Goal: Task Accomplishment & Management: Complete application form

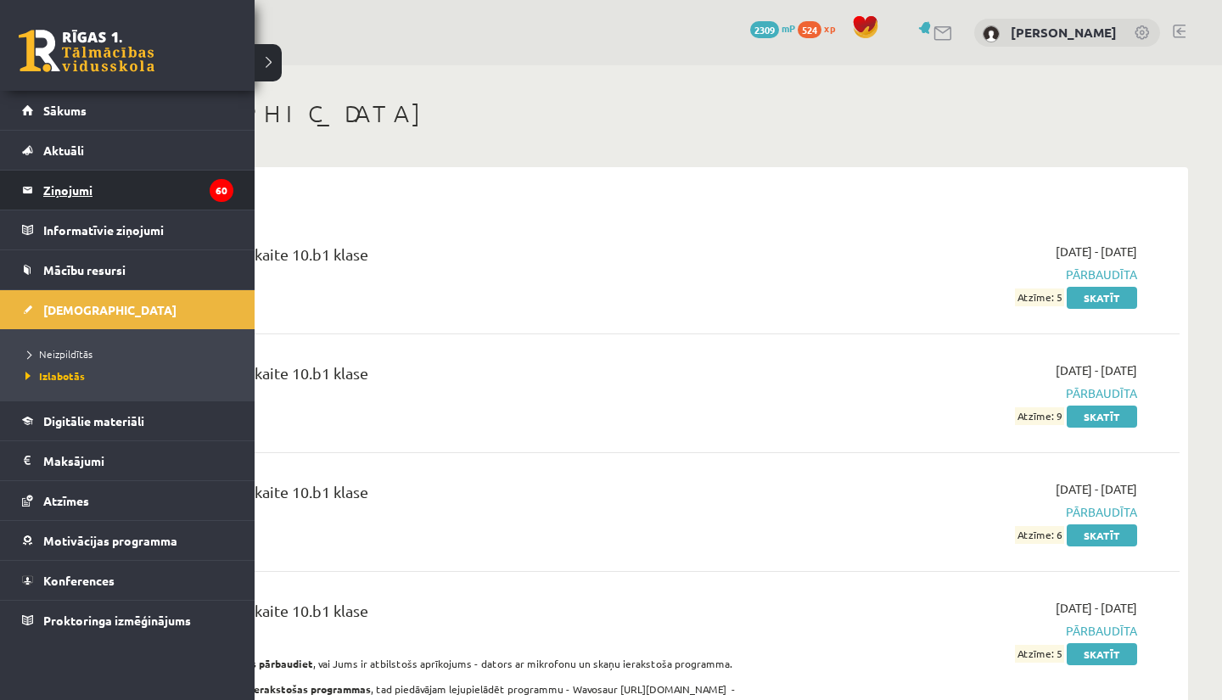
click at [62, 185] on legend "Ziņojumi 60" at bounding box center [138, 190] width 190 height 39
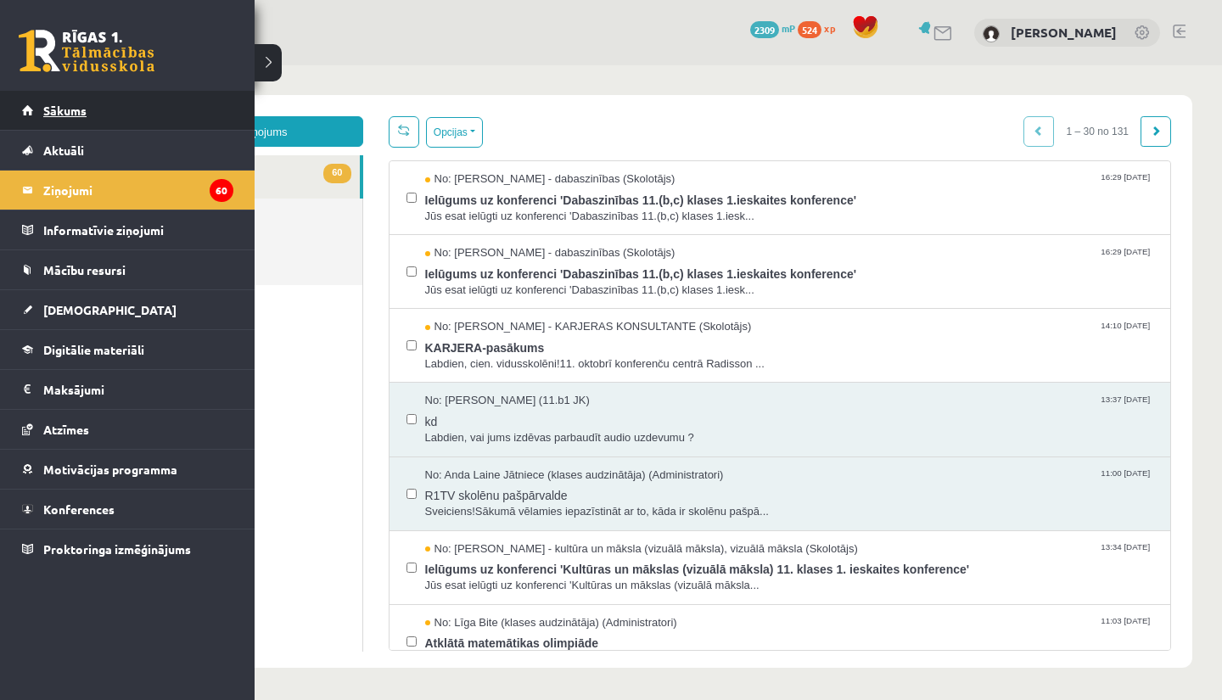
click at [59, 104] on span "Sākums" at bounding box center [64, 110] width 43 height 15
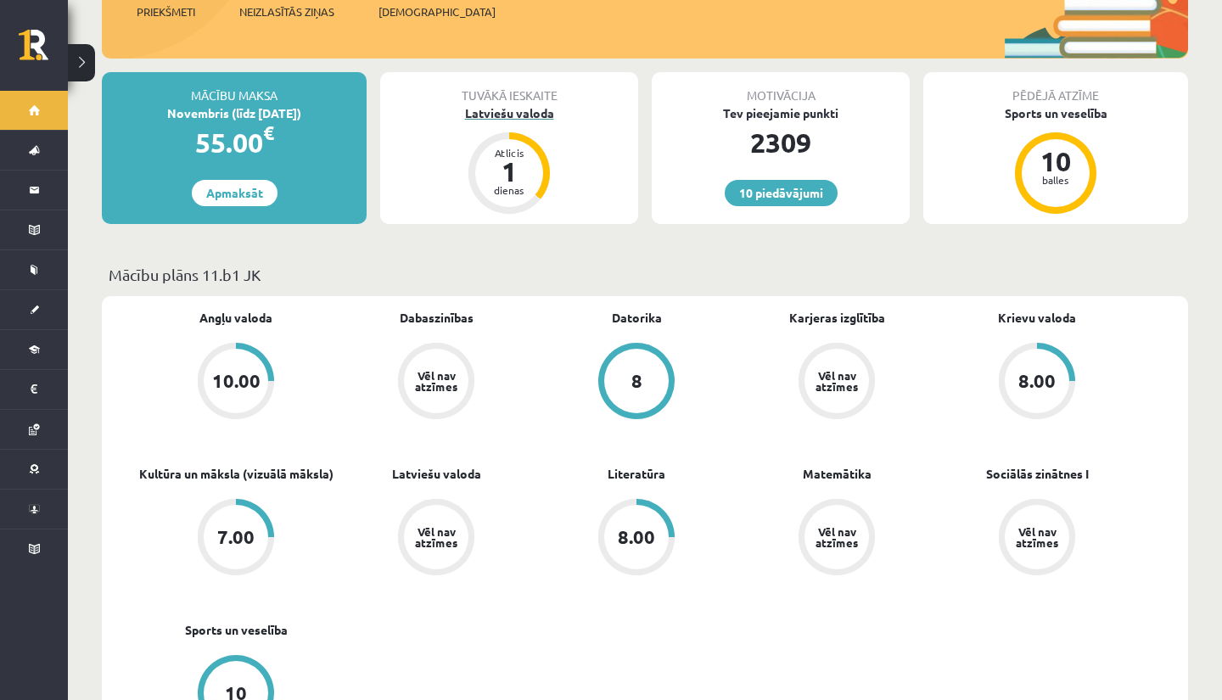
scroll to position [283, 0]
click at [532, 105] on div "Latviešu valoda" at bounding box center [509, 114] width 258 height 18
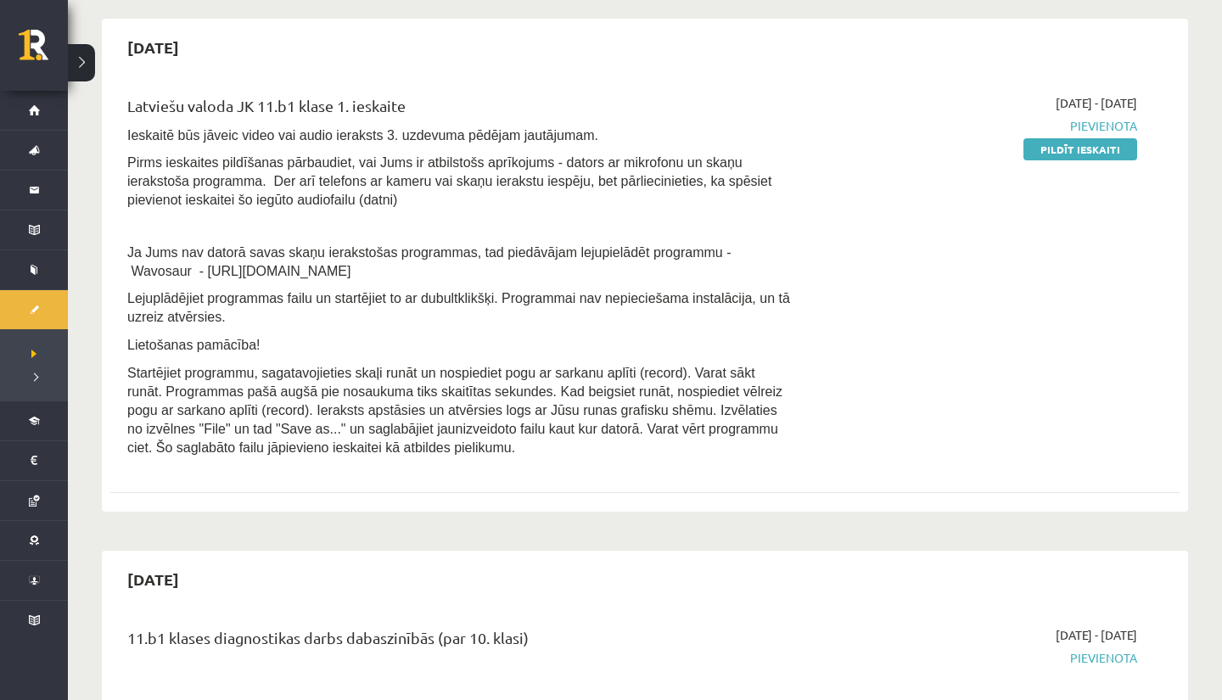
scroll to position [373, 0]
click at [1101, 139] on link "Pildīt ieskaiti" at bounding box center [1080, 150] width 114 height 22
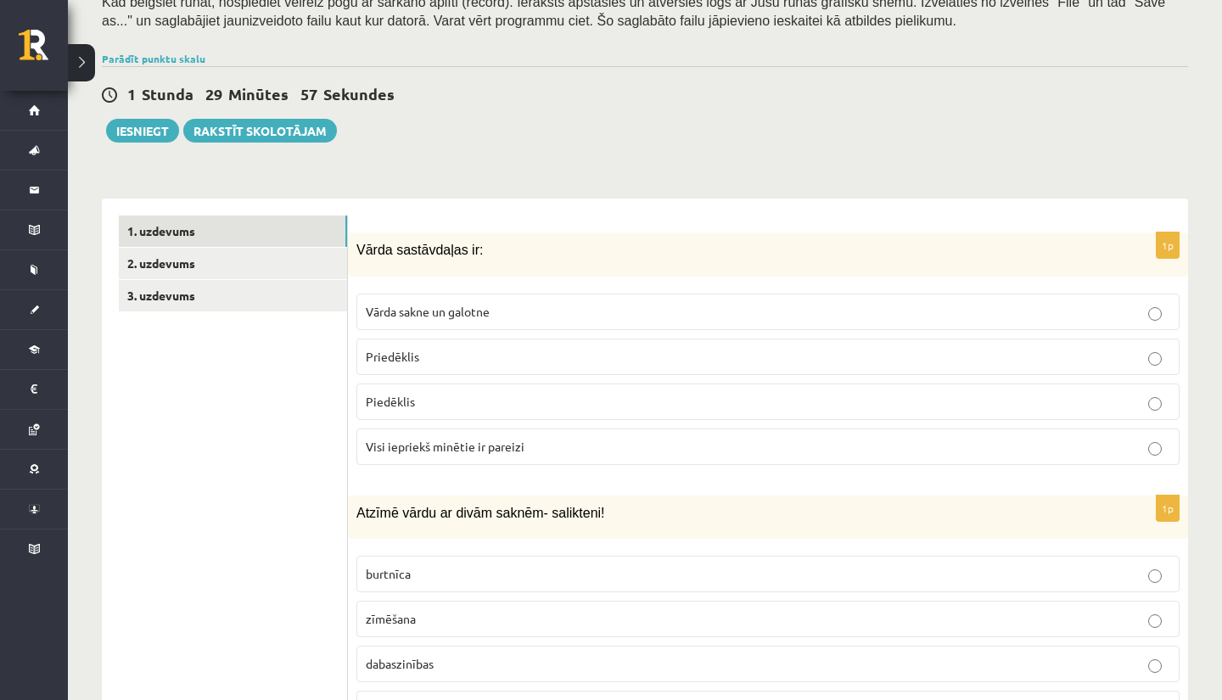
scroll to position [334, 0]
click at [211, 255] on link "2. uzdevums" at bounding box center [233, 264] width 228 height 31
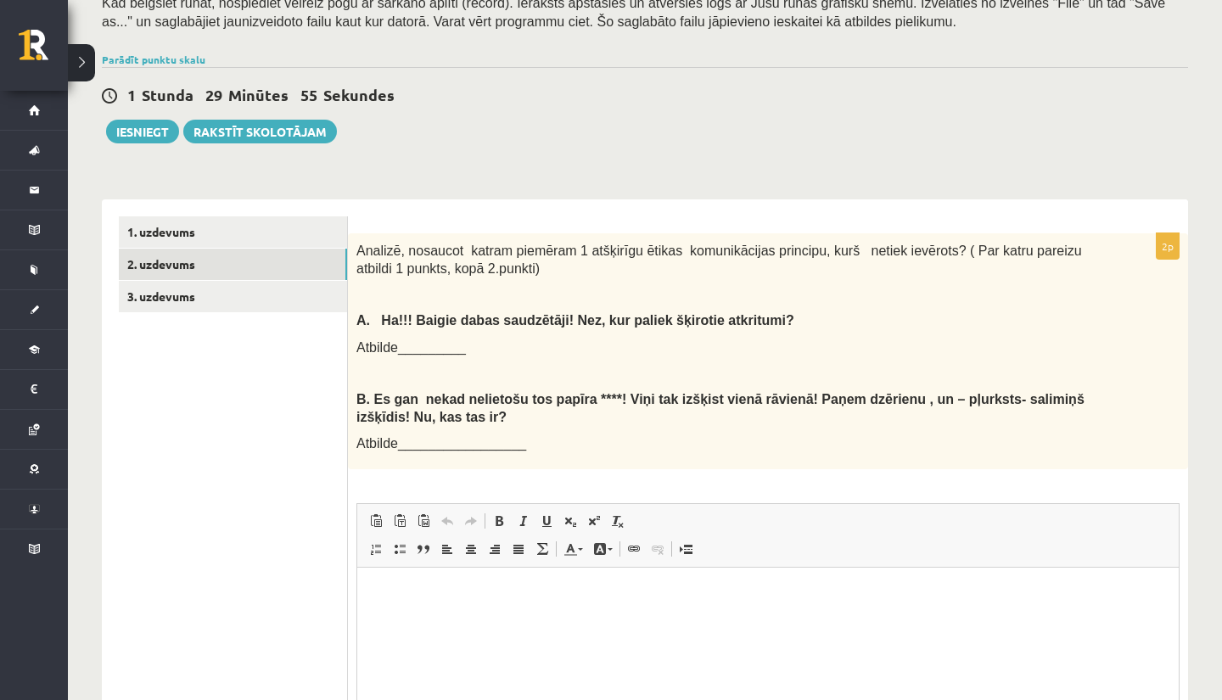
scroll to position [0, 0]
click at [283, 292] on link "3. uzdevums" at bounding box center [233, 296] width 228 height 31
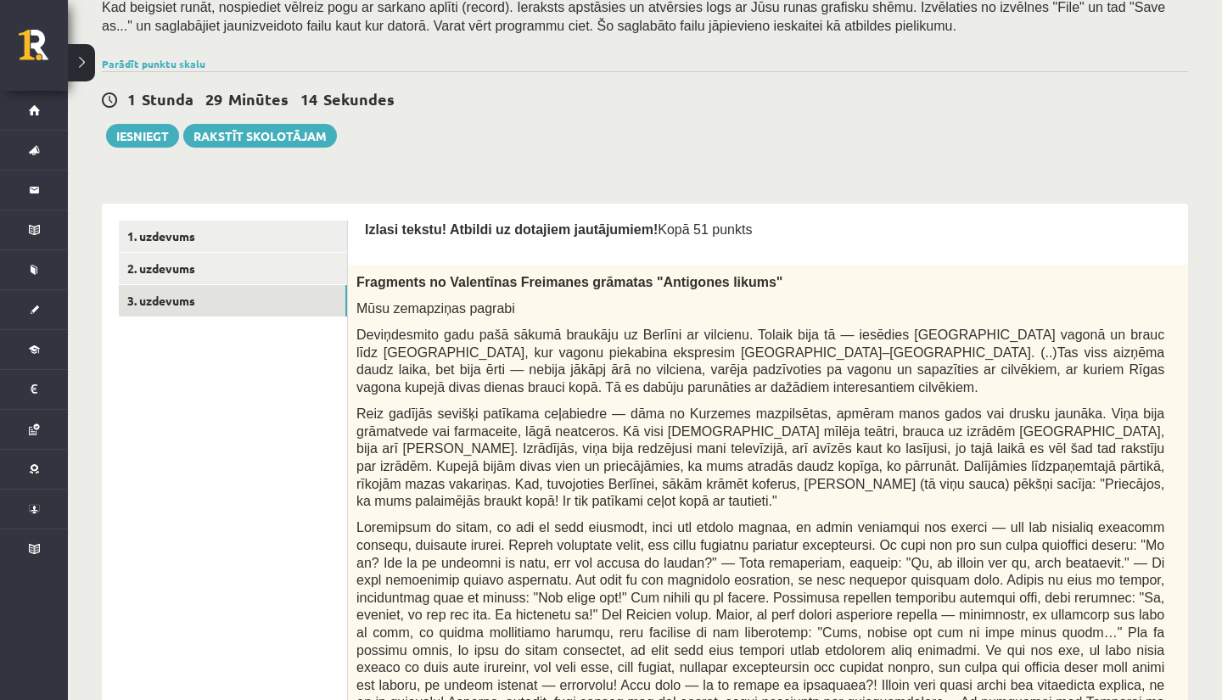
scroll to position [32, 0]
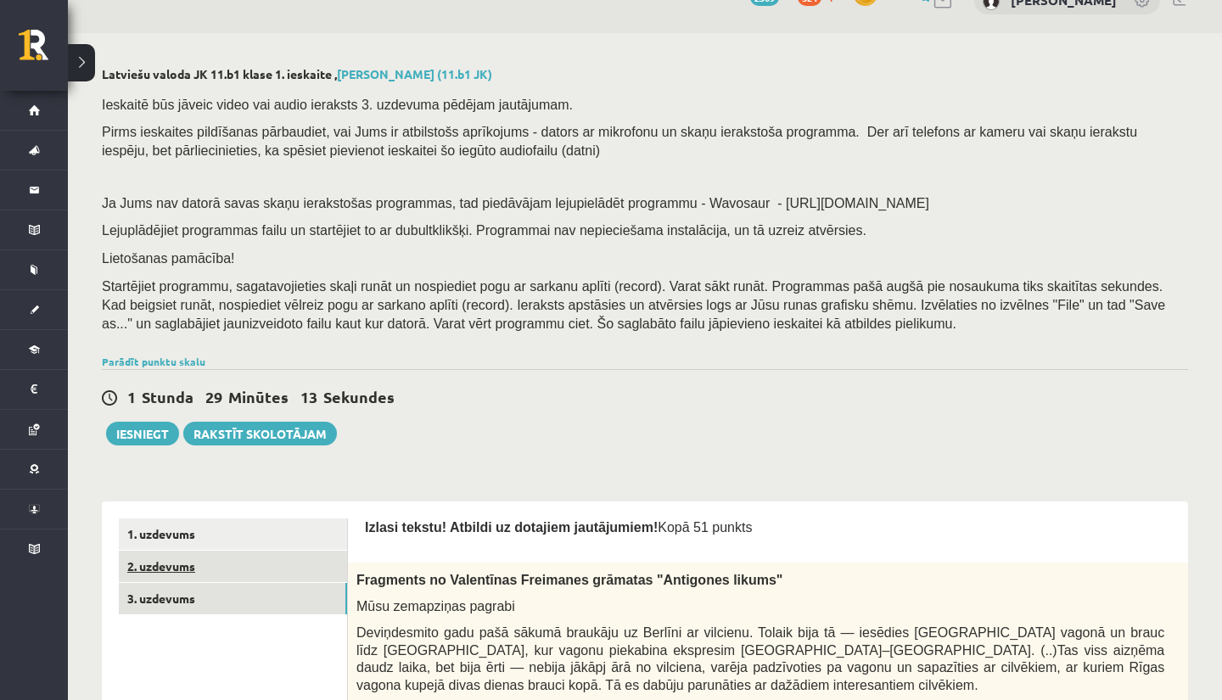
click at [174, 564] on link "2. uzdevums" at bounding box center [233, 566] width 228 height 31
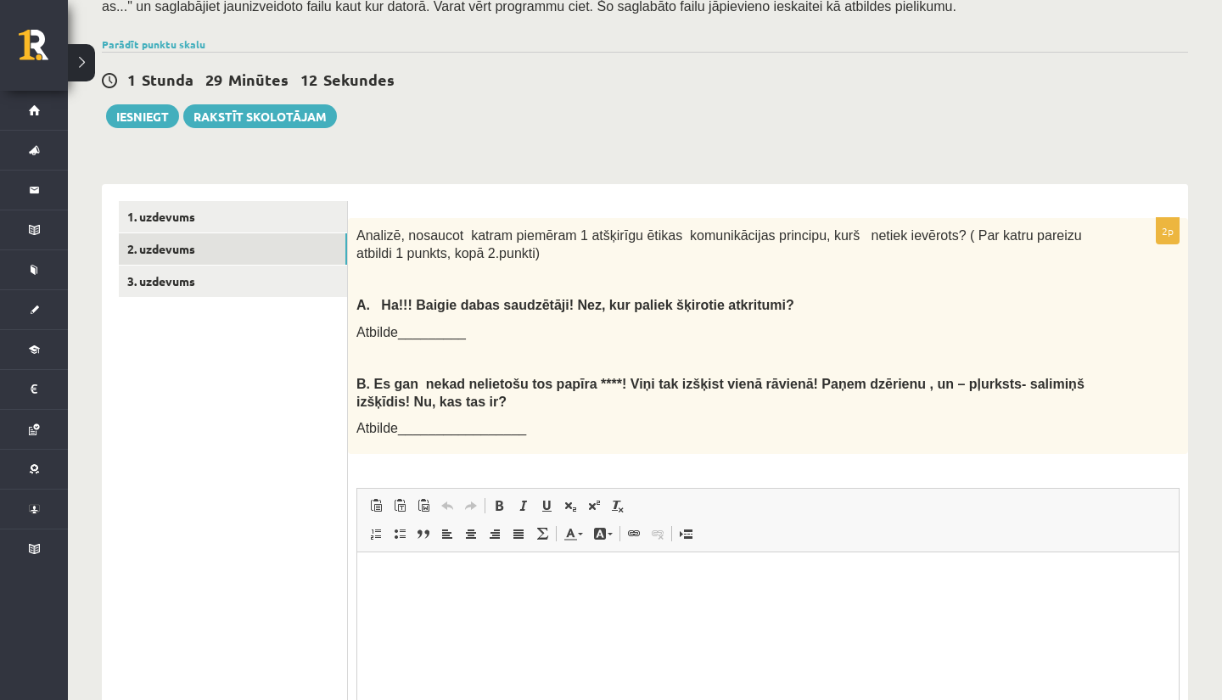
scroll to position [0, 0]
click at [227, 201] on link "1. uzdevums" at bounding box center [233, 216] width 228 height 31
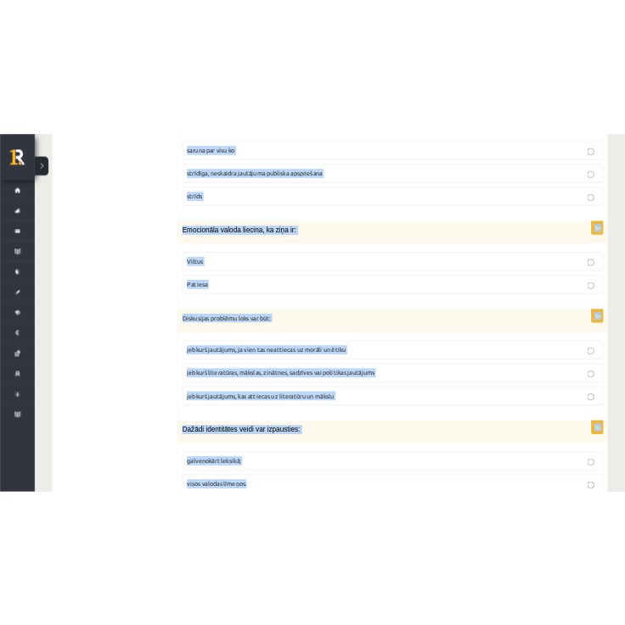
scroll to position [8079, 0]
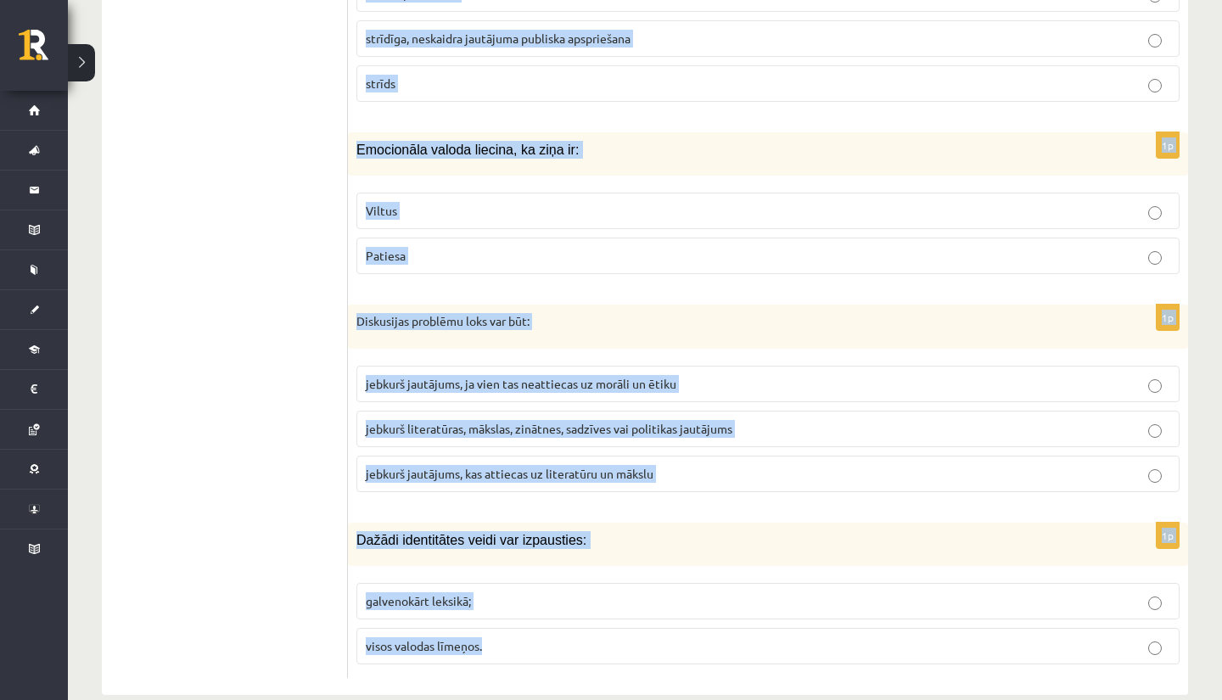
drag, startPoint x: 378, startPoint y: 172, endPoint x: 614, endPoint y: 699, distance: 577.4
copy form "Vārda sastāvdaļas ir: Vārda sakne un galotne Priedēklis Piedēklis Visi iepriekš…"
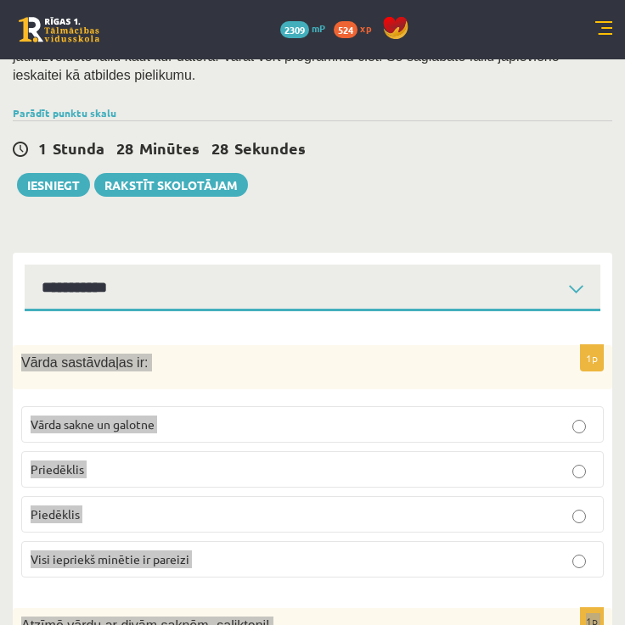
scroll to position [393, 0]
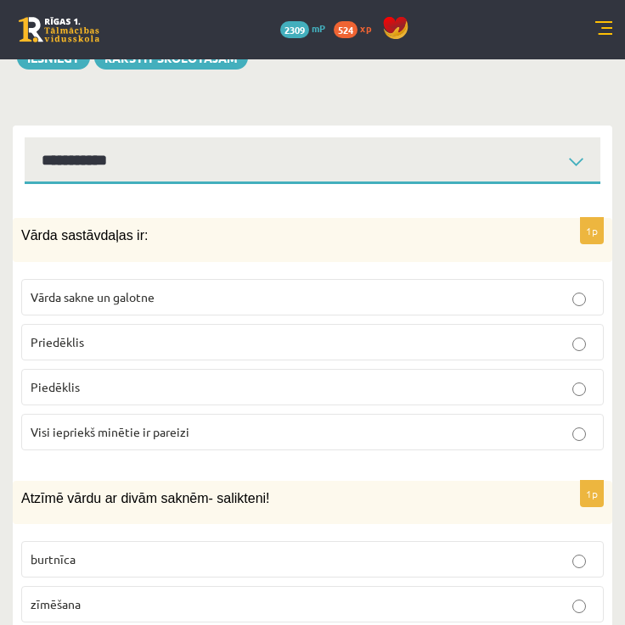
scroll to position [534, 0]
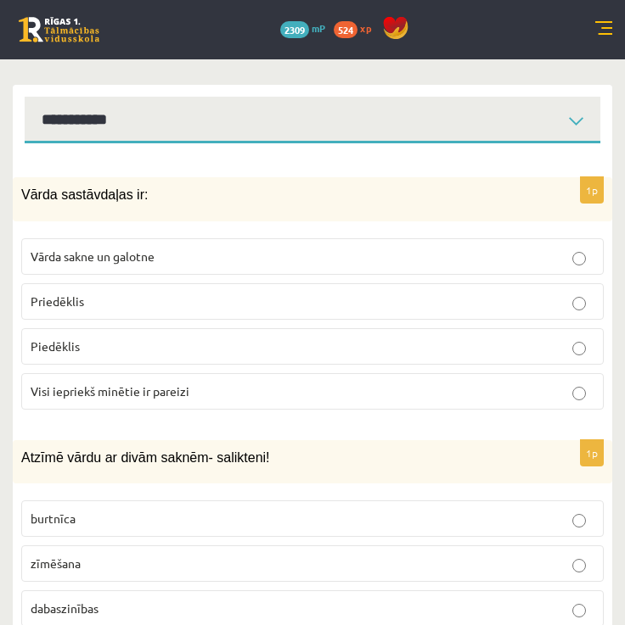
click at [395, 387] on p "Visi iepriekš minētie ir pareizi" at bounding box center [312, 392] width 563 height 18
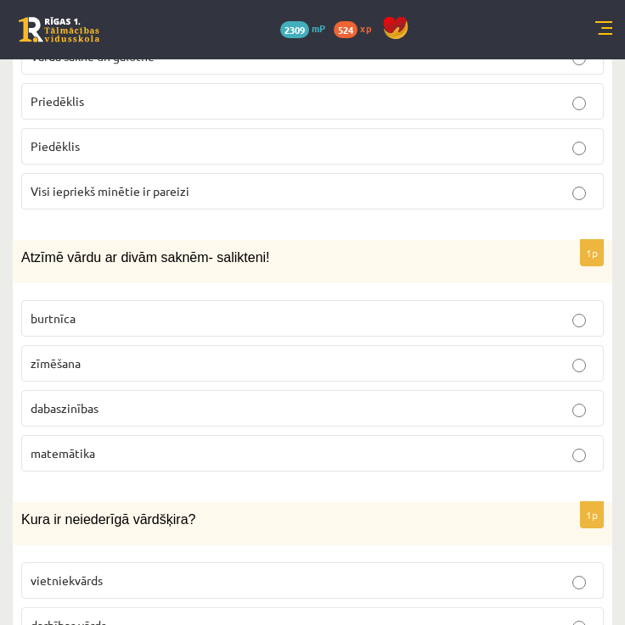
scroll to position [778, 0]
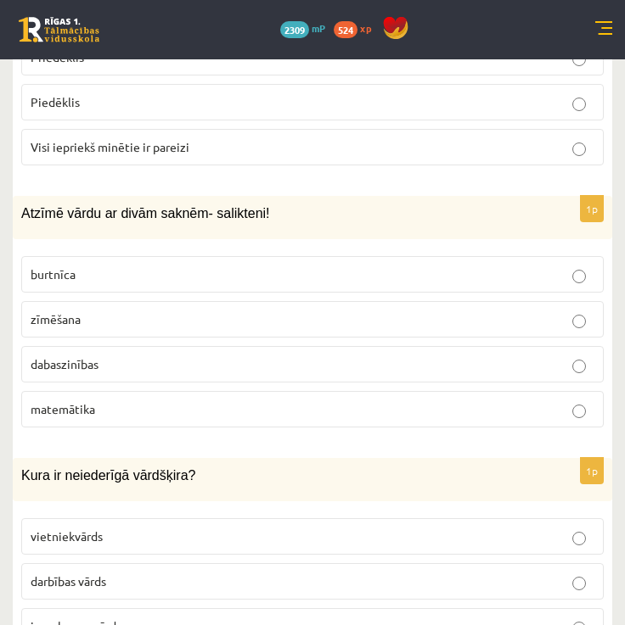
click at [319, 356] on p "dabaszinības" at bounding box center [312, 365] width 563 height 18
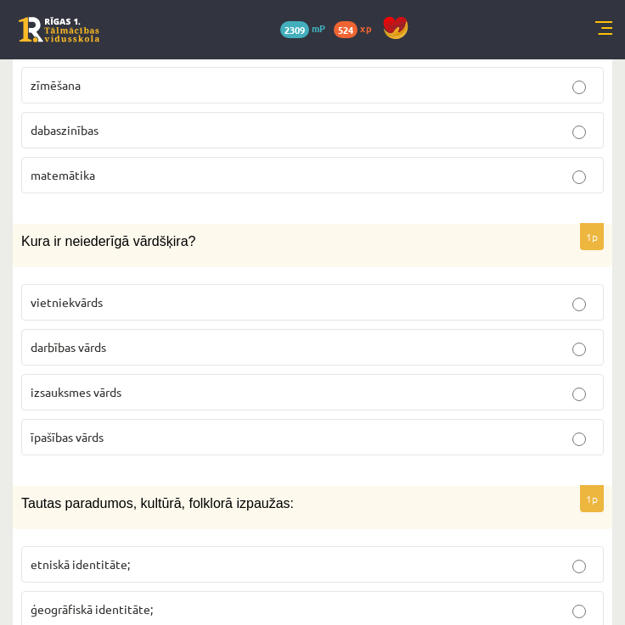
scroll to position [1045, 0]
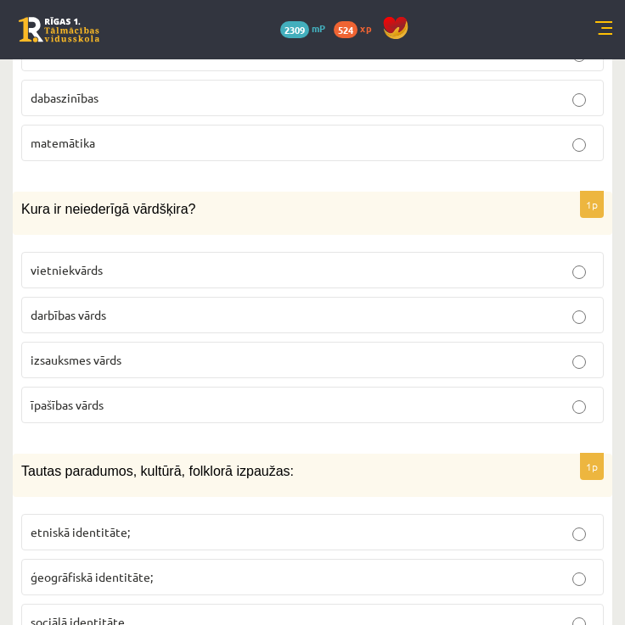
click at [285, 352] on p "izsauksmes vārds" at bounding box center [312, 360] width 563 height 18
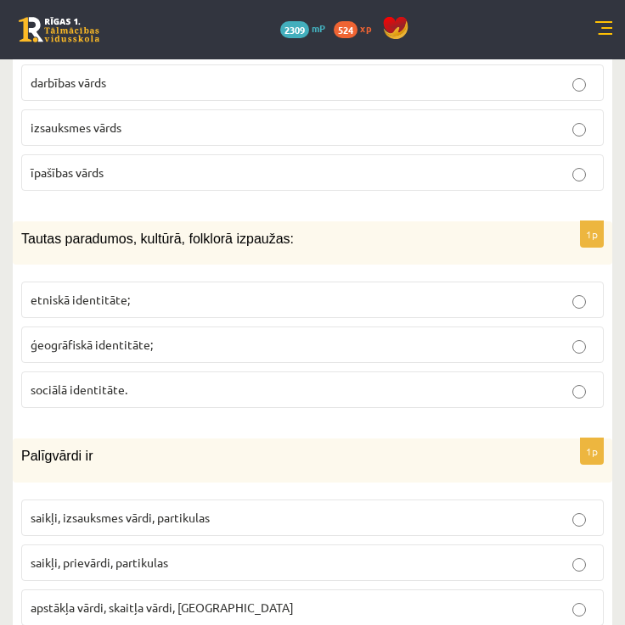
scroll to position [1276, 0]
click at [273, 292] on p "etniskā identitāte;" at bounding box center [312, 301] width 563 height 18
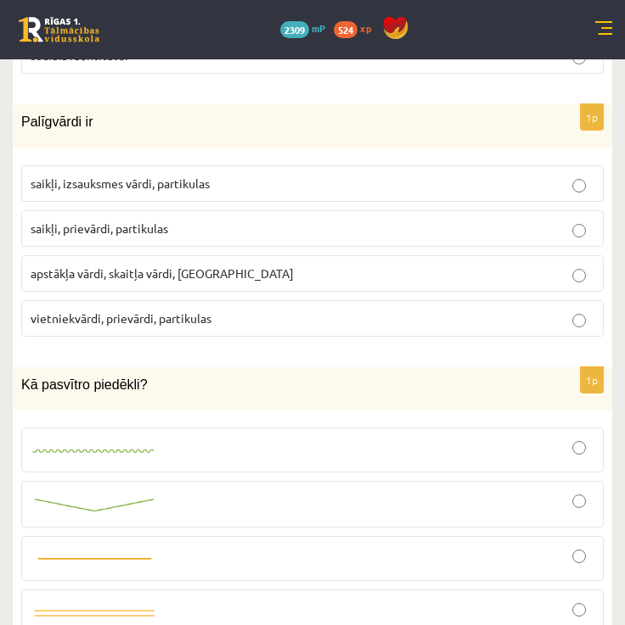
scroll to position [1611, 0]
click at [229, 221] on p "saikļi, prievārdi, partikulas" at bounding box center [312, 230] width 563 height 18
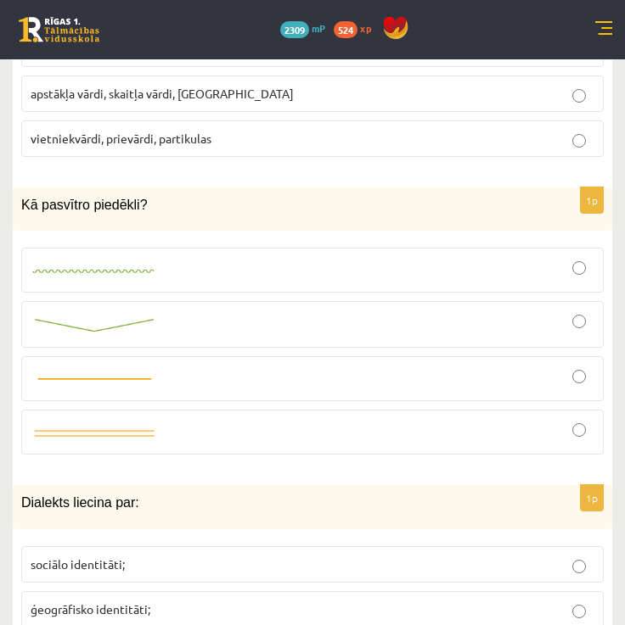
scroll to position [1790, 0]
click at [216, 267] on div at bounding box center [312, 271] width 563 height 26
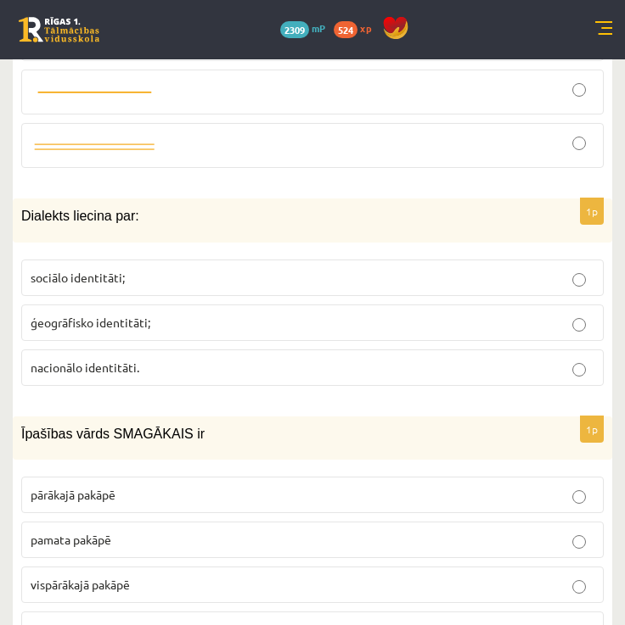
scroll to position [2078, 0]
click at [210, 314] on p "ģeogrāfisko identitāti;" at bounding box center [312, 323] width 563 height 18
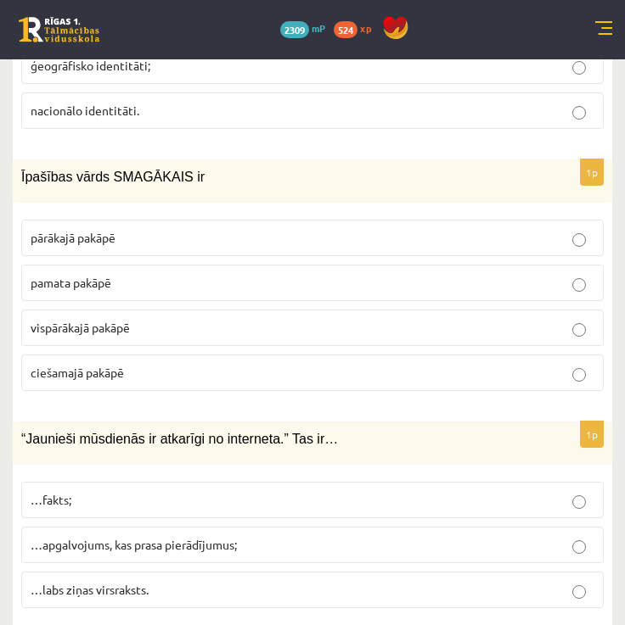
scroll to position [2334, 0]
click at [227, 320] on p "vispārākajā pakāpē" at bounding box center [312, 329] width 563 height 18
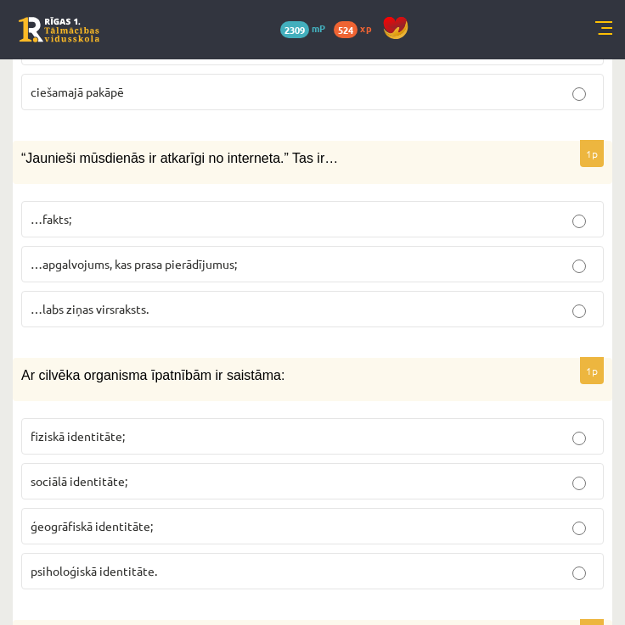
scroll to position [2616, 0]
click at [209, 256] on span "…apgalvojums, kas prasa pierādījumus;" at bounding box center [134, 263] width 206 height 15
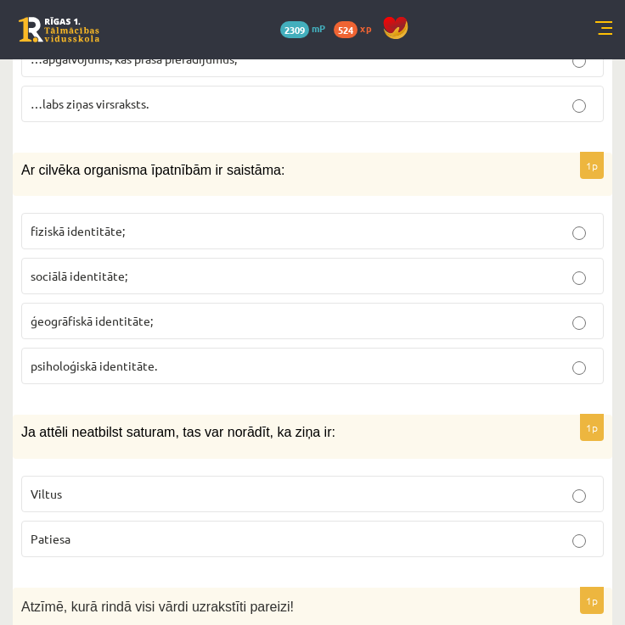
scroll to position [2819, 0]
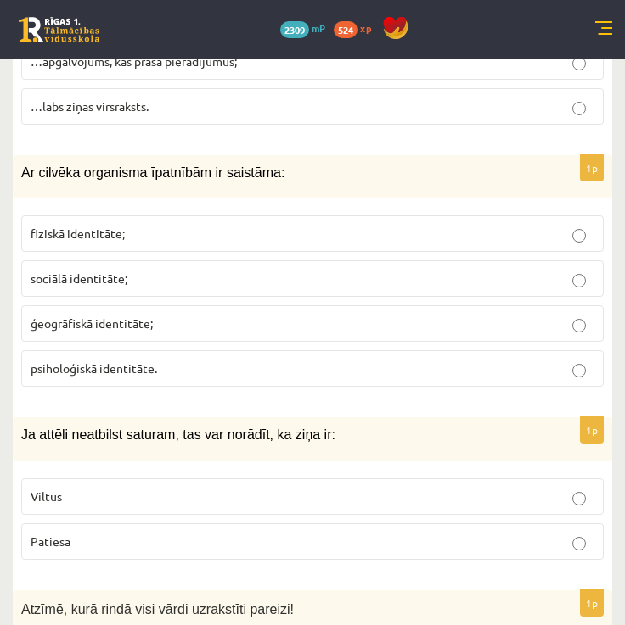
click at [176, 227] on label "fiziskā identitāte;" at bounding box center [312, 234] width 582 height 36
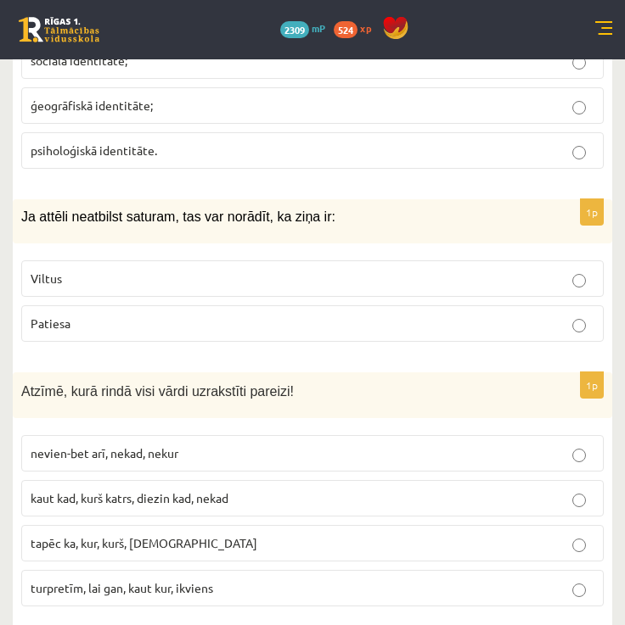
scroll to position [3039, 0]
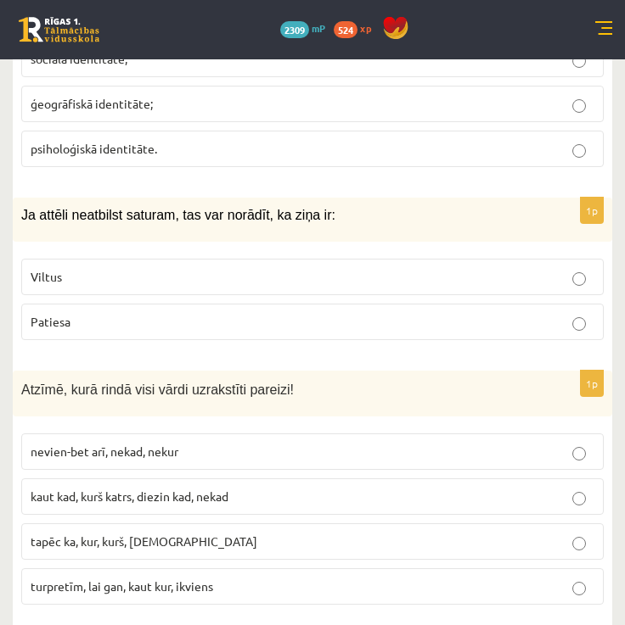
click at [159, 268] on p "Viltus" at bounding box center [312, 277] width 563 height 18
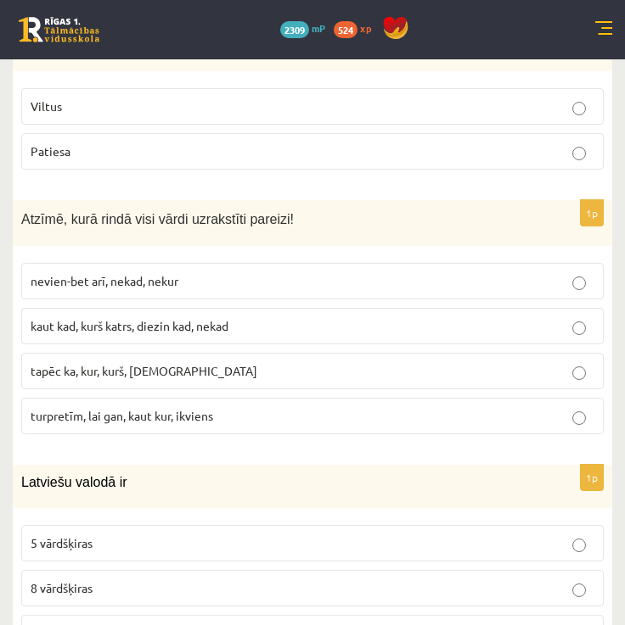
scroll to position [3223, 0]
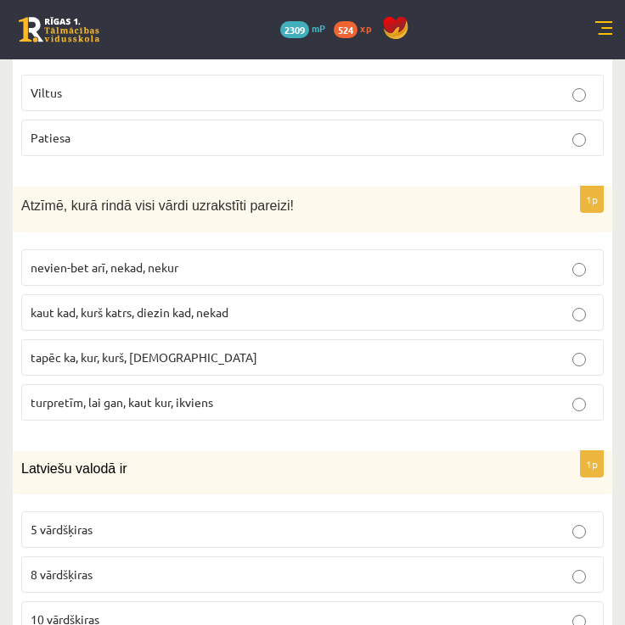
click at [184, 395] on span "turpretīm, lai gan, kaut kur, ikviens" at bounding box center [122, 402] width 182 height 15
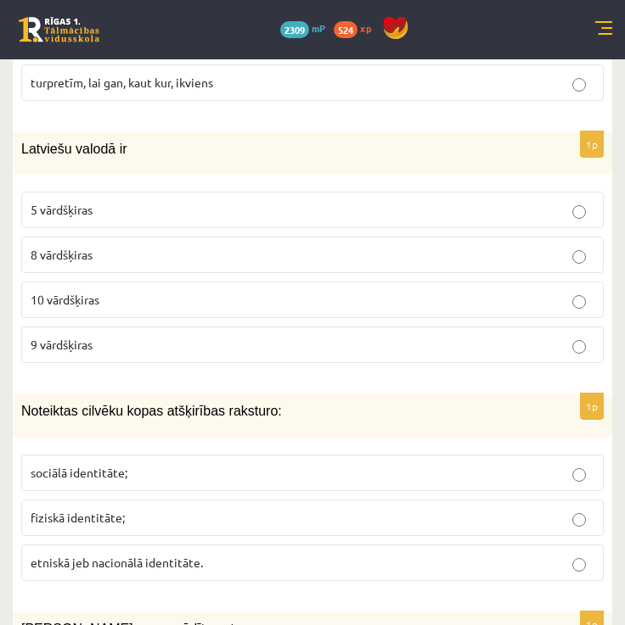
scroll to position [3542, 0]
click at [175, 337] on p "9 vārdšķiras" at bounding box center [312, 346] width 563 height 18
click at [520, 292] on label "10 vārdšķiras" at bounding box center [312, 301] width 582 height 36
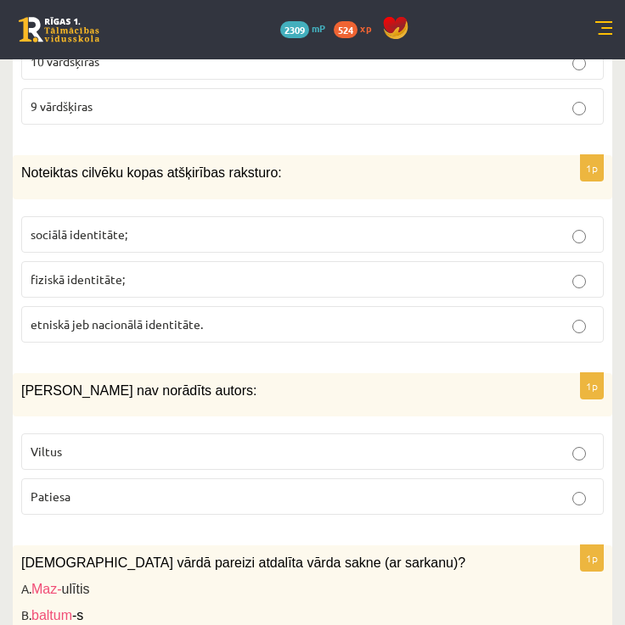
scroll to position [3785, 0]
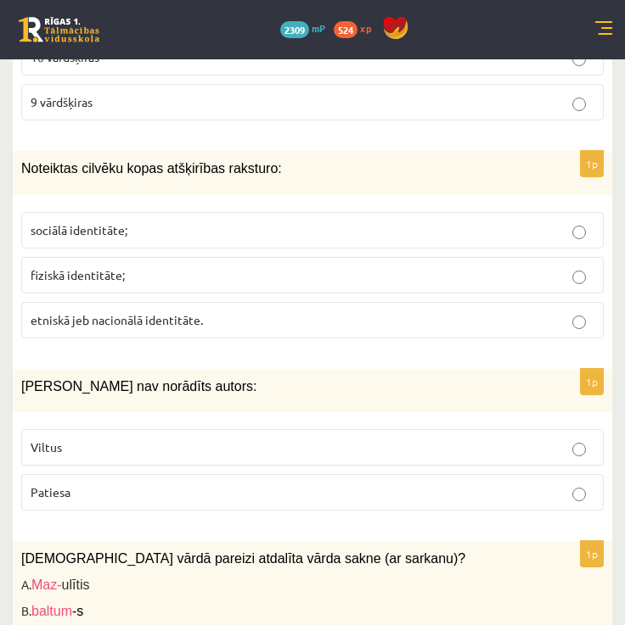
click at [424, 221] on p "sociālā identitāte;" at bounding box center [312, 230] width 563 height 18
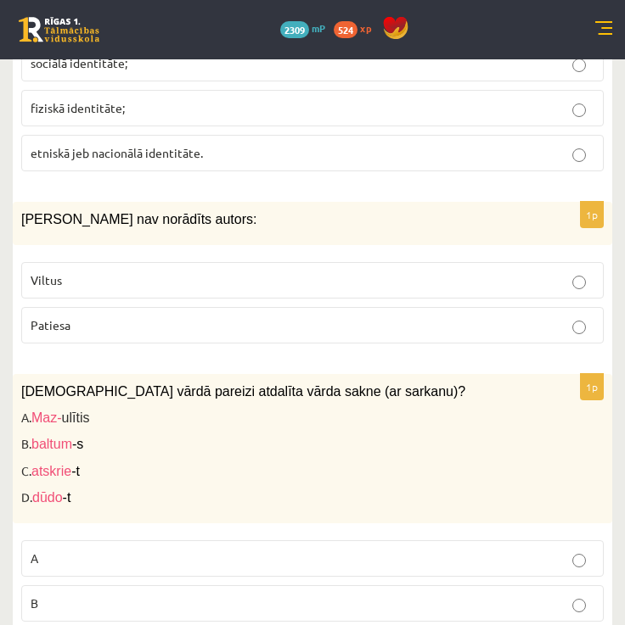
scroll to position [3960, 0]
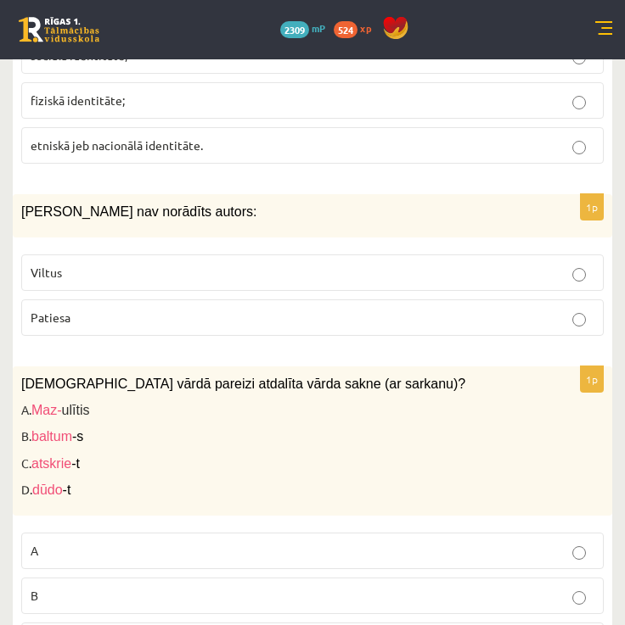
click at [392, 264] on p "Viltus" at bounding box center [312, 273] width 563 height 18
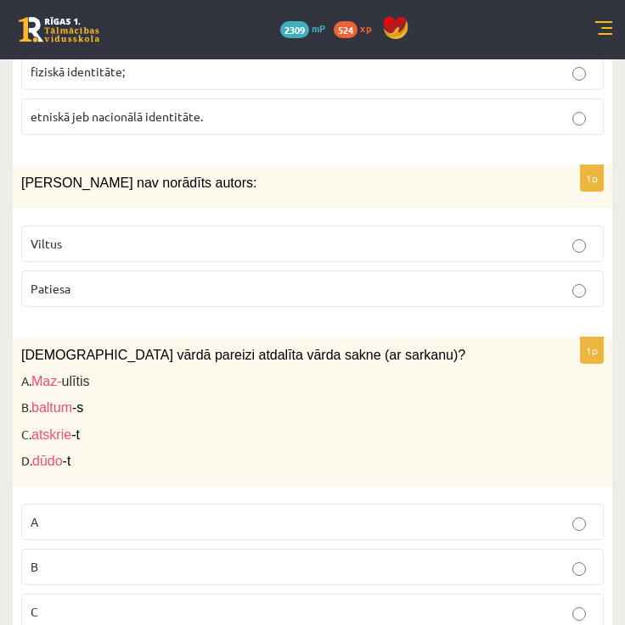
scroll to position [4149, 0]
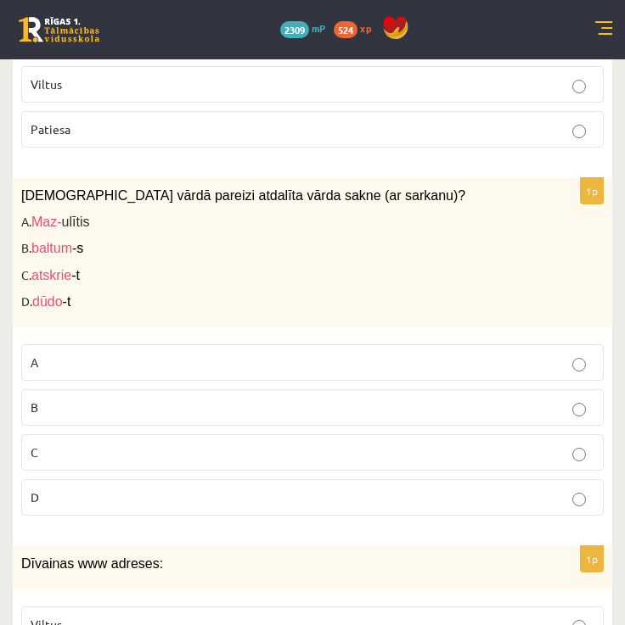
click at [293, 444] on p "C" at bounding box center [312, 453] width 563 height 18
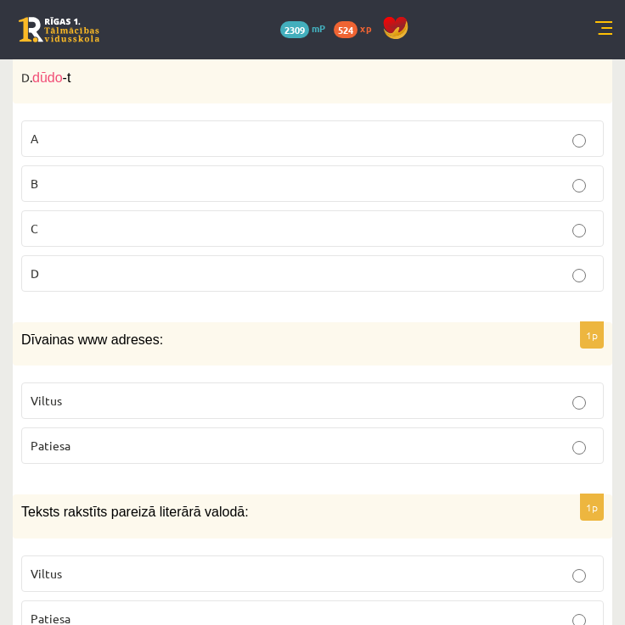
scroll to position [4375, 0]
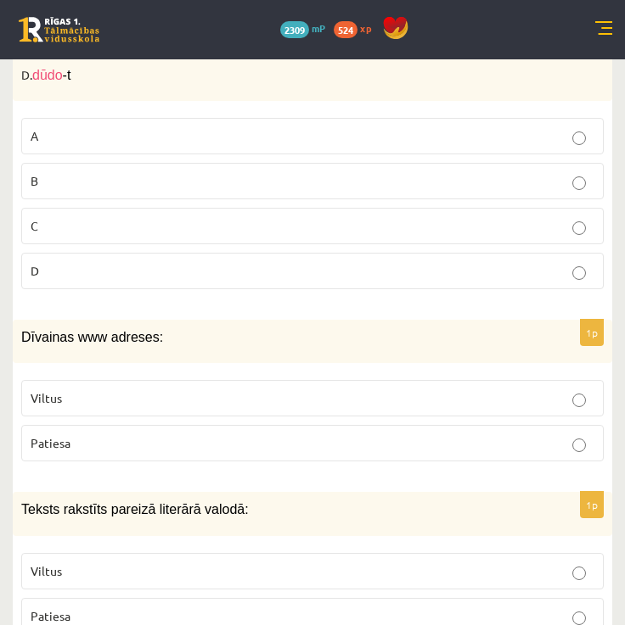
click at [272, 389] on p "Viltus" at bounding box center [312, 398] width 563 height 18
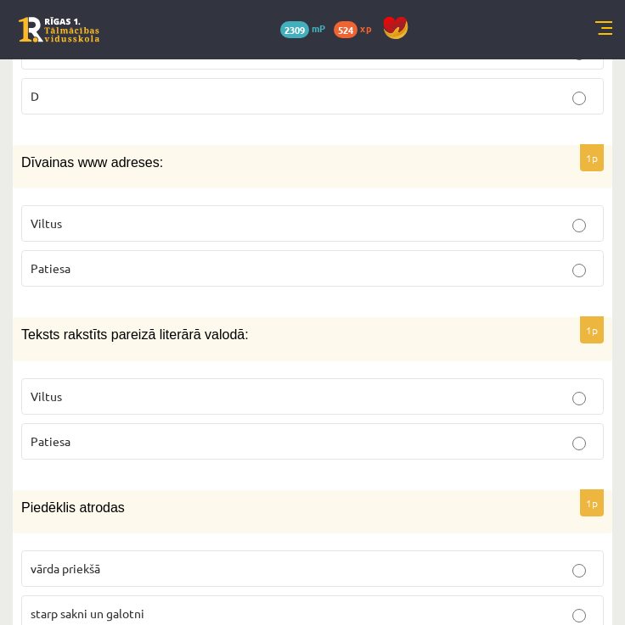
scroll to position [4554, 0]
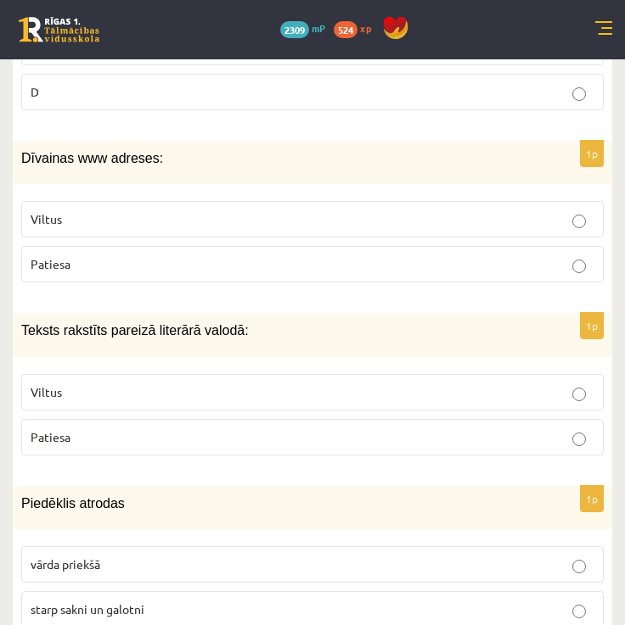
click at [272, 419] on label "Patiesa" at bounding box center [312, 437] width 582 height 36
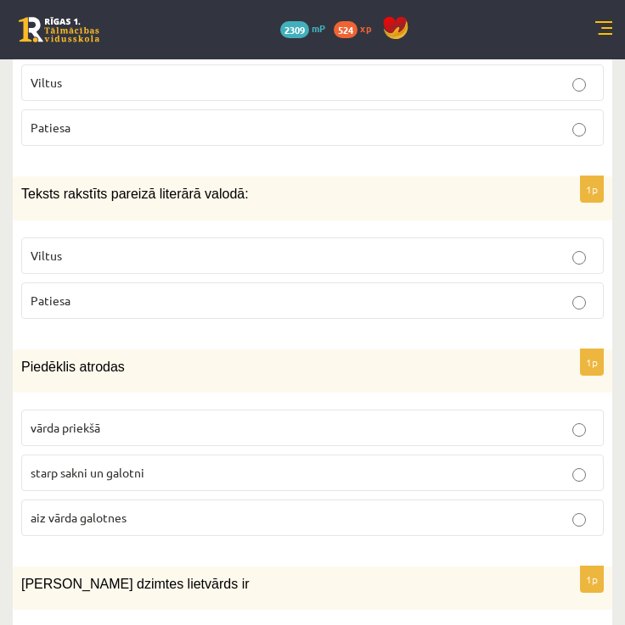
scroll to position [4689, 0]
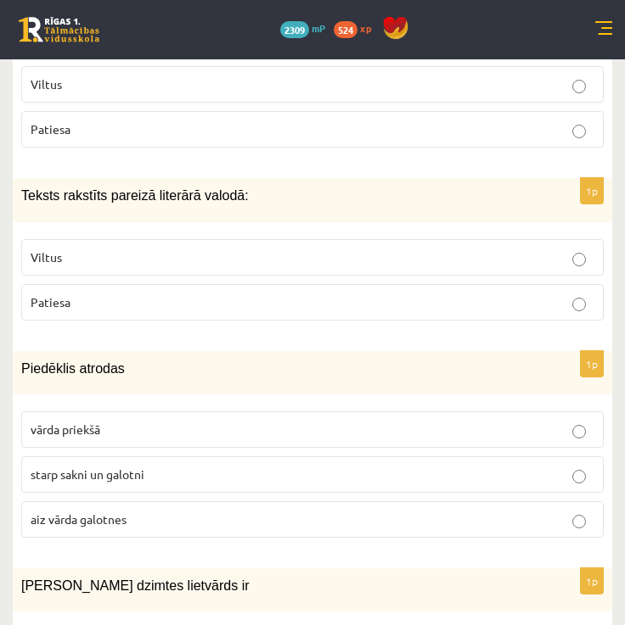
click at [300, 466] on p "starp sakni un galotni" at bounding box center [312, 475] width 563 height 18
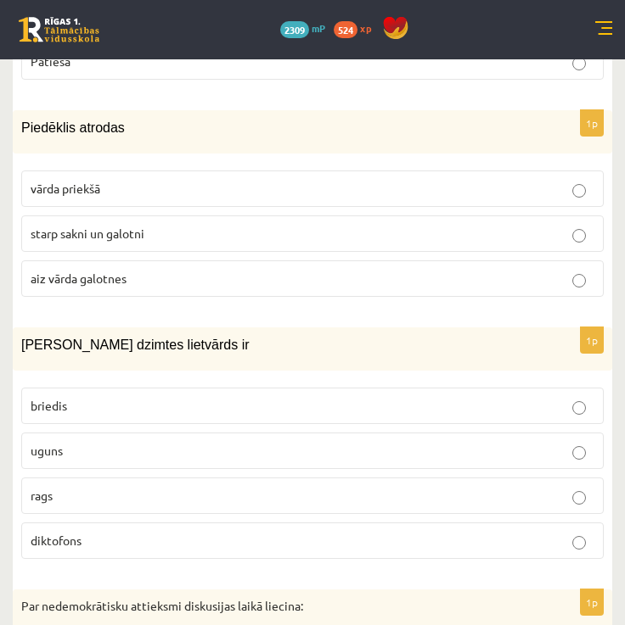
scroll to position [4946, 0]
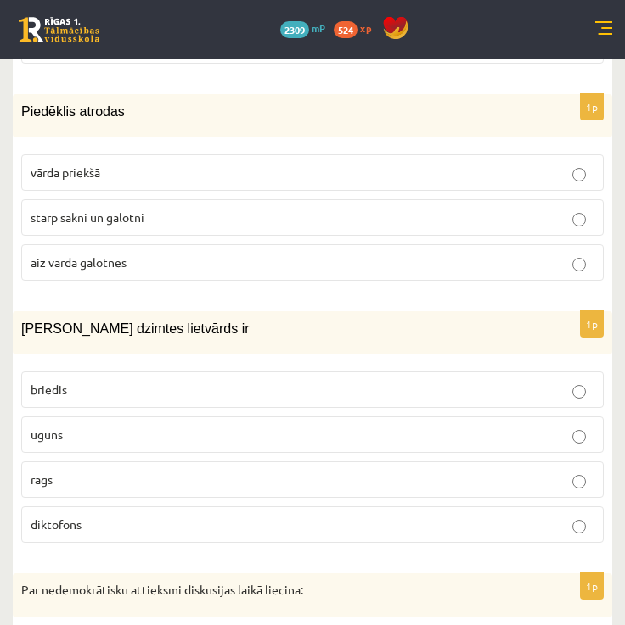
click at [294, 426] on p "uguns" at bounding box center [312, 435] width 563 height 18
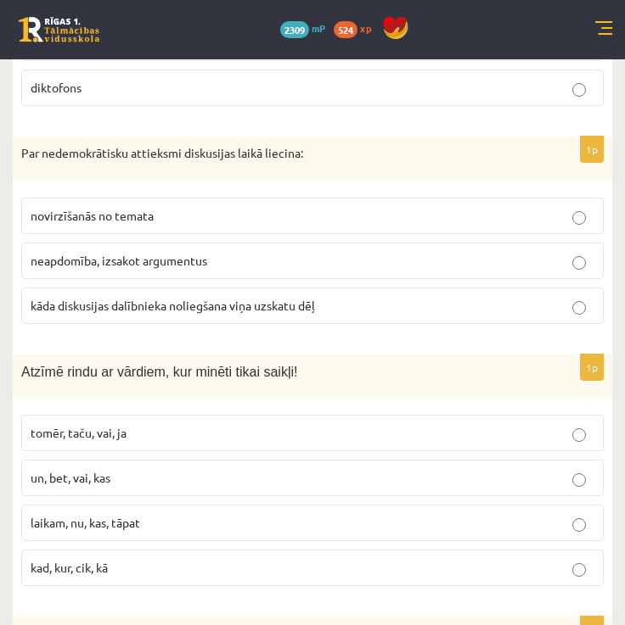
scroll to position [5383, 0]
click at [341, 260] on fieldset "novirzīšanās no temata neapdomība, izsakot argumentus kāda diskusijas dalībniek…" at bounding box center [312, 260] width 582 height 140
click at [346, 298] on p "kāda diskusijas dalībnieka noliegšana viņa uzskatu dēļ" at bounding box center [312, 307] width 563 height 18
click at [269, 425] on p "tomēr, taču, vai, ja" at bounding box center [312, 434] width 563 height 18
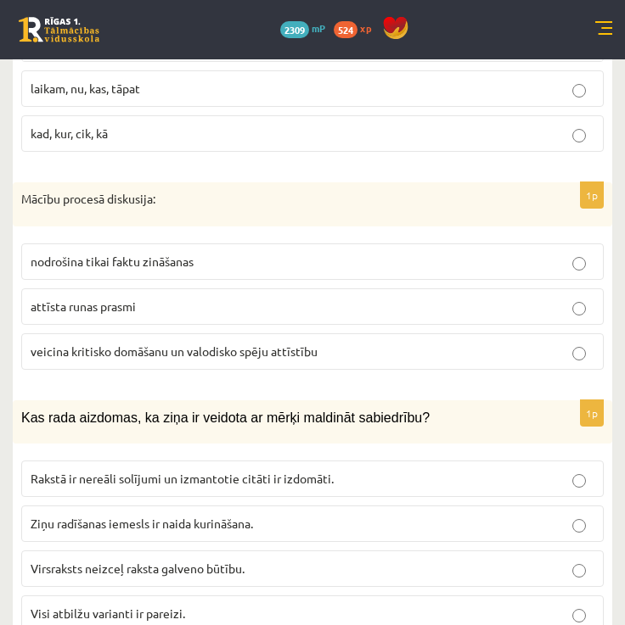
scroll to position [5820, 0]
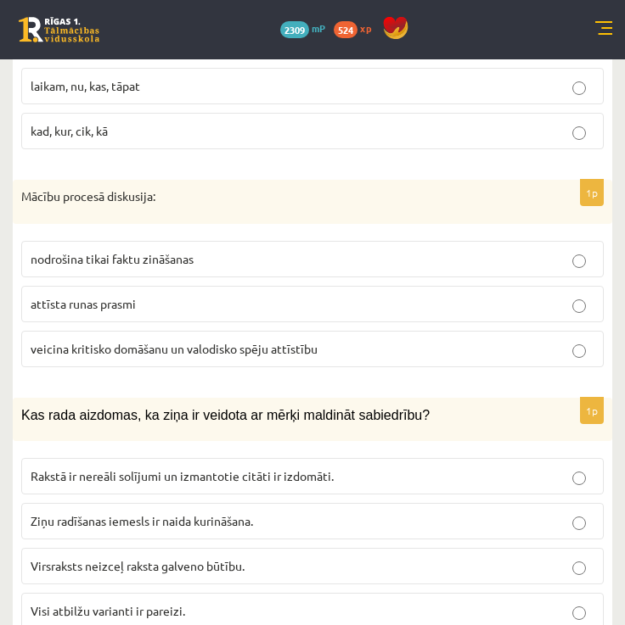
click at [171, 341] on span "veicina kritisko domāšanu un valodisko spēju attīstību" at bounding box center [174, 348] width 287 height 15
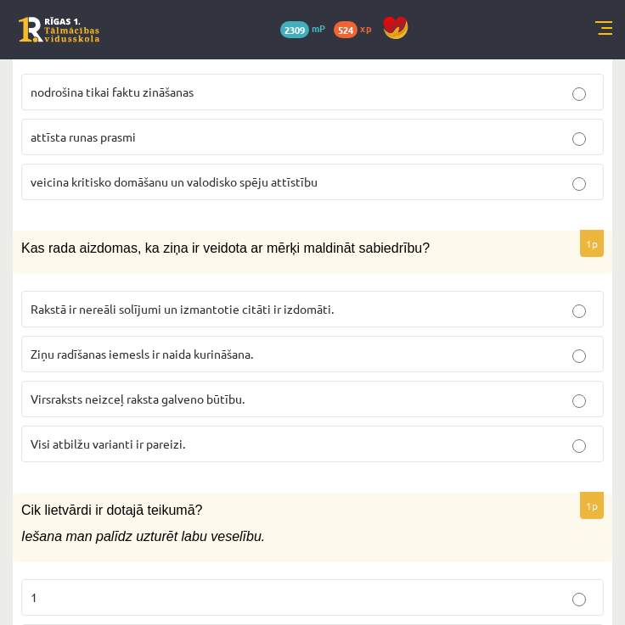
scroll to position [5992, 0]
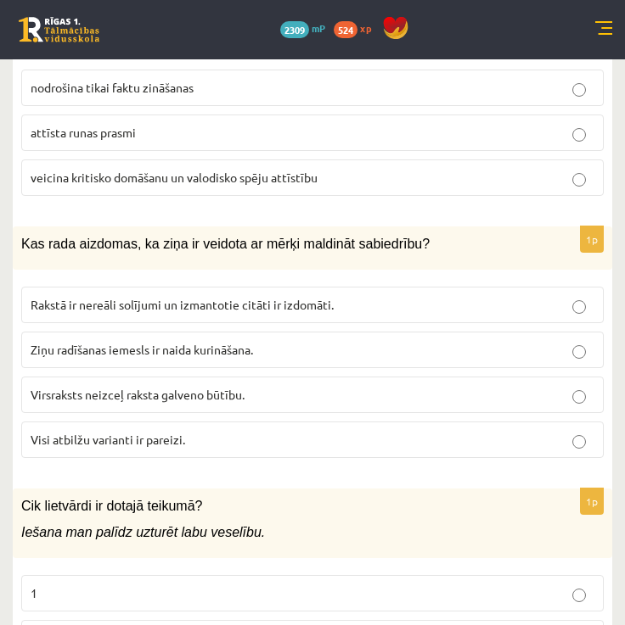
click at [188, 422] on label "Visi atbilžu varianti ir pareizi." at bounding box center [312, 440] width 582 height 36
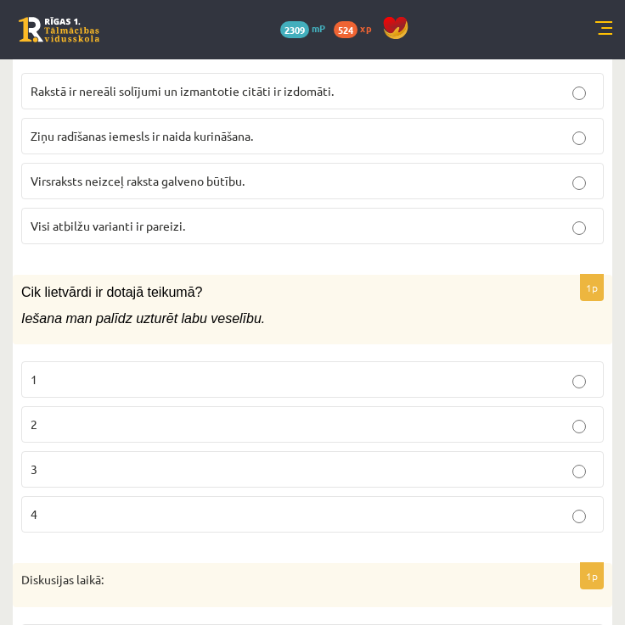
scroll to position [6231, 0]
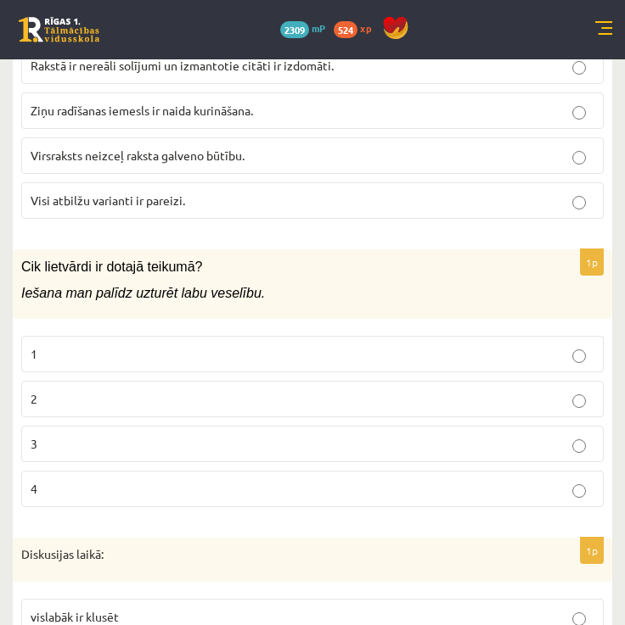
click at [184, 435] on p "3" at bounding box center [312, 444] width 563 height 18
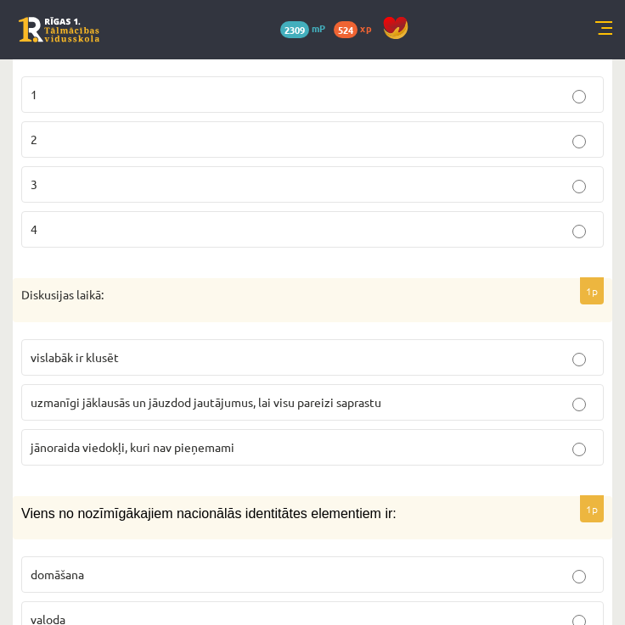
scroll to position [6494, 0]
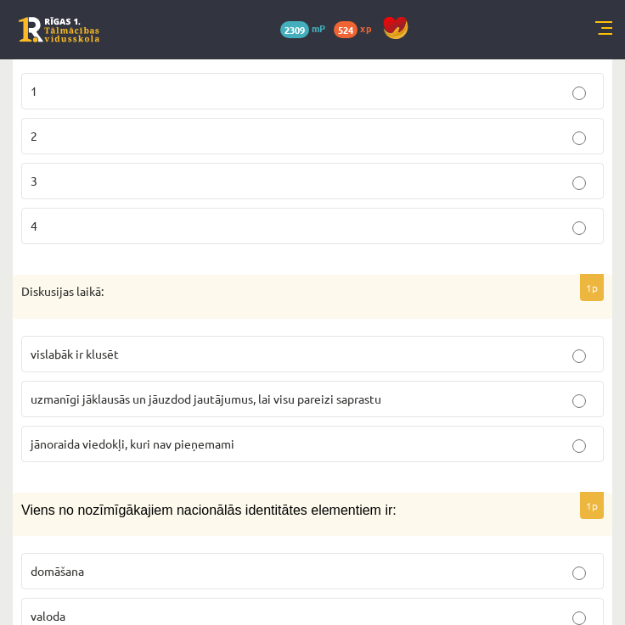
click at [166, 391] on span "uzmanīgi jāklausās un jāuzdod jautājumus, lai visu pareizi saprastu" at bounding box center [206, 398] width 350 height 15
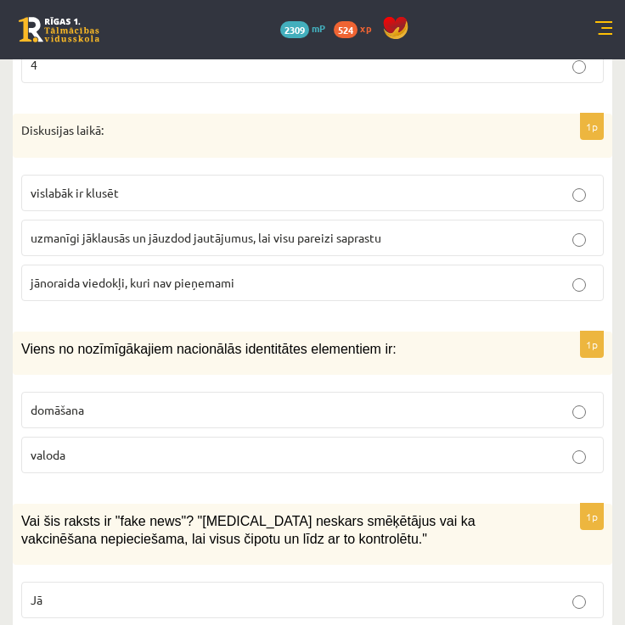
click at [152, 446] on p "valoda" at bounding box center [312, 455] width 563 height 18
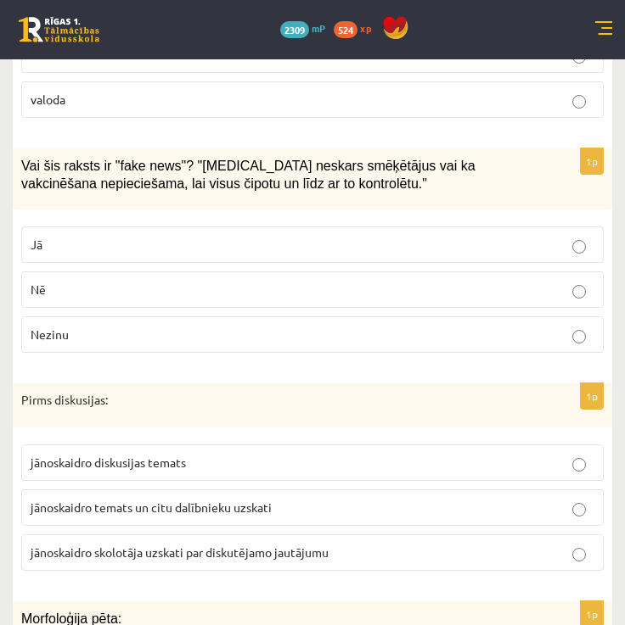
scroll to position [7013, 0]
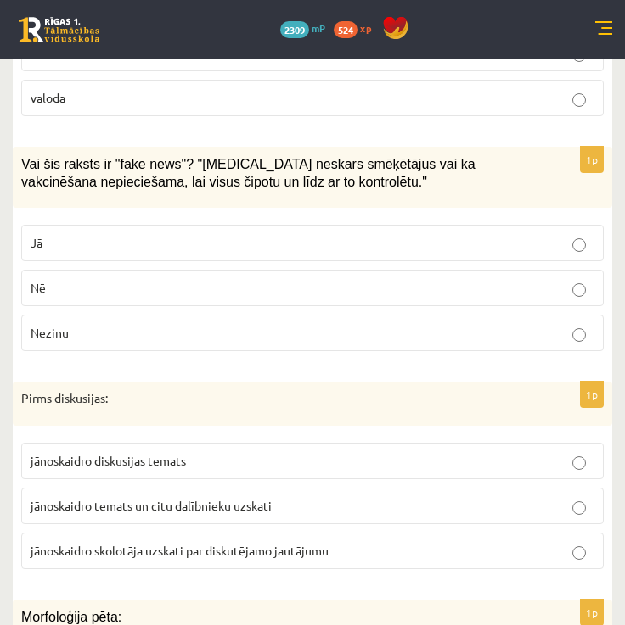
click at [381, 225] on label "Jā" at bounding box center [312, 243] width 582 height 36
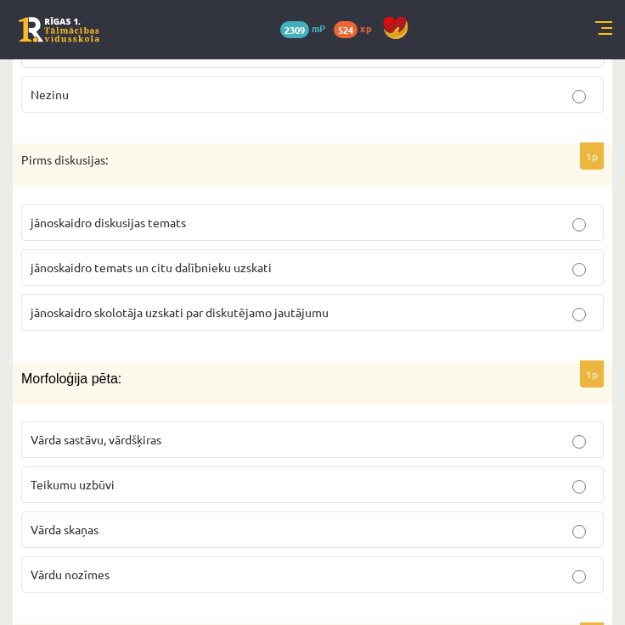
scroll to position [7261, 0]
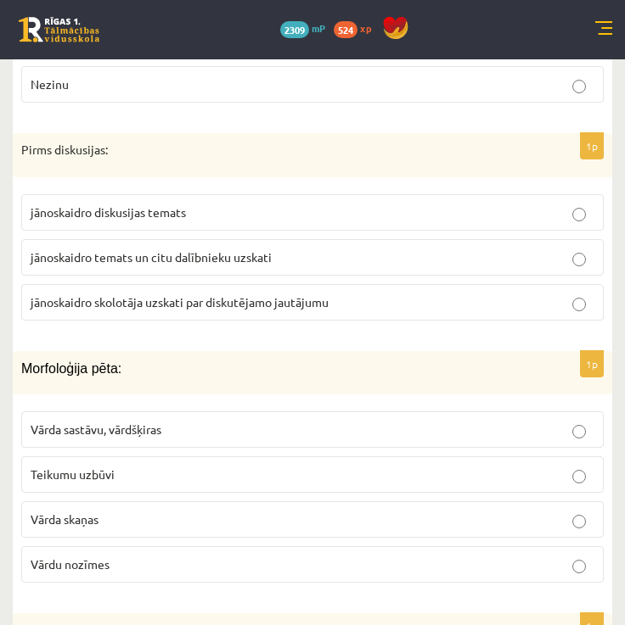
click at [350, 241] on label "jānoskaidro temats un citu dalībnieku uzskati" at bounding box center [312, 257] width 582 height 36
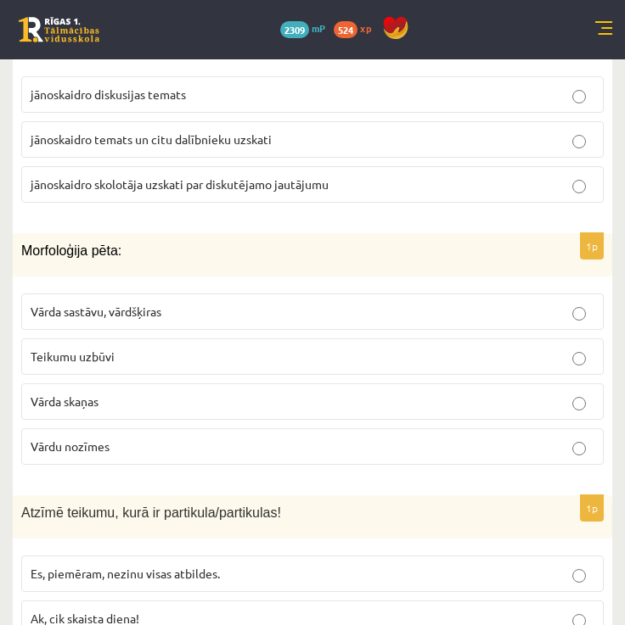
scroll to position [7383, 0]
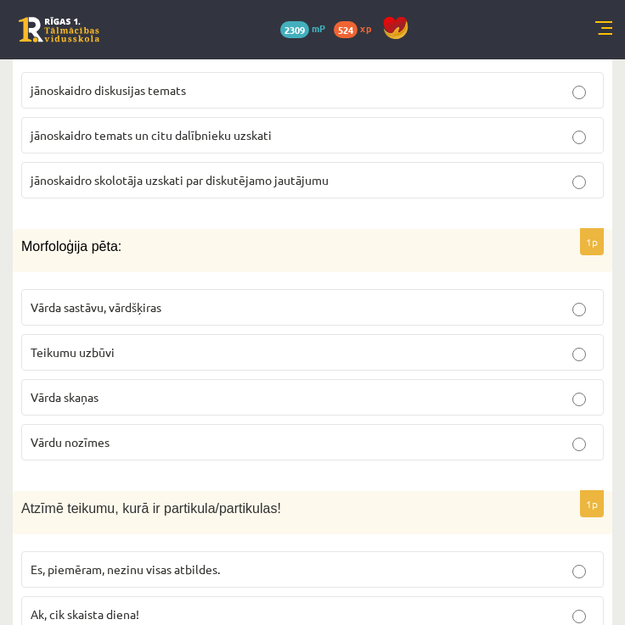
click at [283, 299] on p "Vārda sastāvu, vārdšķiras" at bounding box center [312, 308] width 563 height 18
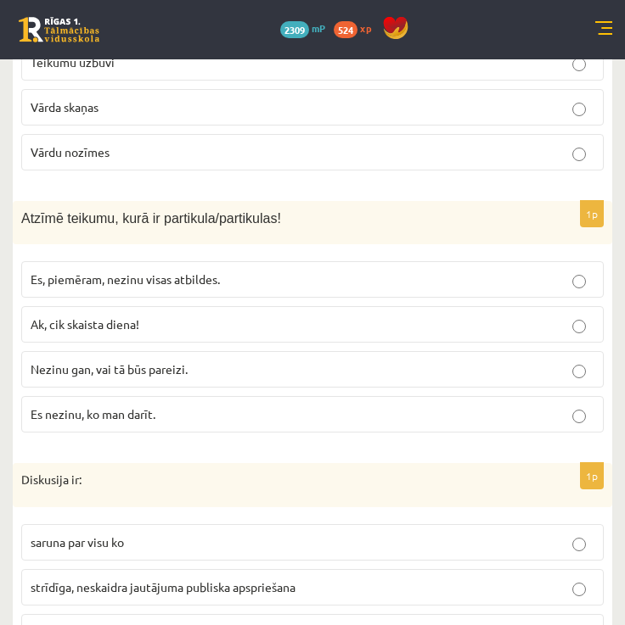
scroll to position [7674, 0]
click at [254, 361] on p "Nezinu gan, vai tā būs pareizi." at bounding box center [312, 370] width 563 height 18
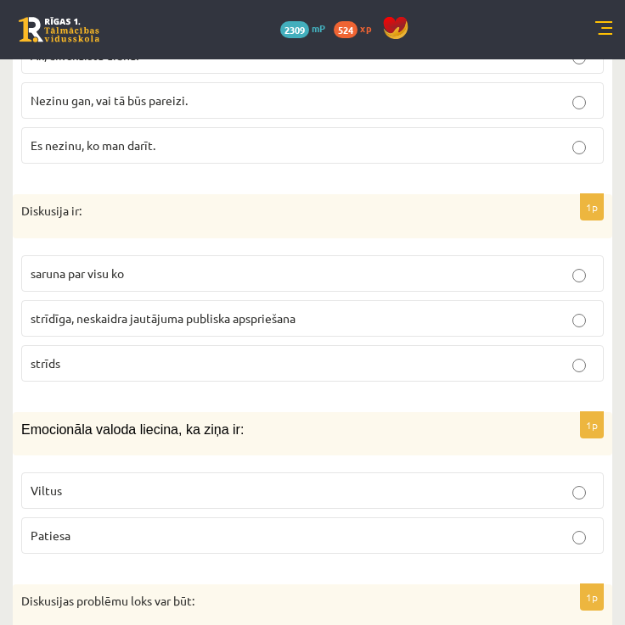
scroll to position [7949, 0]
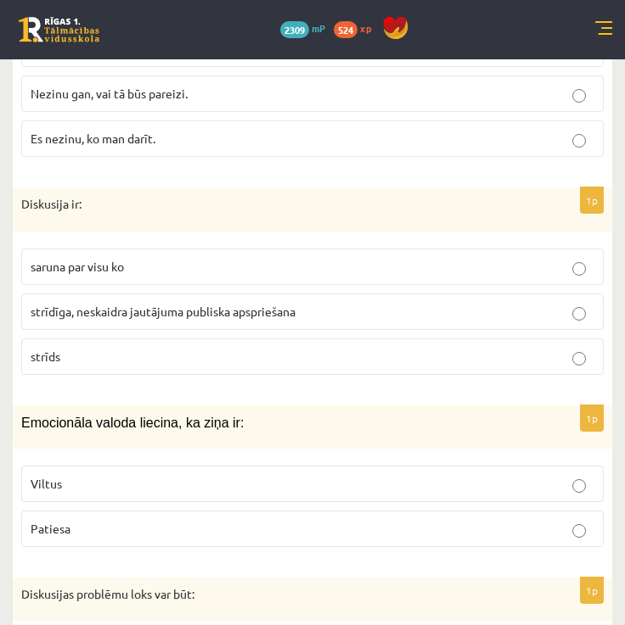
click at [245, 294] on label "strīdīga, neskaidra jautājuma publiska apspriešana" at bounding box center [312, 312] width 582 height 36
click at [227, 475] on p "Viltus" at bounding box center [312, 484] width 563 height 18
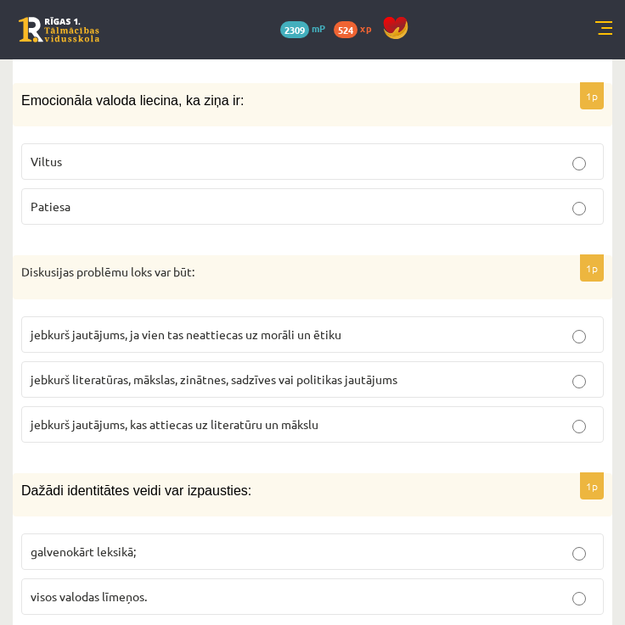
scroll to position [8271, 0]
click at [317, 373] on span "jebkurš literatūras, mākslas, zinātnes, sadzīves vai politikas jautājums" at bounding box center [214, 380] width 367 height 15
click at [249, 589] on p "visos valodas līmeņos." at bounding box center [312, 598] width 563 height 18
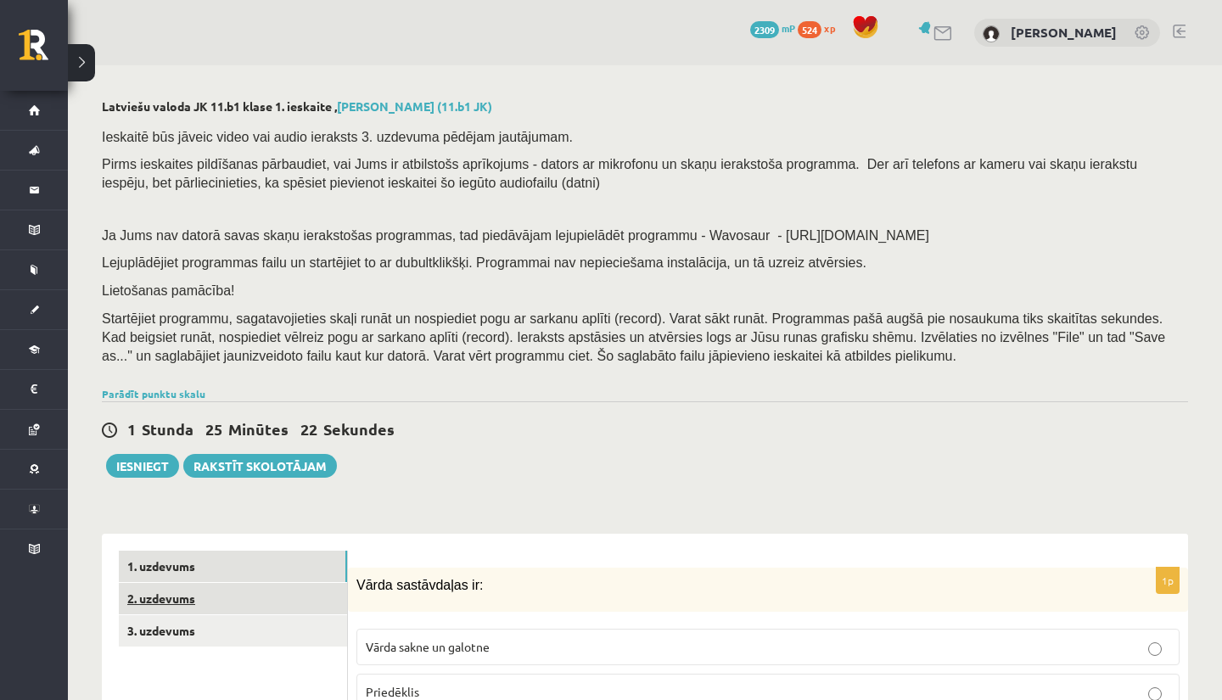
scroll to position [0, 0]
click at [248, 588] on link "2. uzdevums" at bounding box center [233, 598] width 228 height 31
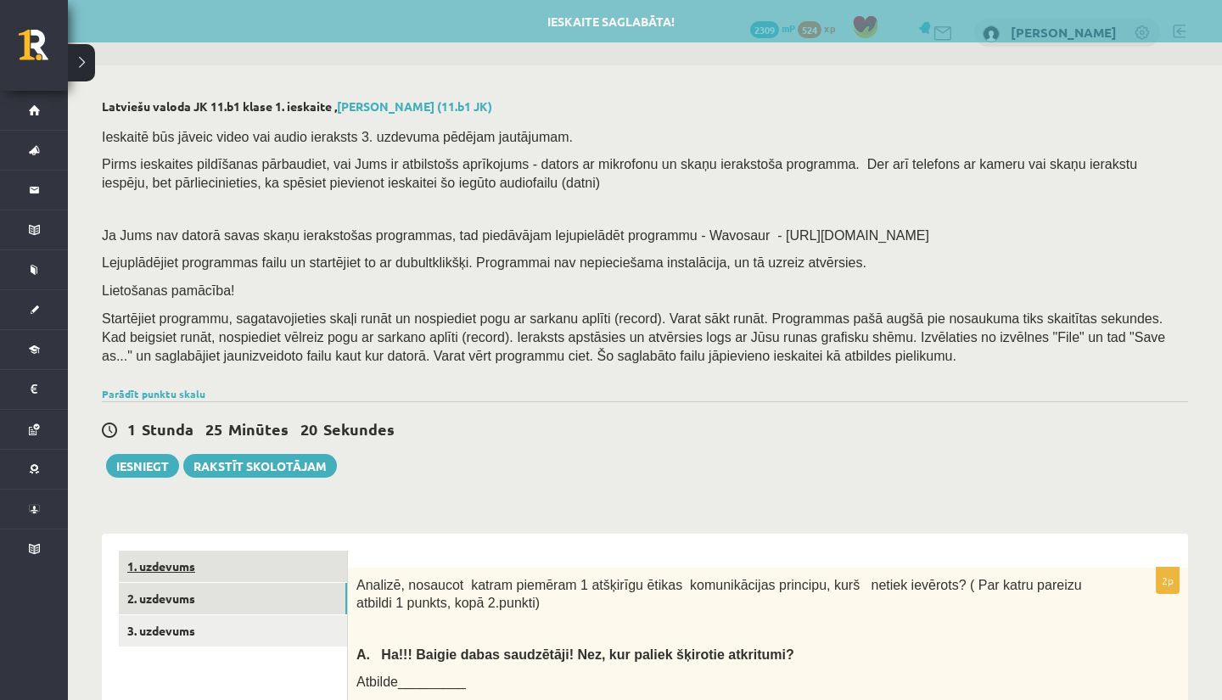
click at [249, 562] on link "1. uzdevums" at bounding box center [233, 566] width 228 height 31
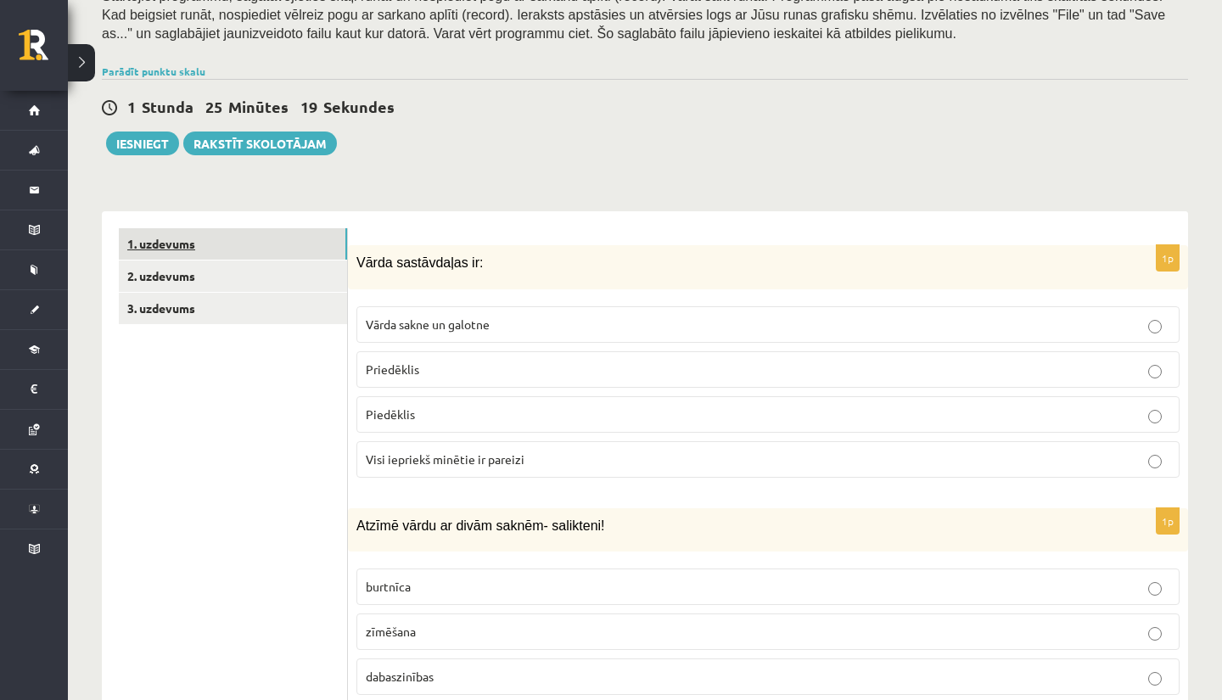
scroll to position [330, 0]
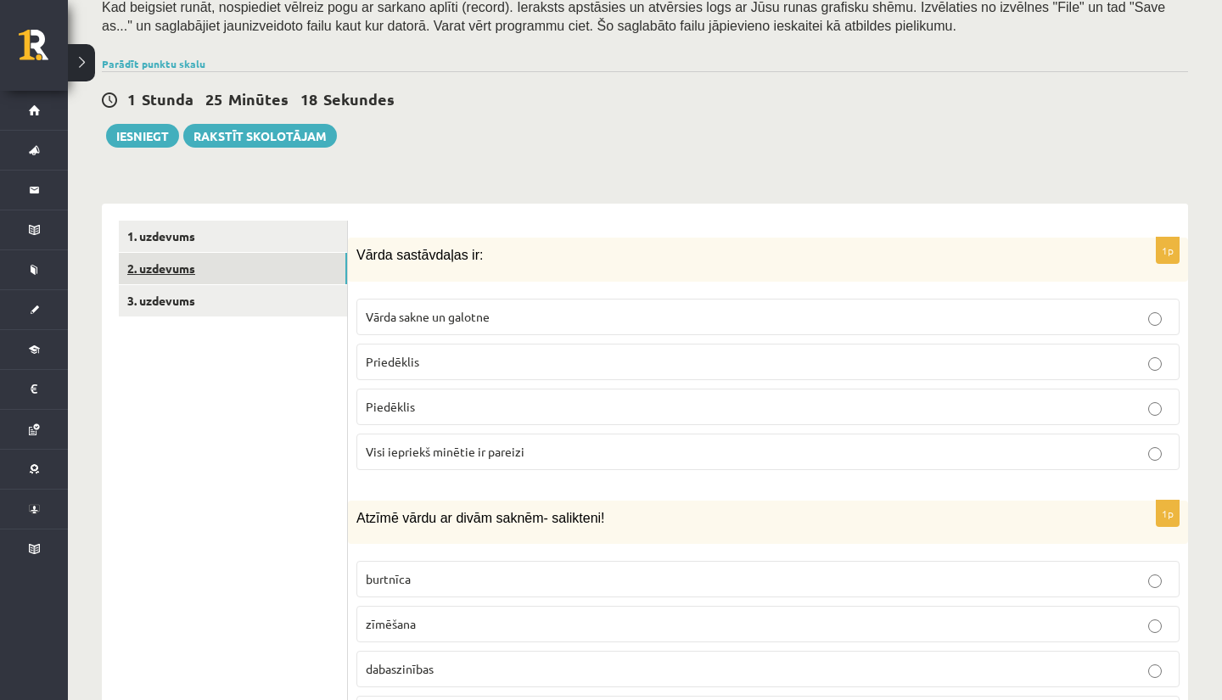
click at [258, 257] on link "2. uzdevums" at bounding box center [233, 268] width 228 height 31
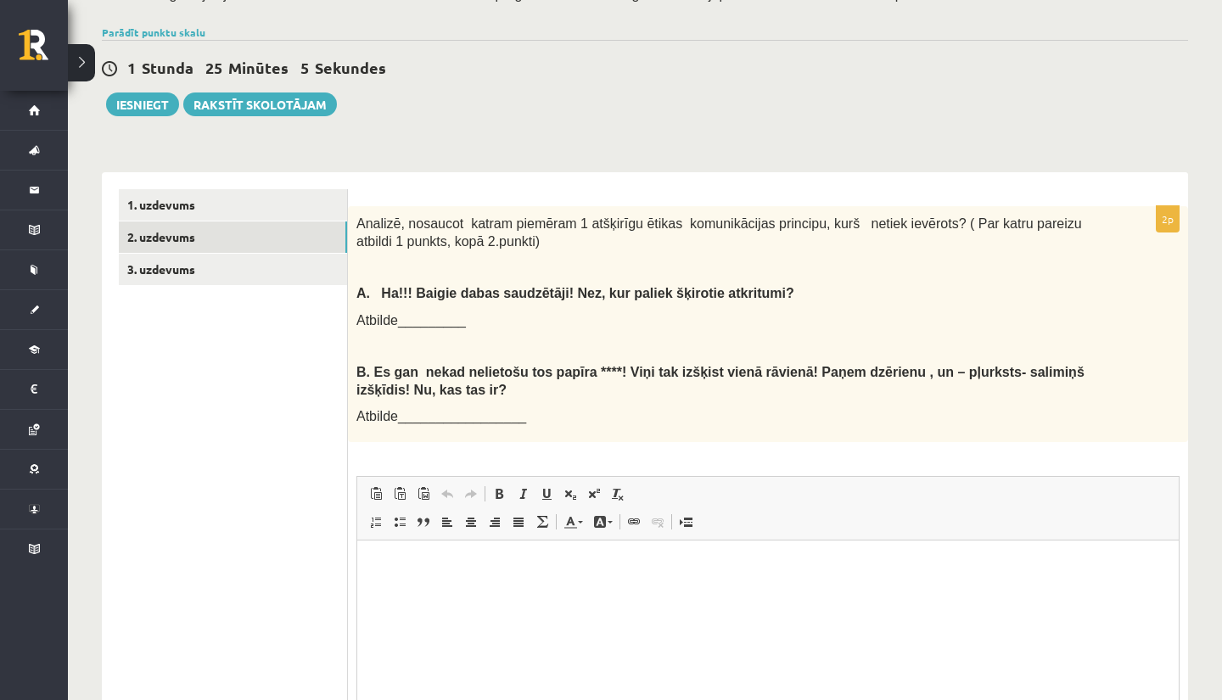
scroll to position [361, 0]
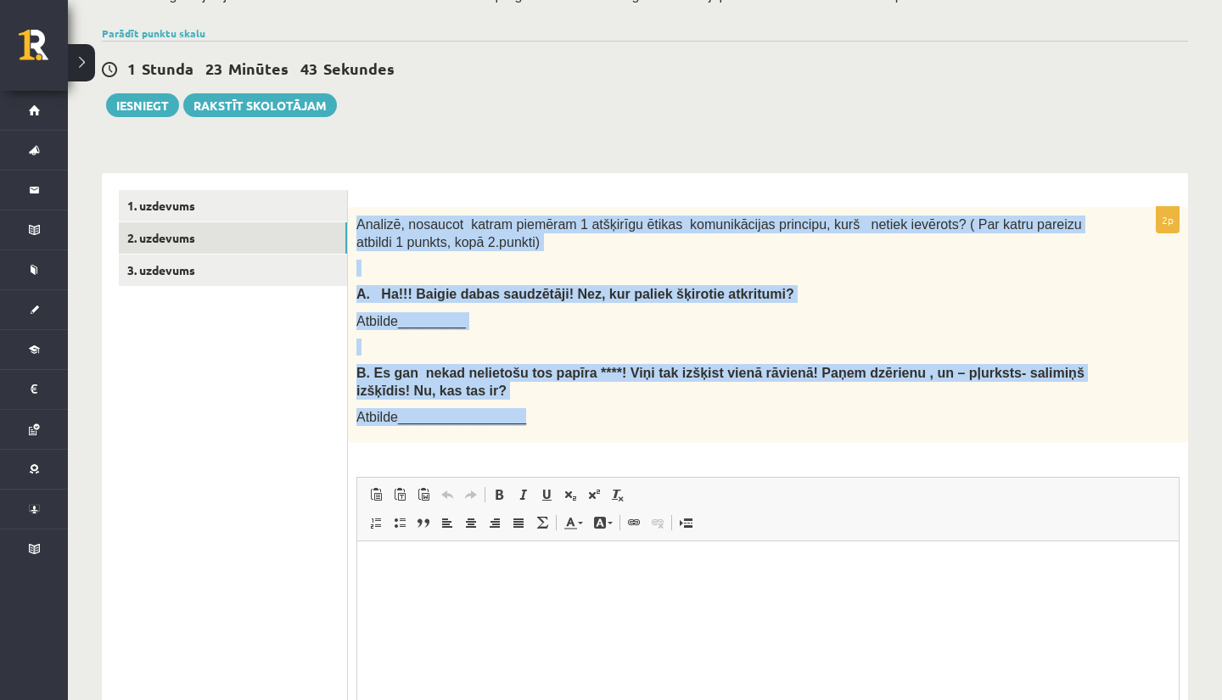
drag, startPoint x: 351, startPoint y: 213, endPoint x: 520, endPoint y: 423, distance: 269.8
click at [521, 423] on div "Analizē, nosaucot katram piemēram 1 atšķirīgu ētikas komunikācijas principu, ku…" at bounding box center [768, 325] width 840 height 236
copy div "Analizē, nosaucot katram piemēram 1 atšķirīgu ētikas komunikācijas principu, ku…"
click at [309, 266] on link "3. uzdevums" at bounding box center [233, 270] width 228 height 31
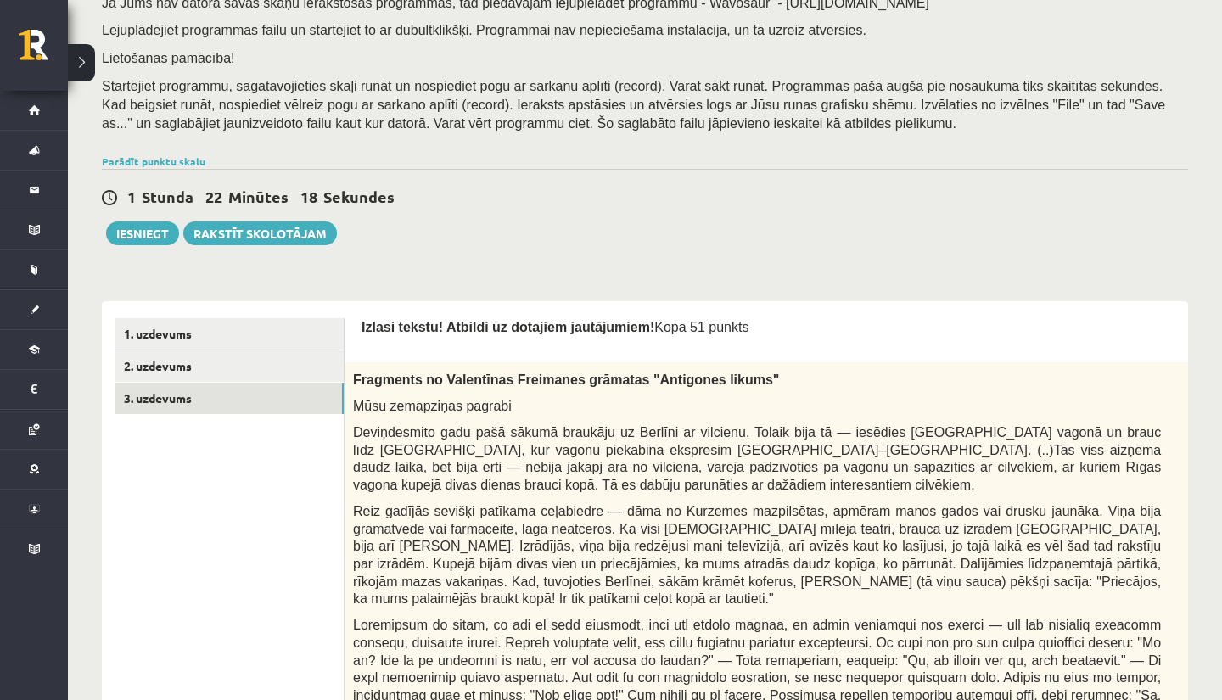
scroll to position [358, 0]
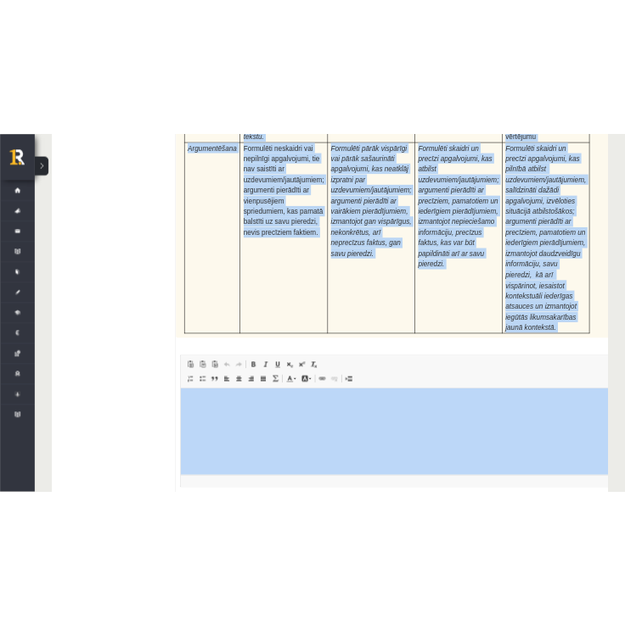
scroll to position [5402, 0]
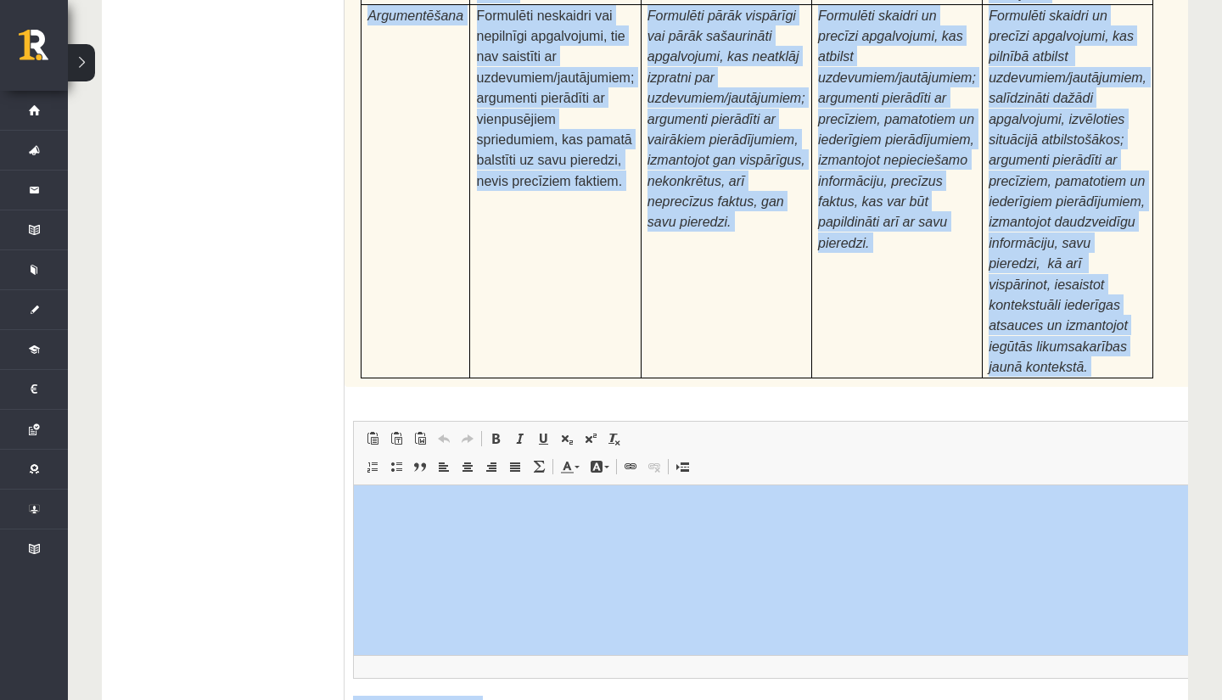
drag, startPoint x: 359, startPoint y: 187, endPoint x: 586, endPoint y: 699, distance: 560.4
copy body "Izlasi tekstu! Atbildi uz dotajiem jautājumiem! Kopā 51 punkts 0p Fragments no …"
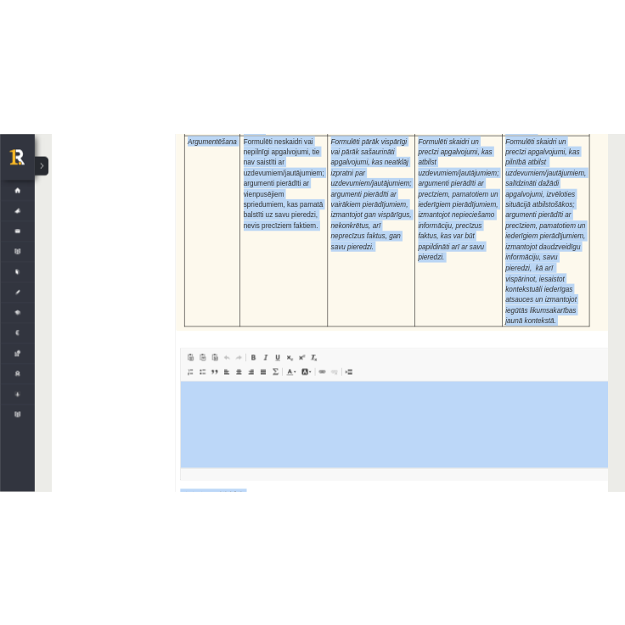
scroll to position [0, 0]
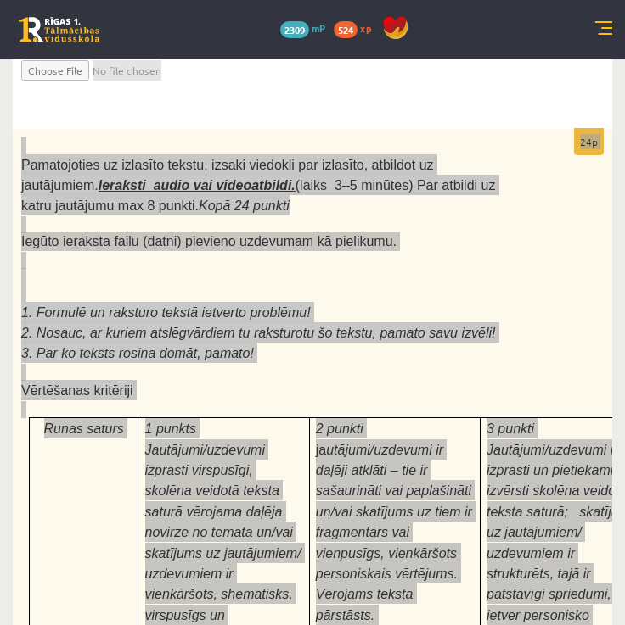
drag, startPoint x: 598, startPoint y: 382, endPoint x: 541, endPoint y: 212, distance: 179.3
click at [541, 212] on div "Pamatojoties uz izlasīto tekstu, izsaki viedokli par izlasīto, atbildot uz jaut…" at bounding box center [312, 599] width 599 height 941
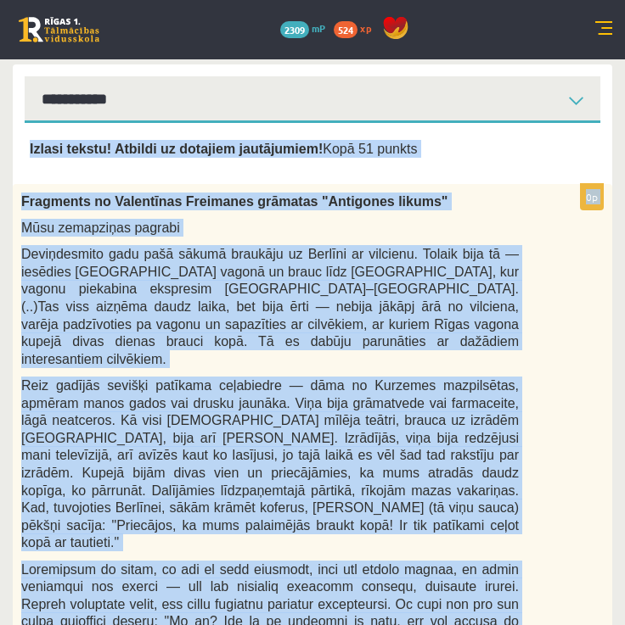
scroll to position [613, 0]
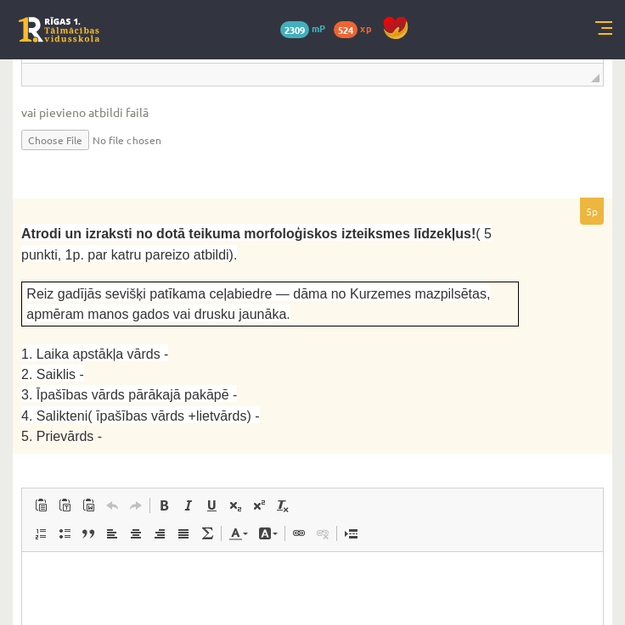
scroll to position [2786, 0]
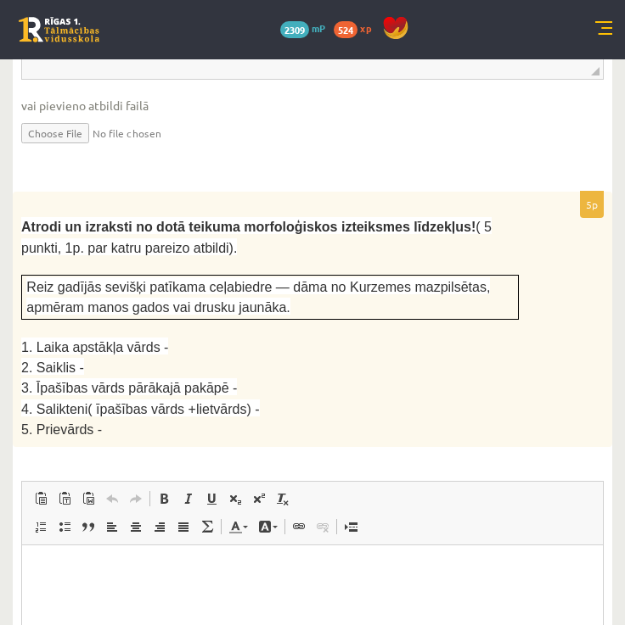
click at [510, 558] on html at bounding box center [312, 571] width 580 height 52
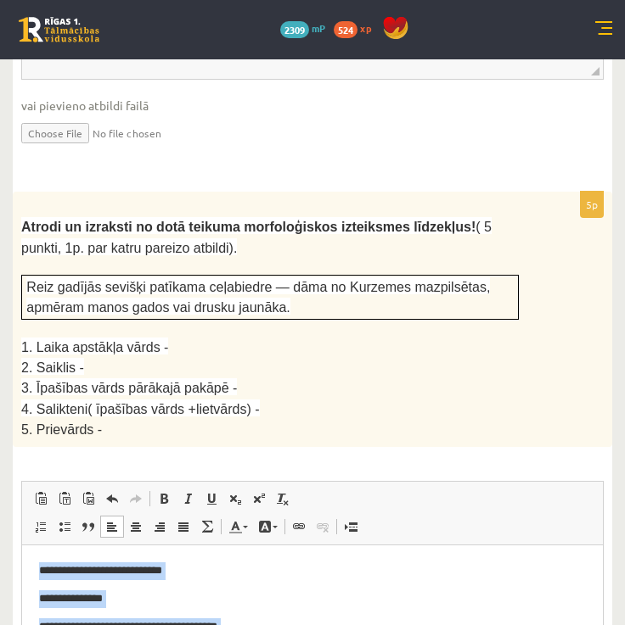
drag, startPoint x: 37, startPoint y: 568, endPoint x: 170, endPoint y: 702, distance: 188.4
click at [170, 699] on html "**********" at bounding box center [312, 626] width 580 height 163
copy body "**********"
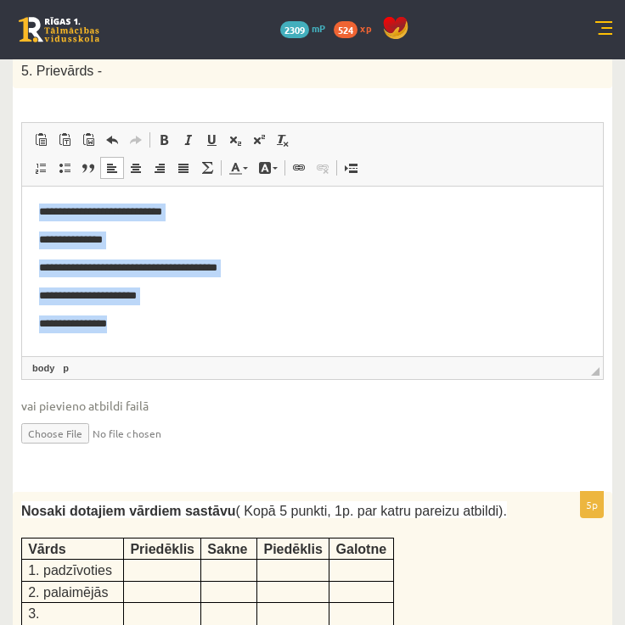
scroll to position [3163, 0]
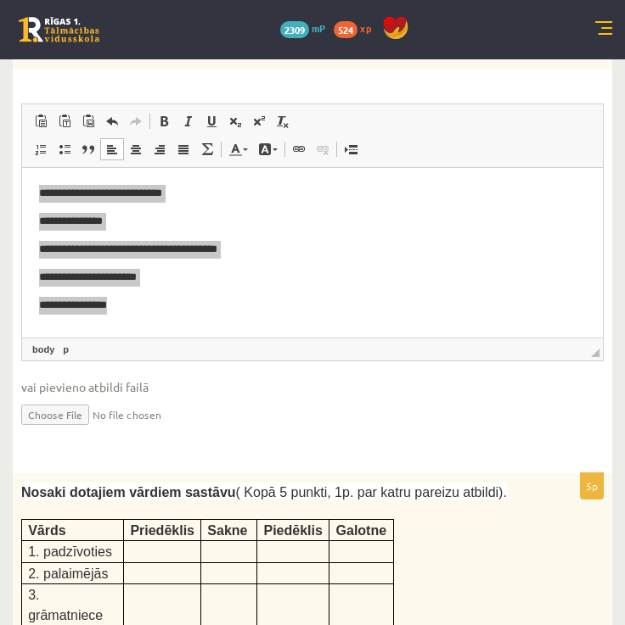
click at [381, 378] on span "vai pievieno atbildi failā" at bounding box center [312, 387] width 582 height 18
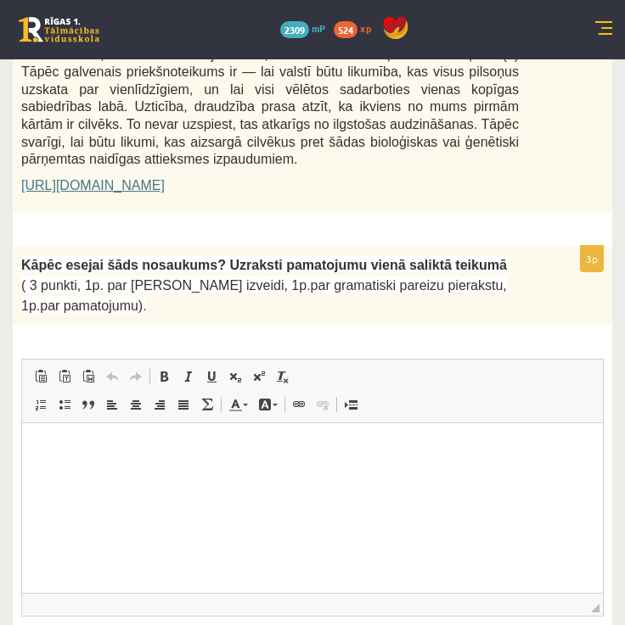
scroll to position [1777, 0]
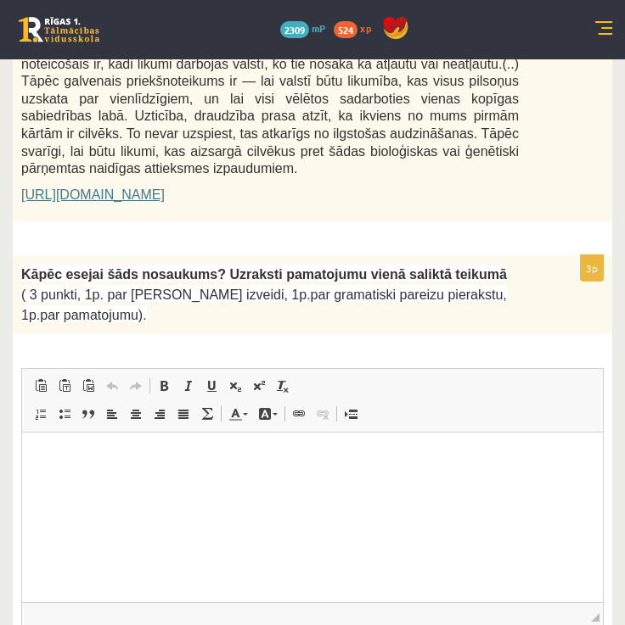
click at [441, 457] on p "Rich Text Editor, wiswyg-editor-user-answer-47433870398420" at bounding box center [312, 458] width 546 height 18
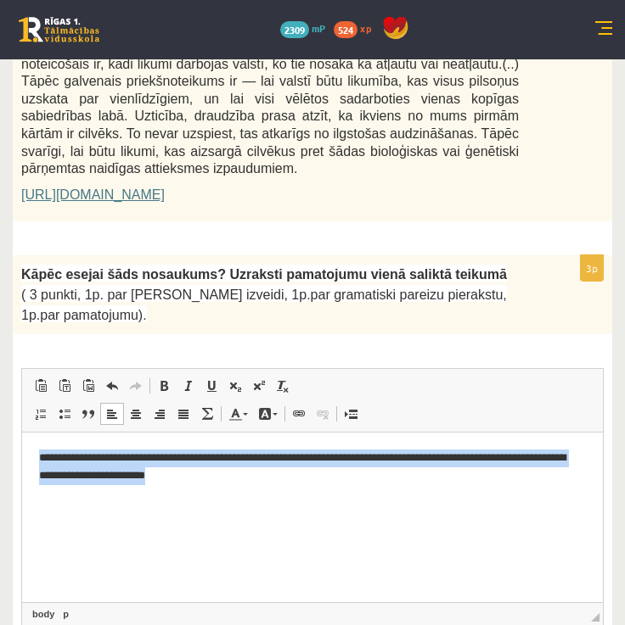
drag, startPoint x: 339, startPoint y: 481, endPoint x: 17, endPoint y: 449, distance: 323.2
click at [22, 449] on html "**********" at bounding box center [312, 466] width 580 height 68
copy p "**********"
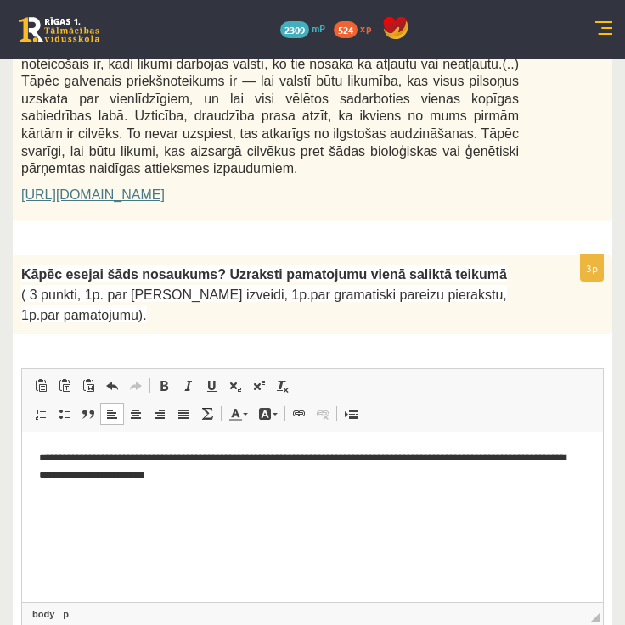
click at [393, 500] on html "**********" at bounding box center [312, 466] width 580 height 68
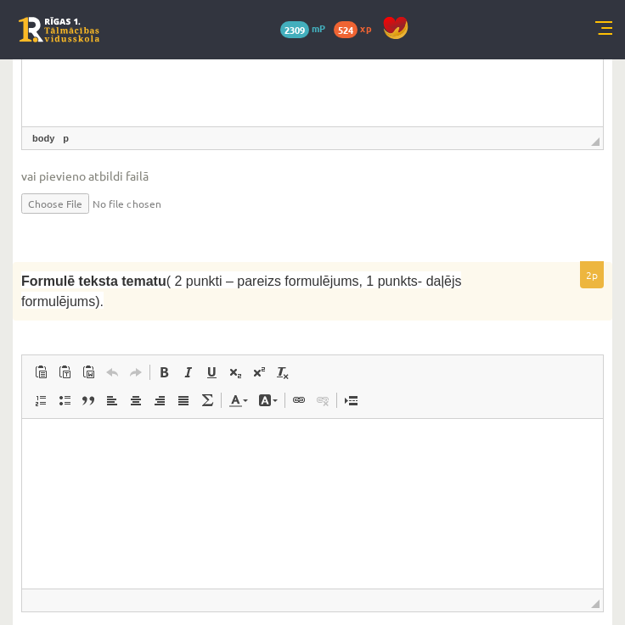
scroll to position [2254, 0]
click at [532, 443] on p "Rich Text Editor, wiswyg-editor-user-answer-47433870209080" at bounding box center [312, 443] width 546 height 18
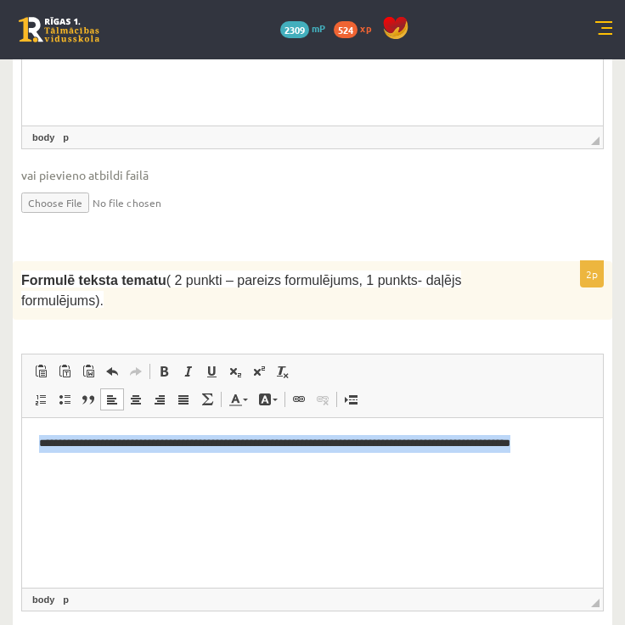
drag, startPoint x: 595, startPoint y: 442, endPoint x: -1, endPoint y: 442, distance: 595.7
click at [22, 442] on html "**********" at bounding box center [312, 442] width 580 height 51
copy p "**********"
click at [389, 468] on html "**********" at bounding box center [312, 442] width 580 height 51
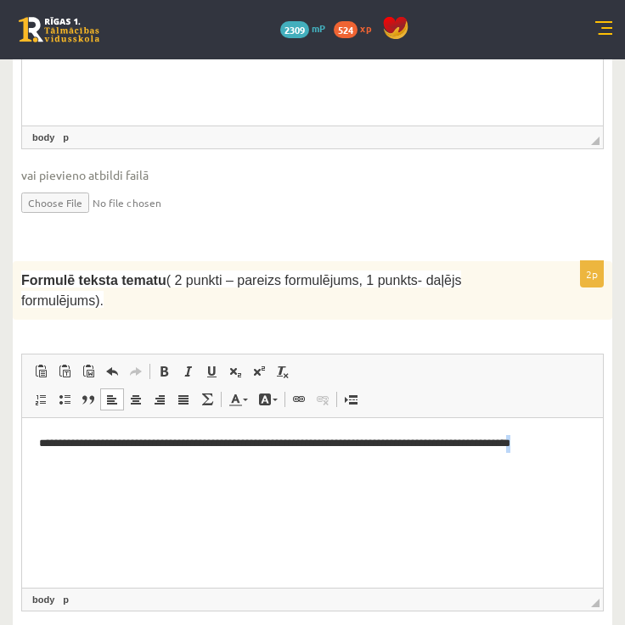
click at [389, 468] on html "**********" at bounding box center [312, 442] width 580 height 51
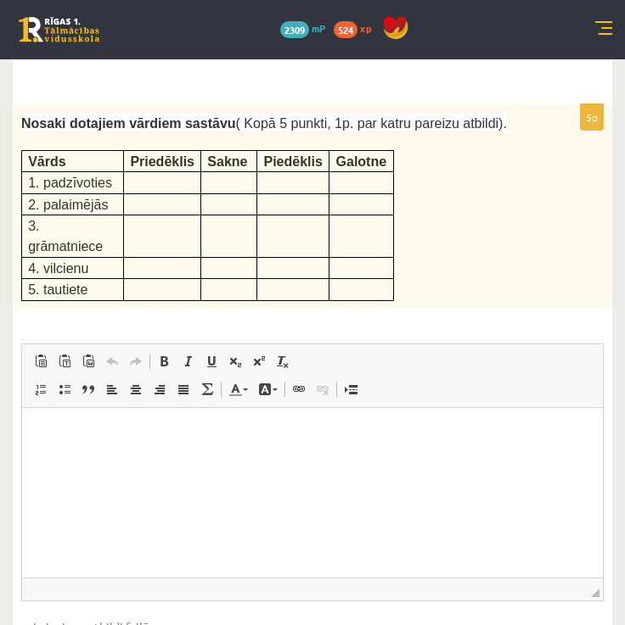
scroll to position [3536, 0]
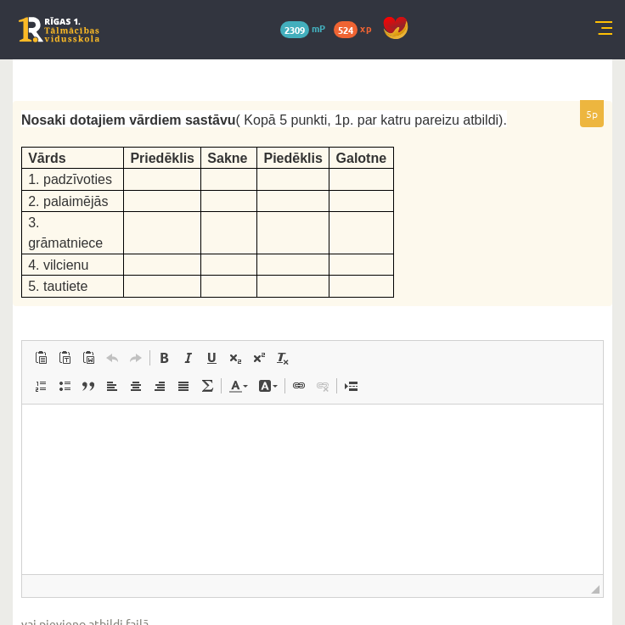
type input "**********"
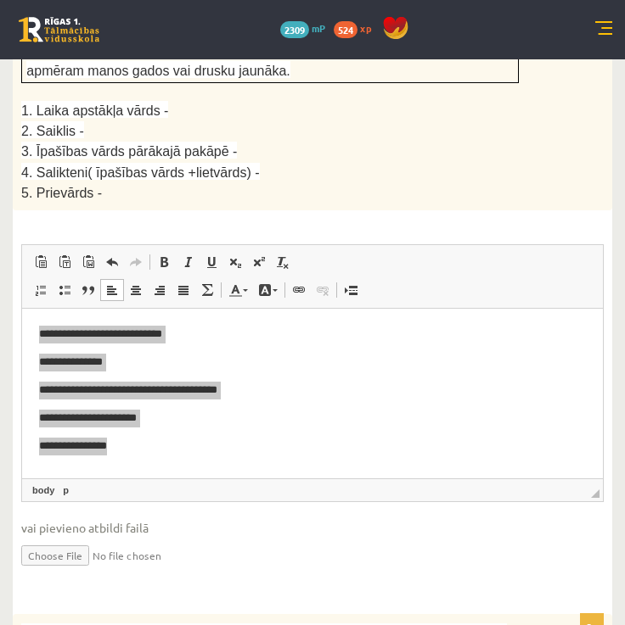
scroll to position [3025, 0]
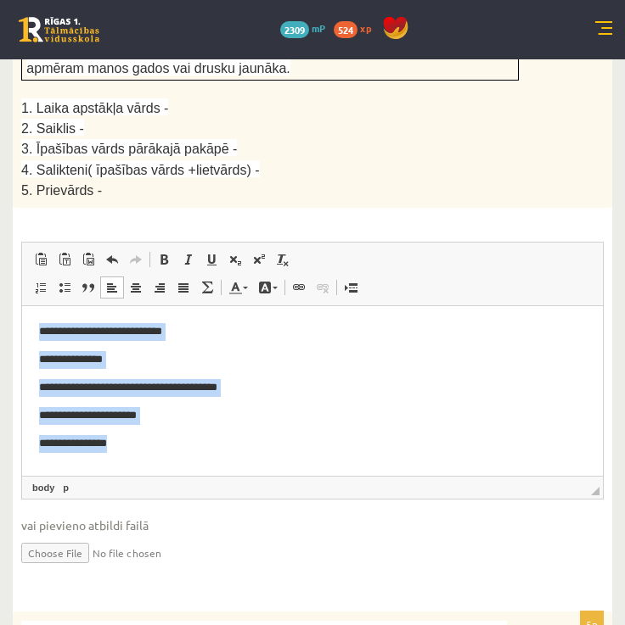
click at [216, 452] on html "**********" at bounding box center [312, 386] width 580 height 163
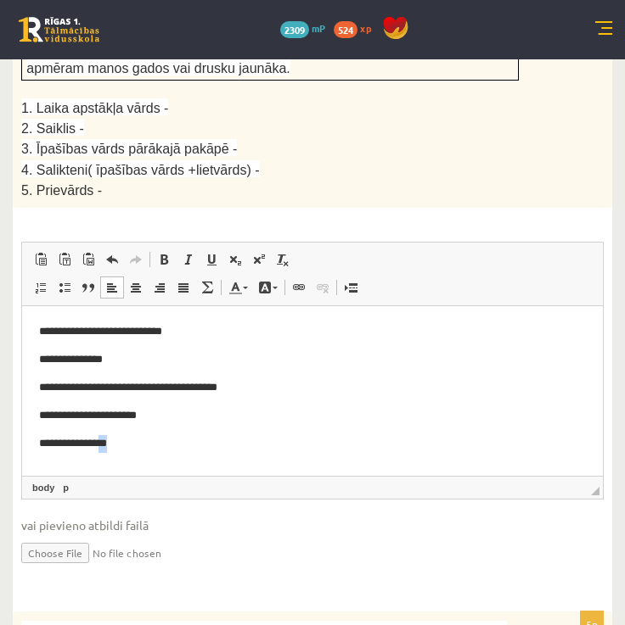
click at [216, 452] on html "**********" at bounding box center [312, 386] width 580 height 163
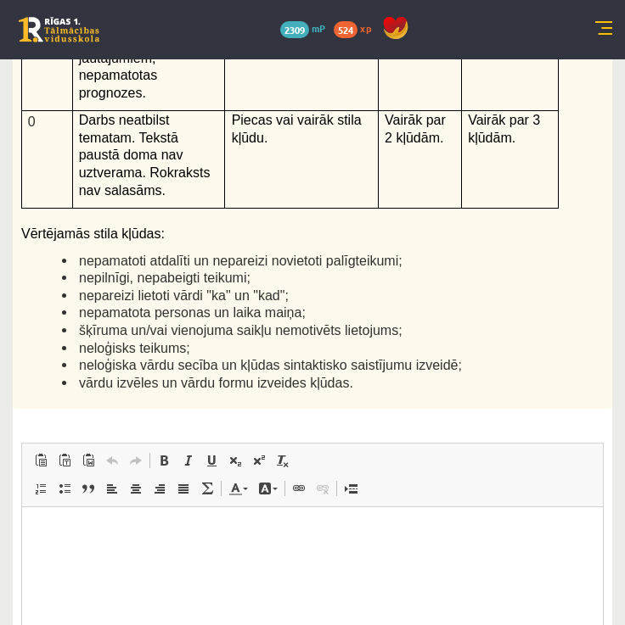
scroll to position [4735, 0]
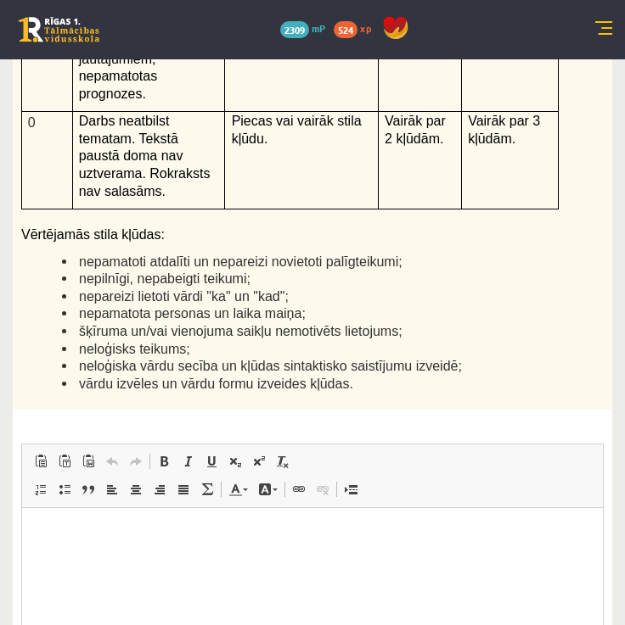
click at [435, 517] on html at bounding box center [312, 534] width 580 height 52
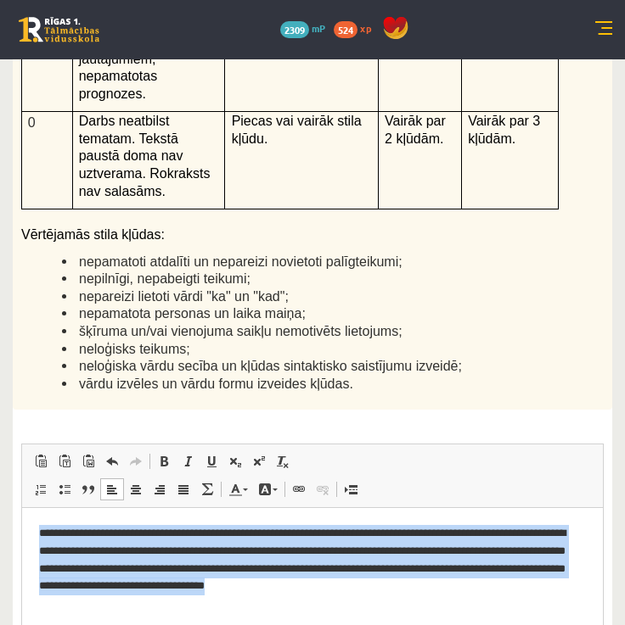
drag, startPoint x: 481, startPoint y: 595, endPoint x: 24, endPoint y: 521, distance: 463.3
click at [24, 522] on html "**********" at bounding box center [312, 559] width 580 height 102
copy p "**********"
click at [498, 601] on html "**********" at bounding box center [312, 559] width 580 height 102
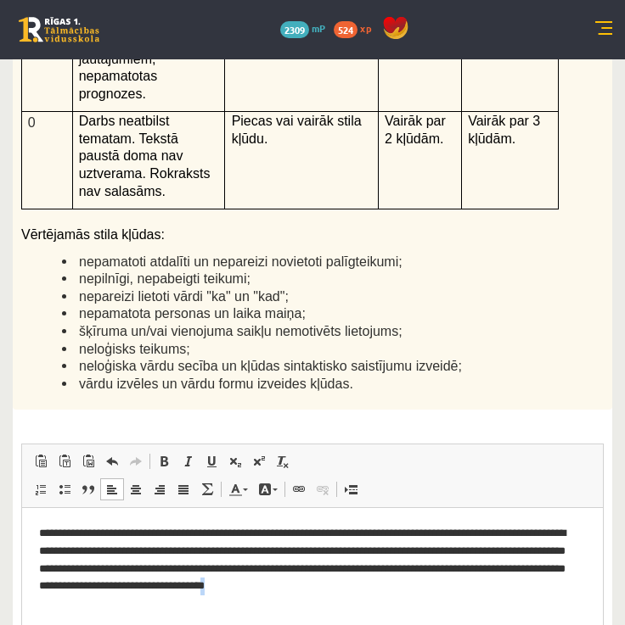
click at [498, 602] on html "**********" at bounding box center [312, 559] width 580 height 102
click at [85, 552] on p "**********" at bounding box center [312, 559] width 546 height 68
click at [75, 552] on p "**********" at bounding box center [312, 559] width 546 height 68
click at [264, 610] on html "**********" at bounding box center [312, 559] width 580 height 102
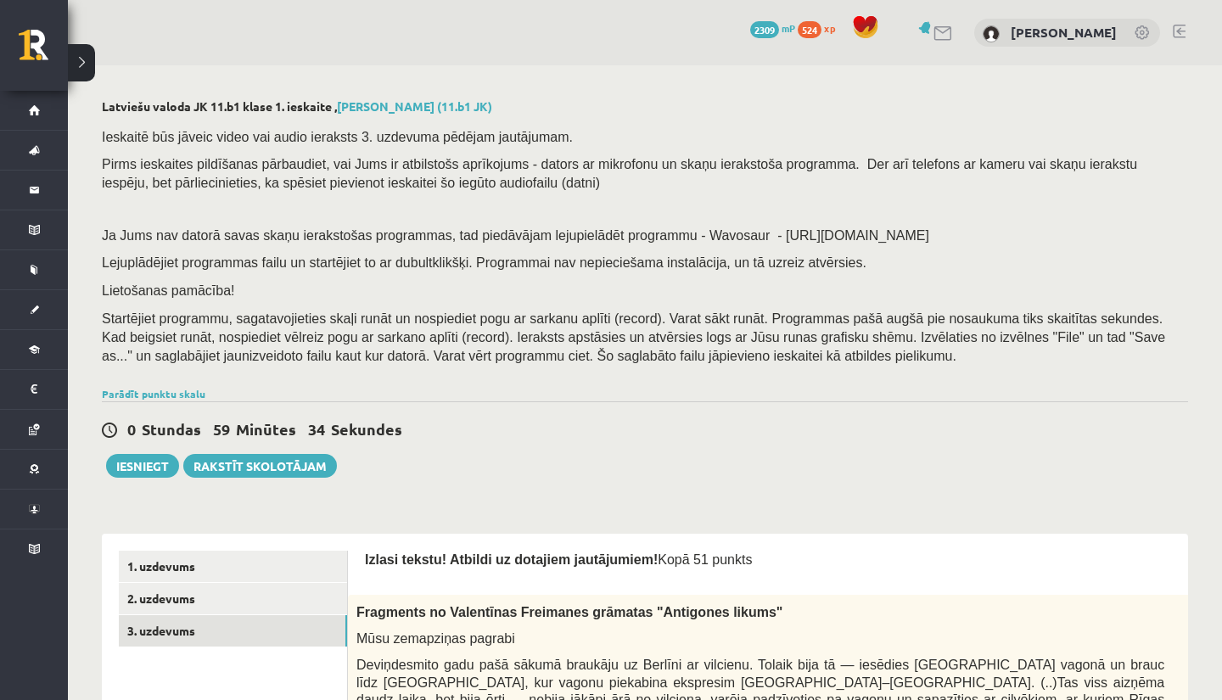
scroll to position [0, 0]
click at [240, 596] on link "2. uzdevums" at bounding box center [233, 598] width 228 height 31
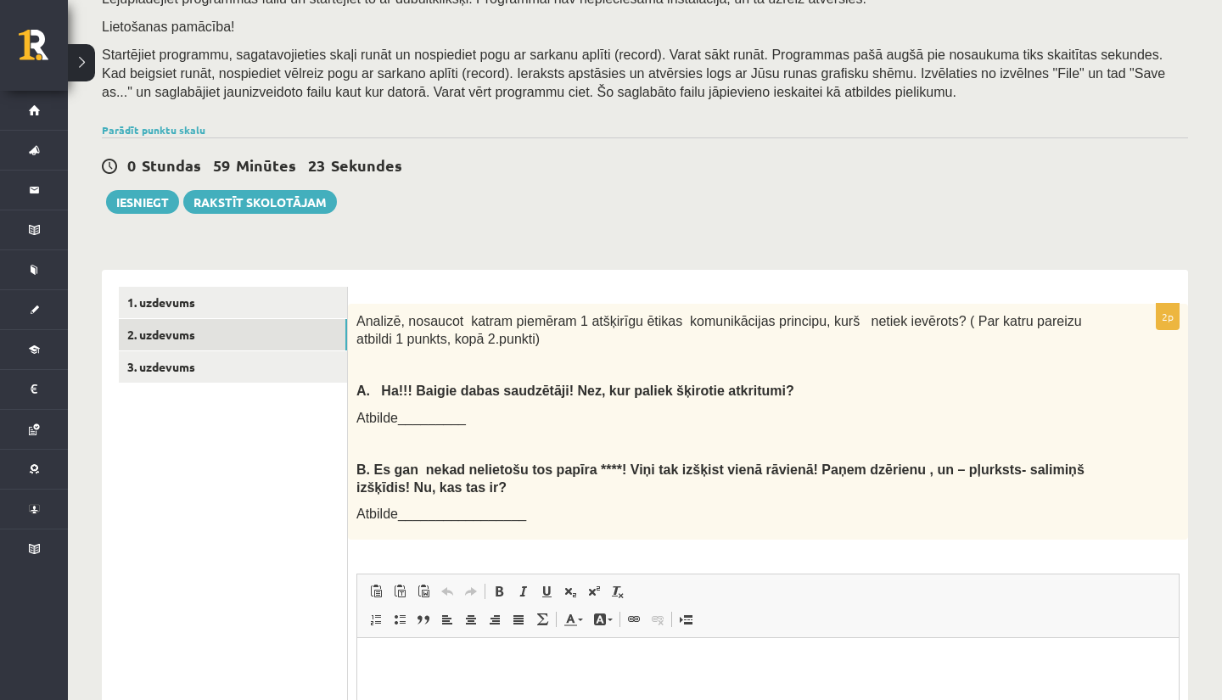
scroll to position [265, 0]
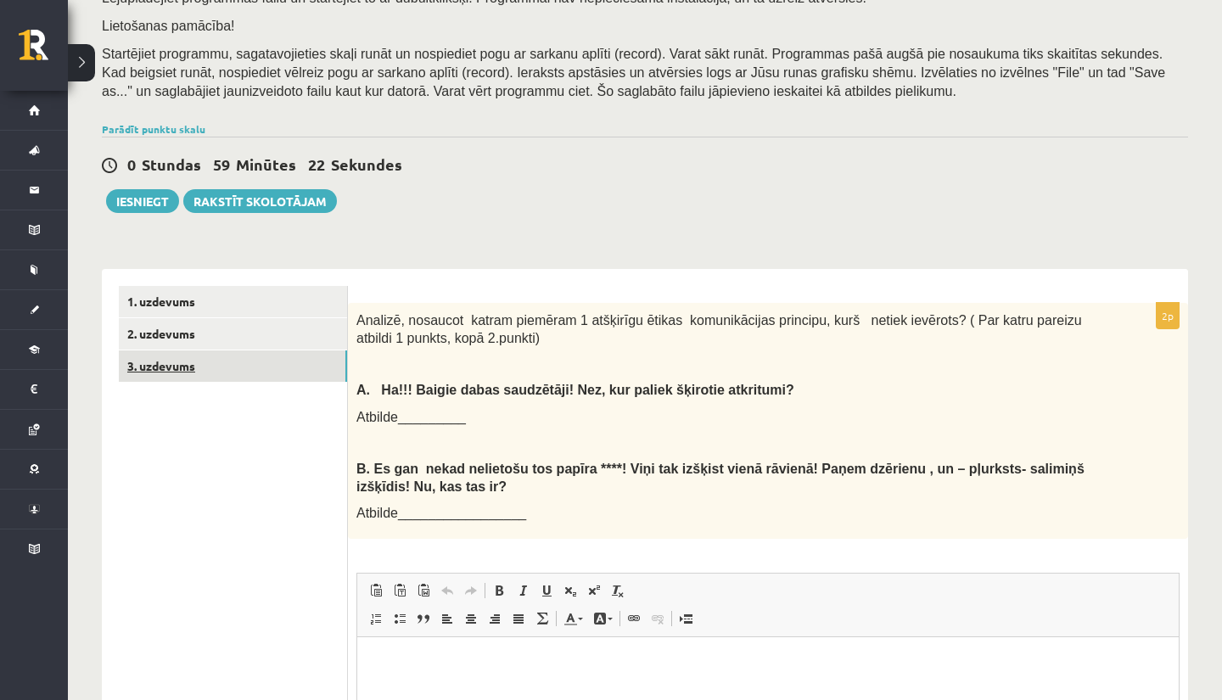
click at [258, 350] on link "3. uzdevums" at bounding box center [233, 365] width 228 height 31
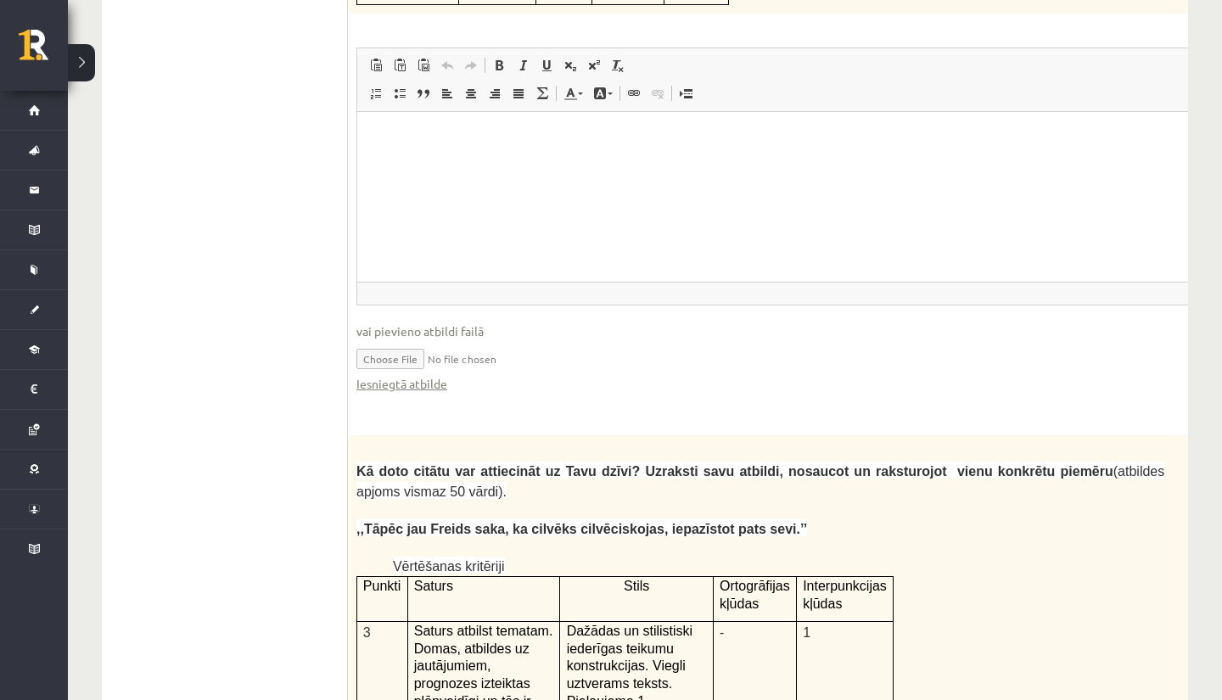
scroll to position [3163, 0]
click at [414, 377] on link "Iesniegtā atbilde" at bounding box center [401, 386] width 91 height 18
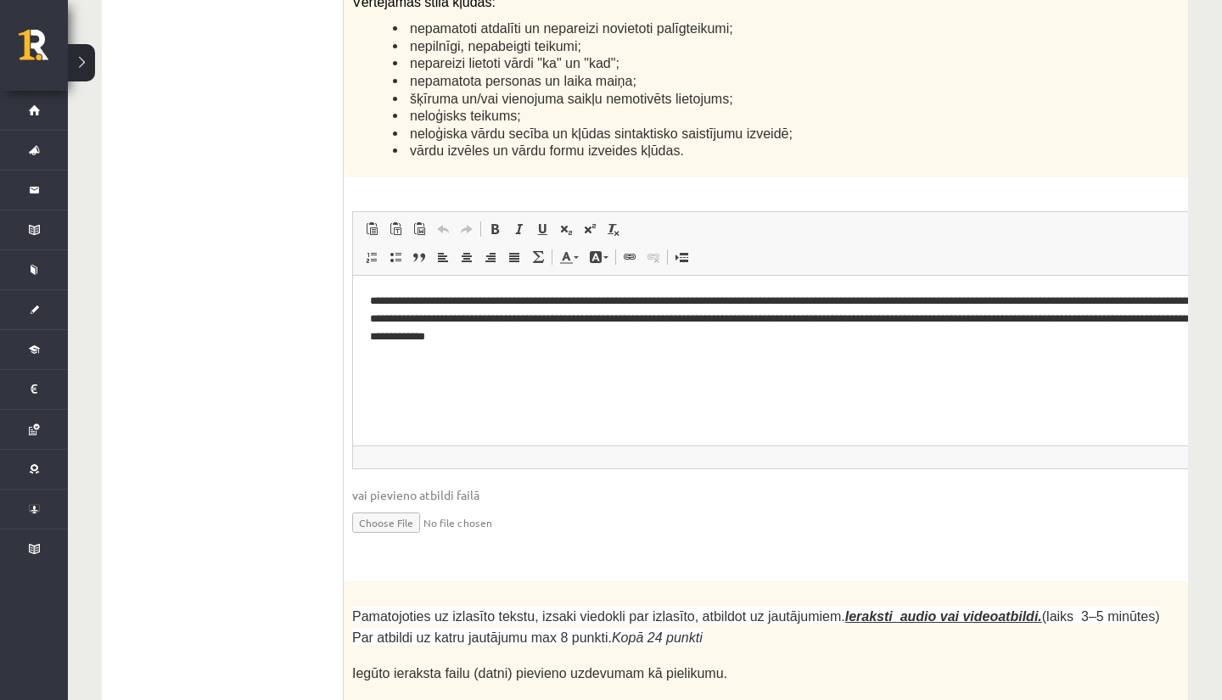
scroll to position [4343, 0]
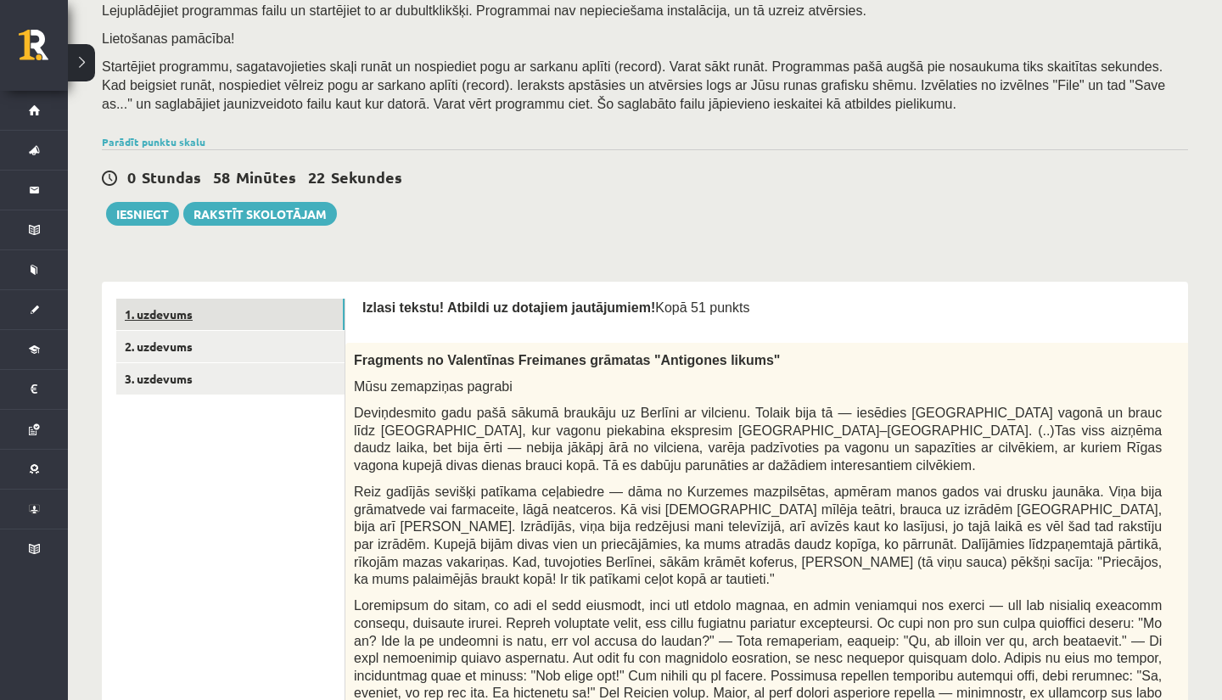
click at [193, 300] on link "1. uzdevums" at bounding box center [230, 314] width 228 height 31
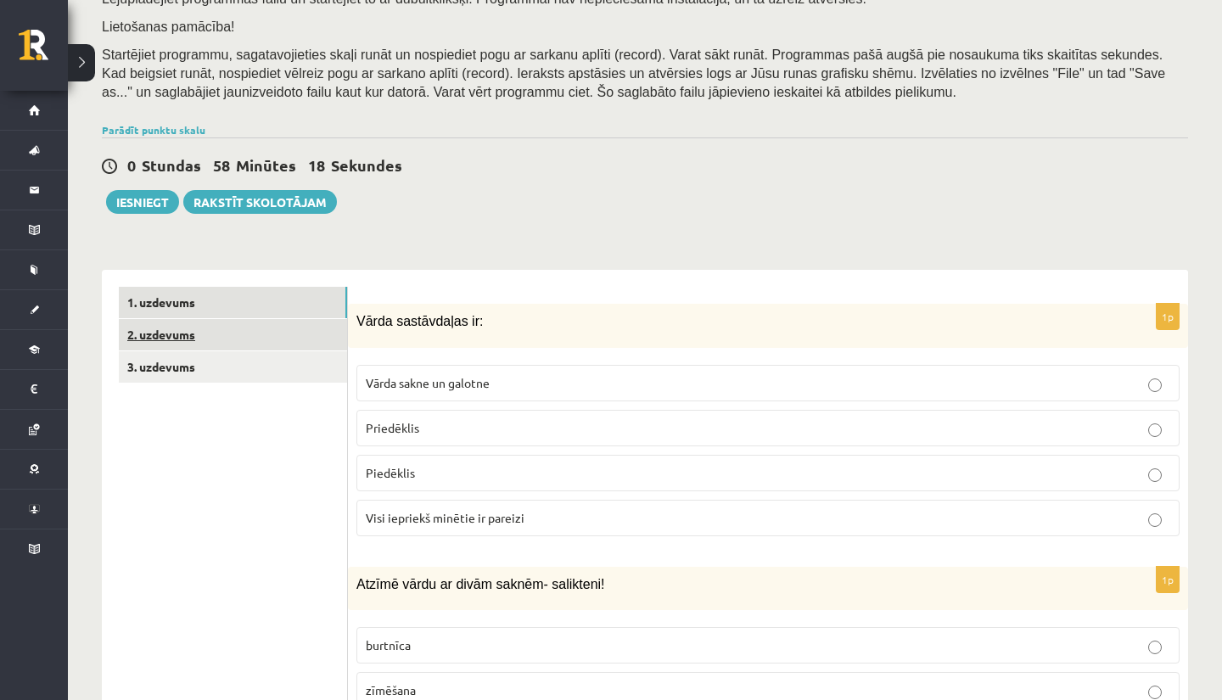
click at [211, 323] on link "2. uzdevums" at bounding box center [233, 334] width 228 height 31
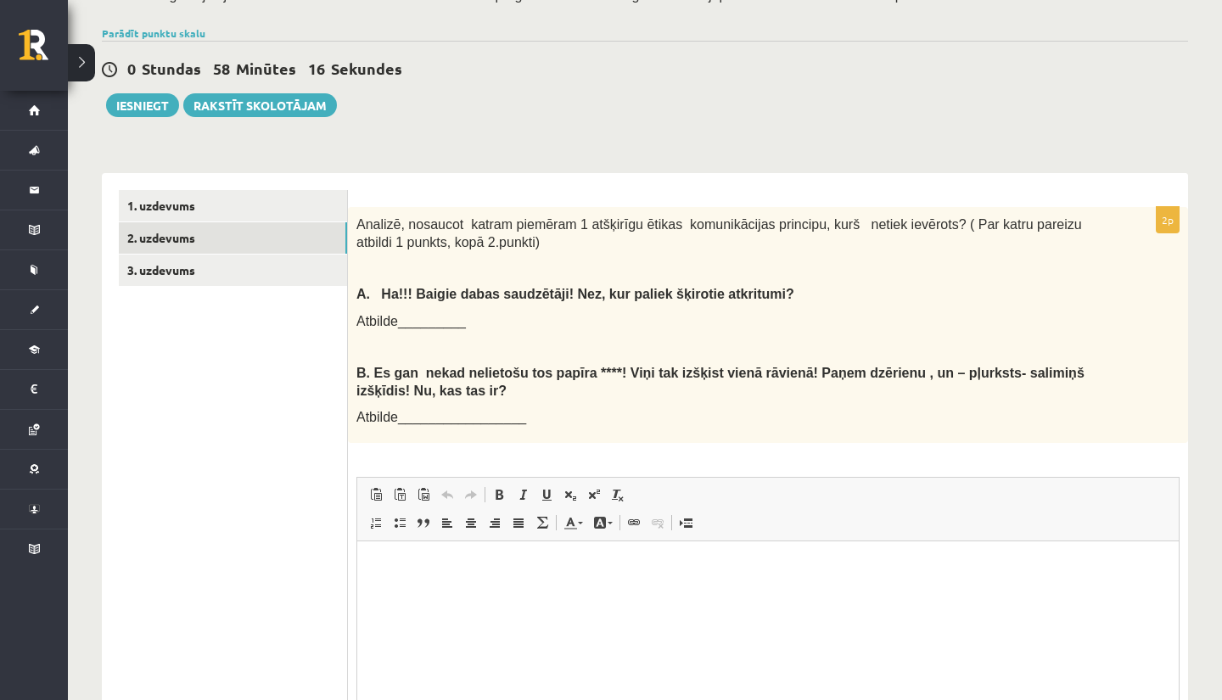
click at [442, 557] on html at bounding box center [767, 567] width 821 height 52
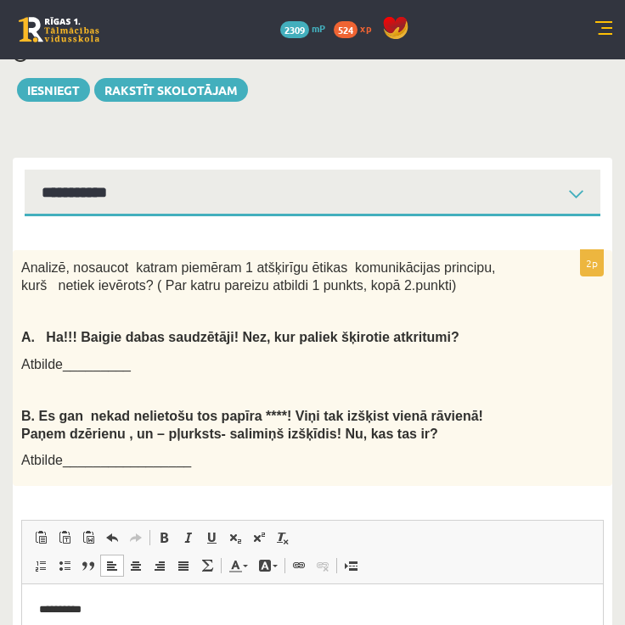
scroll to position [468, 0]
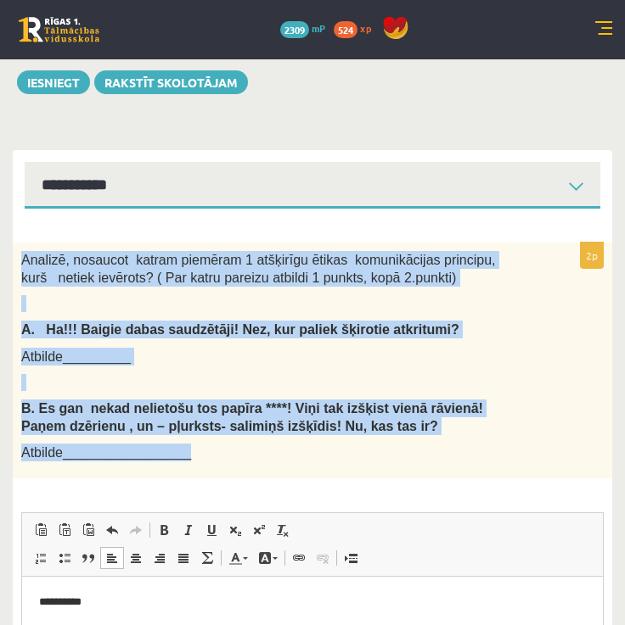
drag, startPoint x: 19, startPoint y: 233, endPoint x: 242, endPoint y: 437, distance: 302.1
click at [242, 437] on div "Analizē, nosaucot katram piemēram 1 atšķirīgu ētikas komunikācijas principu, ku…" at bounding box center [312, 361] width 599 height 236
copy div "Analizē, nosaucot katram piemēram 1 atšķirīgu ētikas komunikācijas principu, ku…"
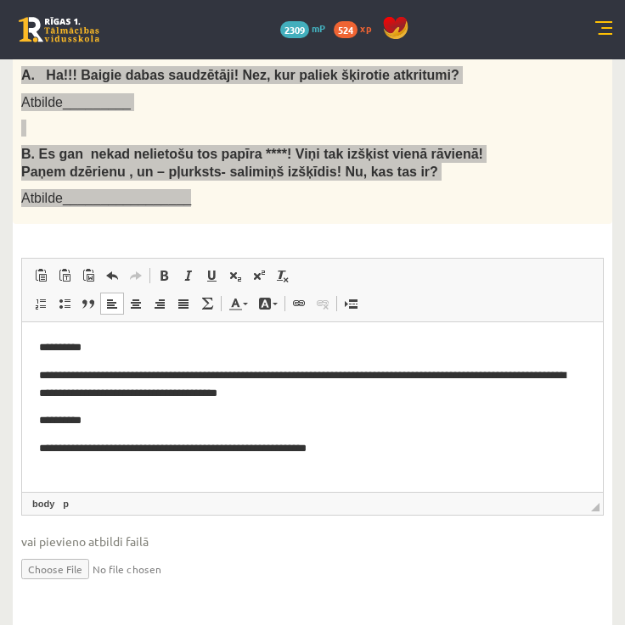
scroll to position [721, 0]
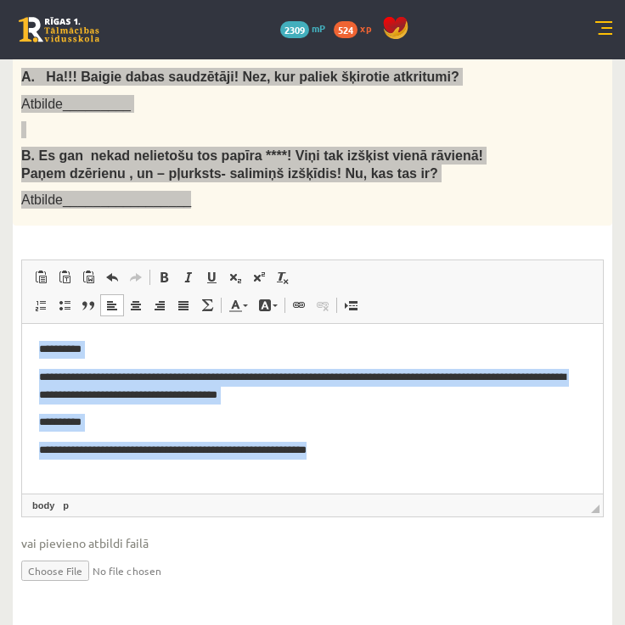
drag, startPoint x: 36, startPoint y: 344, endPoint x: 360, endPoint y: 473, distance: 348.9
click at [361, 474] on html "**********" at bounding box center [312, 400] width 580 height 152
copy body "**********"
click at [530, 455] on p "**********" at bounding box center [312, 450] width 546 height 17
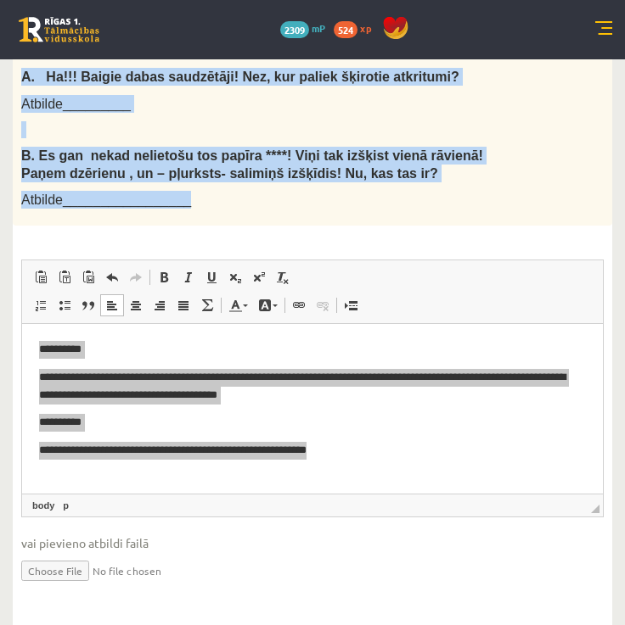
click at [524, 557] on input "file" at bounding box center [312, 569] width 582 height 35
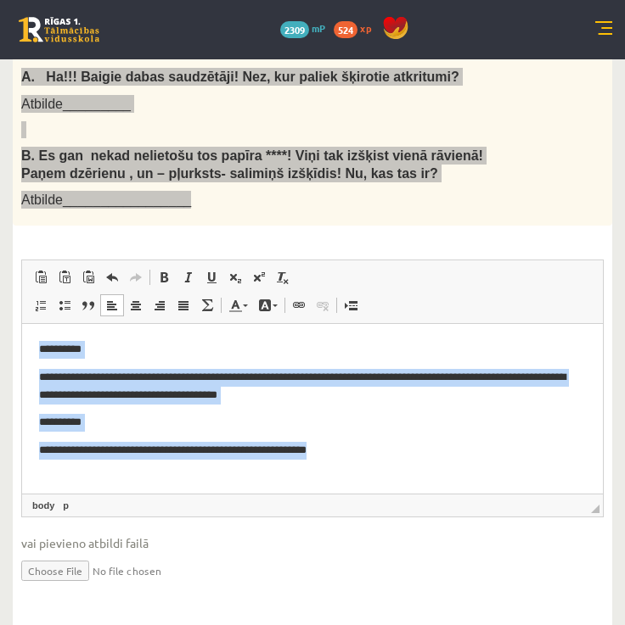
click at [423, 460] on html "**********" at bounding box center [312, 400] width 580 height 152
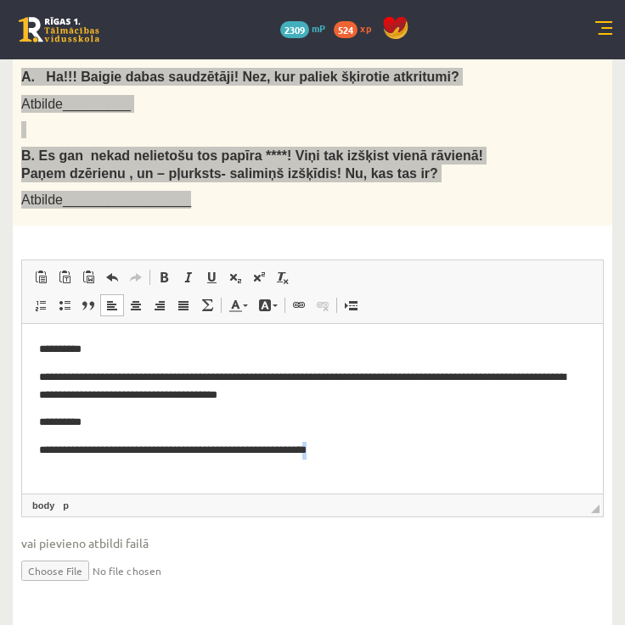
click at [423, 460] on html "**********" at bounding box center [312, 400] width 580 height 152
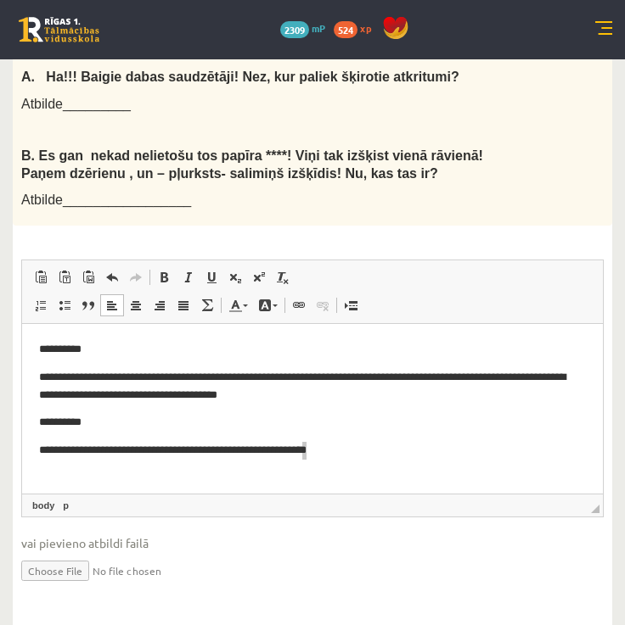
click at [480, 571] on fieldset "**********" at bounding box center [312, 432] width 582 height 345
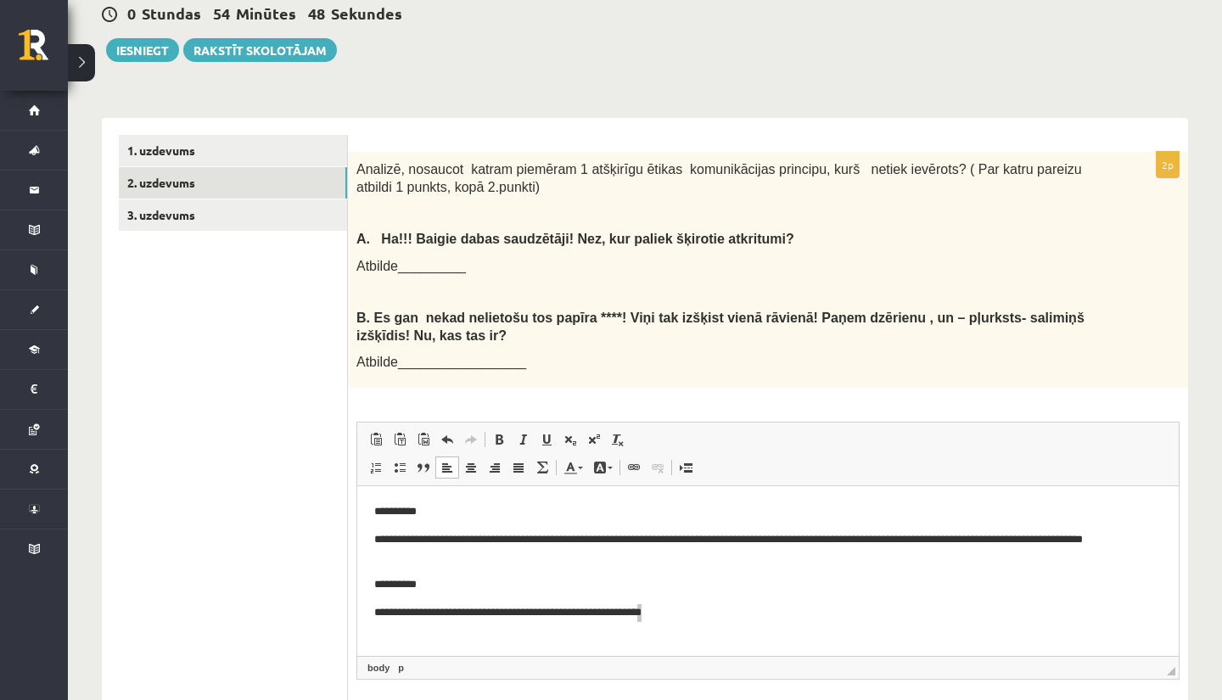
scroll to position [417, 0]
click at [262, 208] on link "3. uzdevums" at bounding box center [233, 214] width 228 height 31
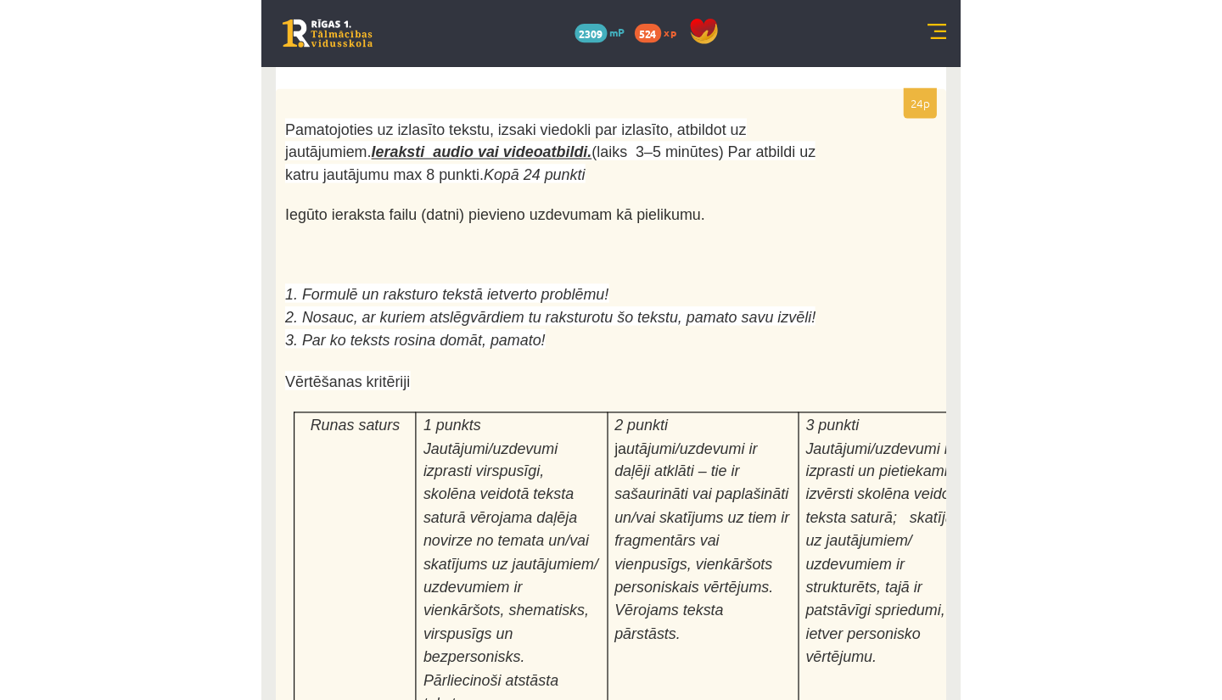
scroll to position [5420, 0]
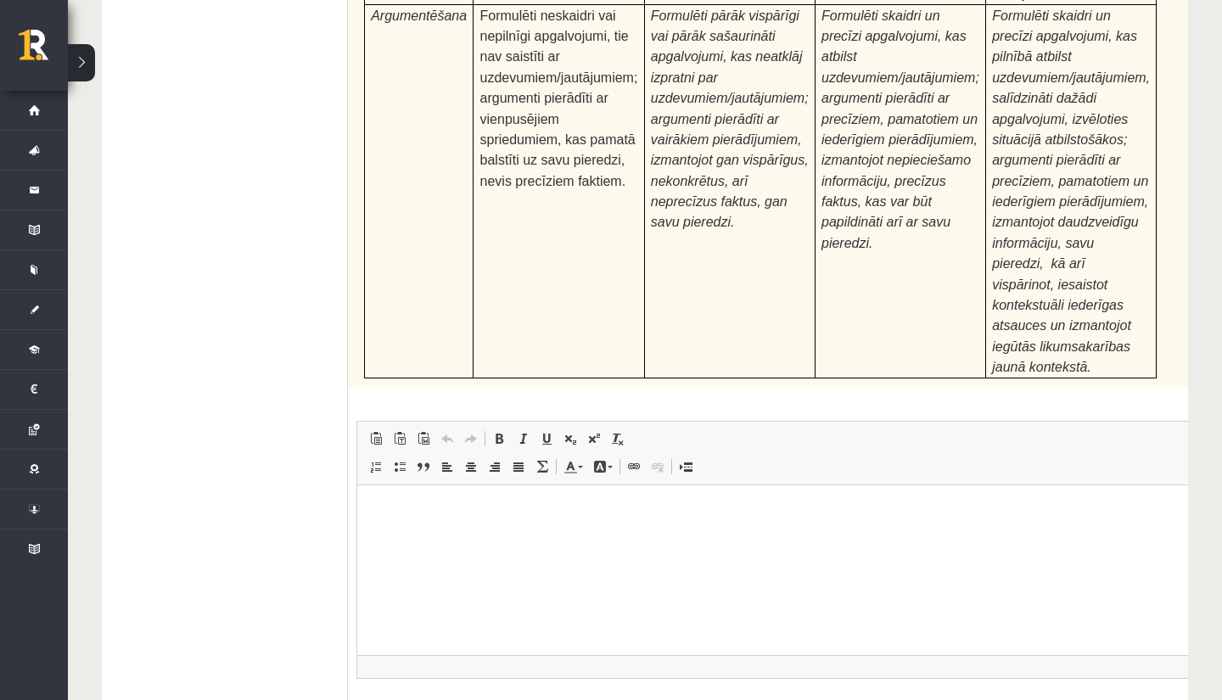
type input "**********"
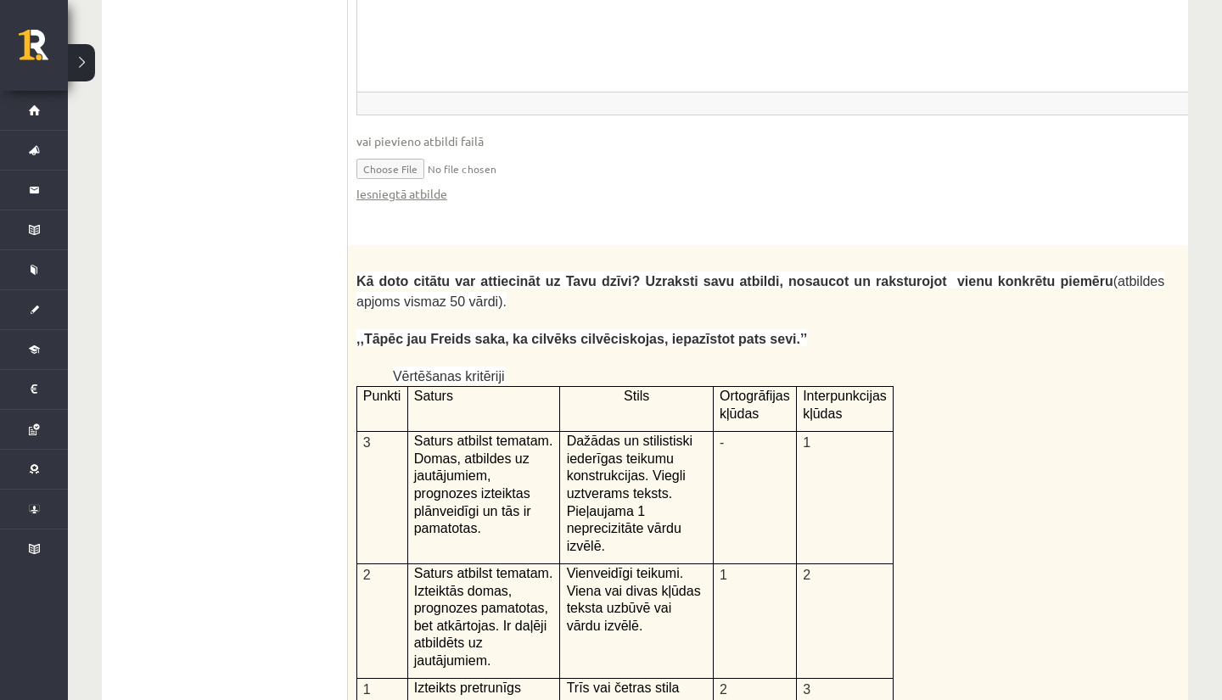
scroll to position [3354, 0]
click at [401, 186] on link "Iesniegtā atbilde" at bounding box center [401, 195] width 91 height 18
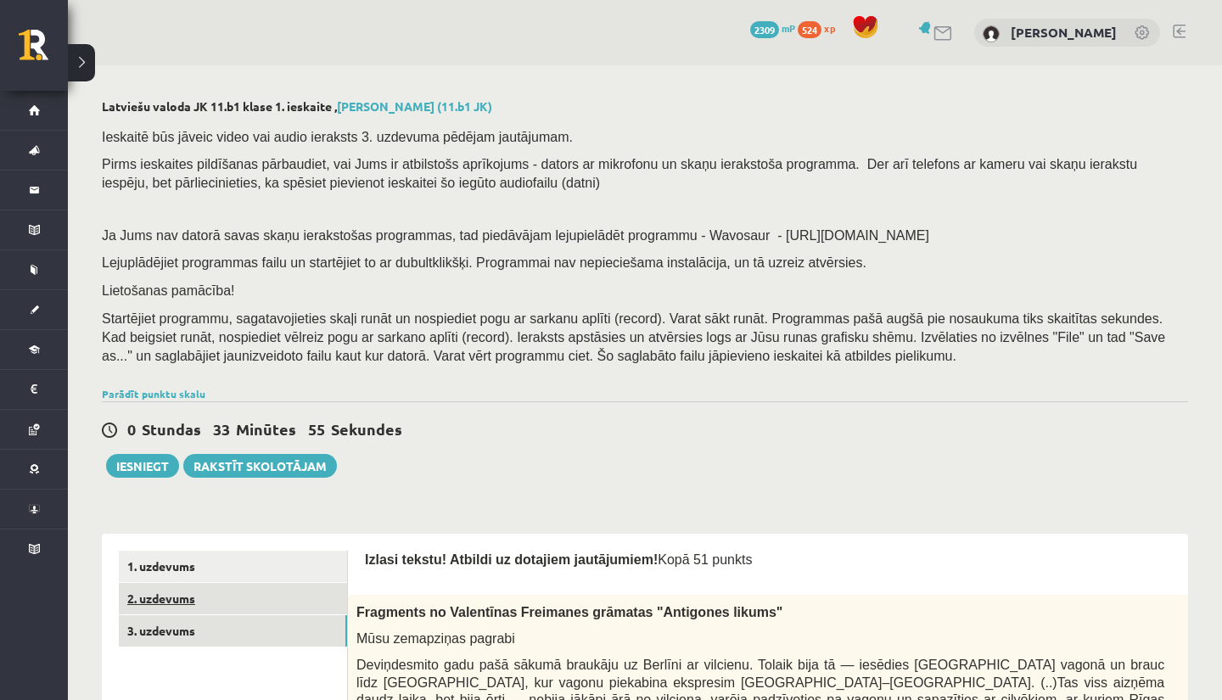
scroll to position [0, 0]
click at [243, 583] on link "2. uzdevums" at bounding box center [233, 598] width 228 height 31
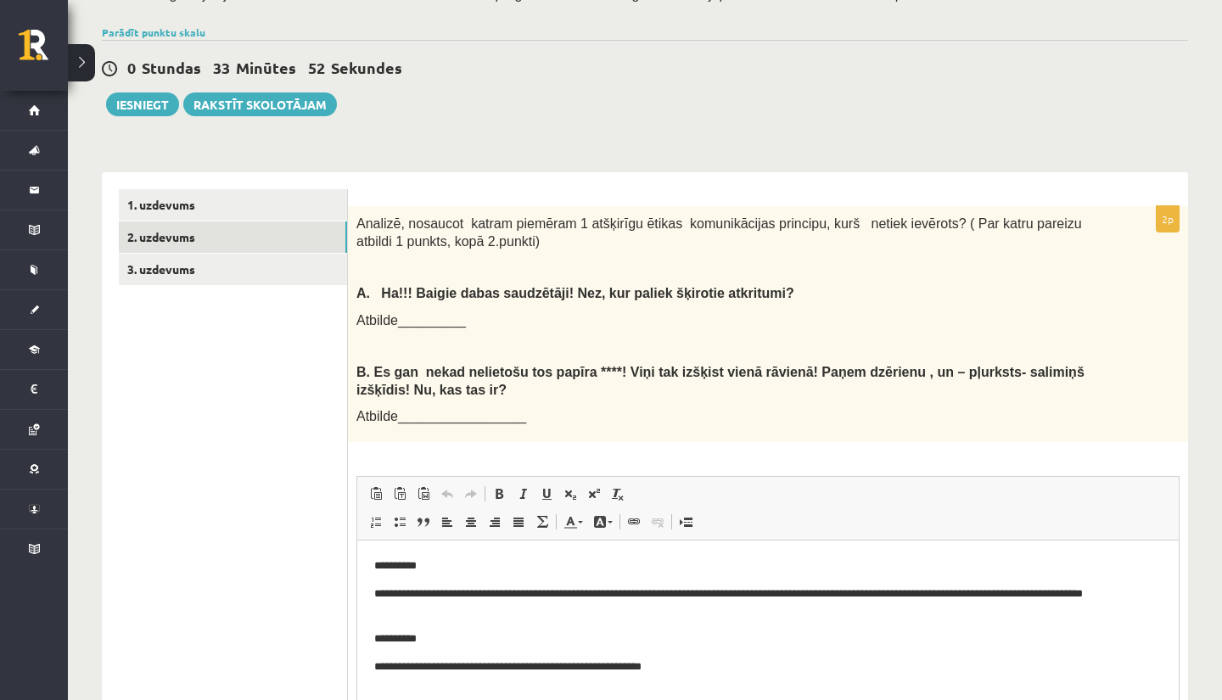
scroll to position [361, 0]
click at [230, 198] on link "1. uzdevums" at bounding box center [233, 205] width 228 height 31
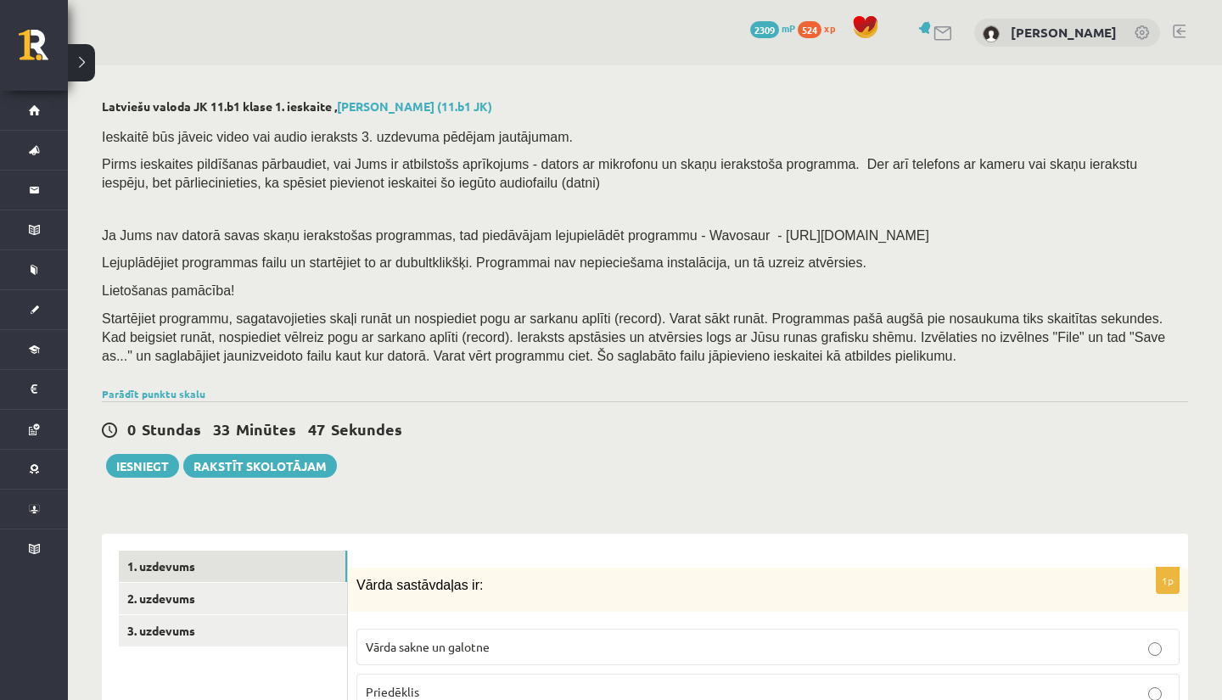
scroll to position [0, 0]
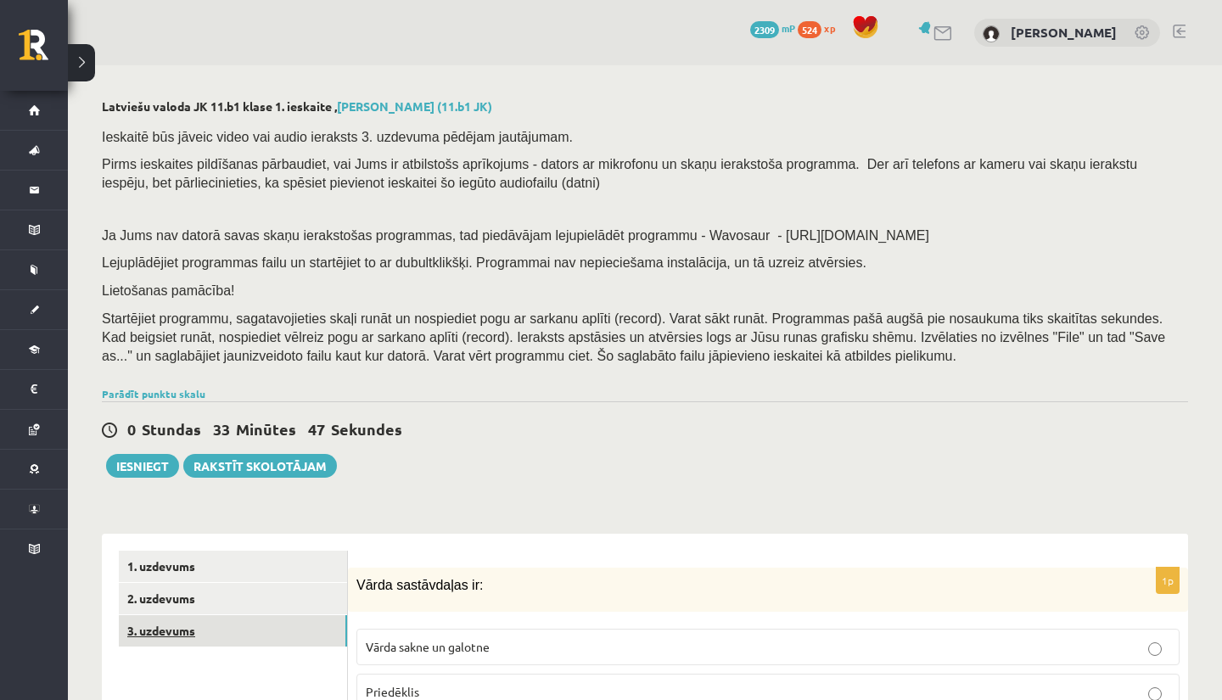
click at [249, 615] on link "3. uzdevums" at bounding box center [233, 630] width 228 height 31
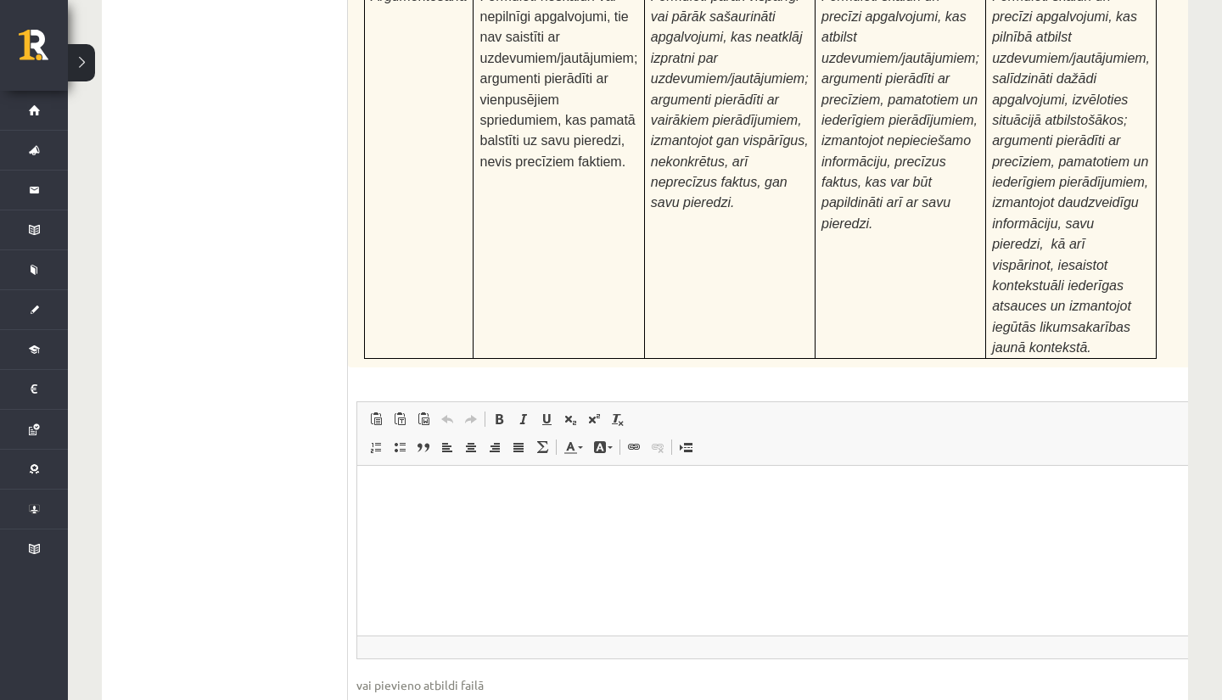
scroll to position [5438, 0]
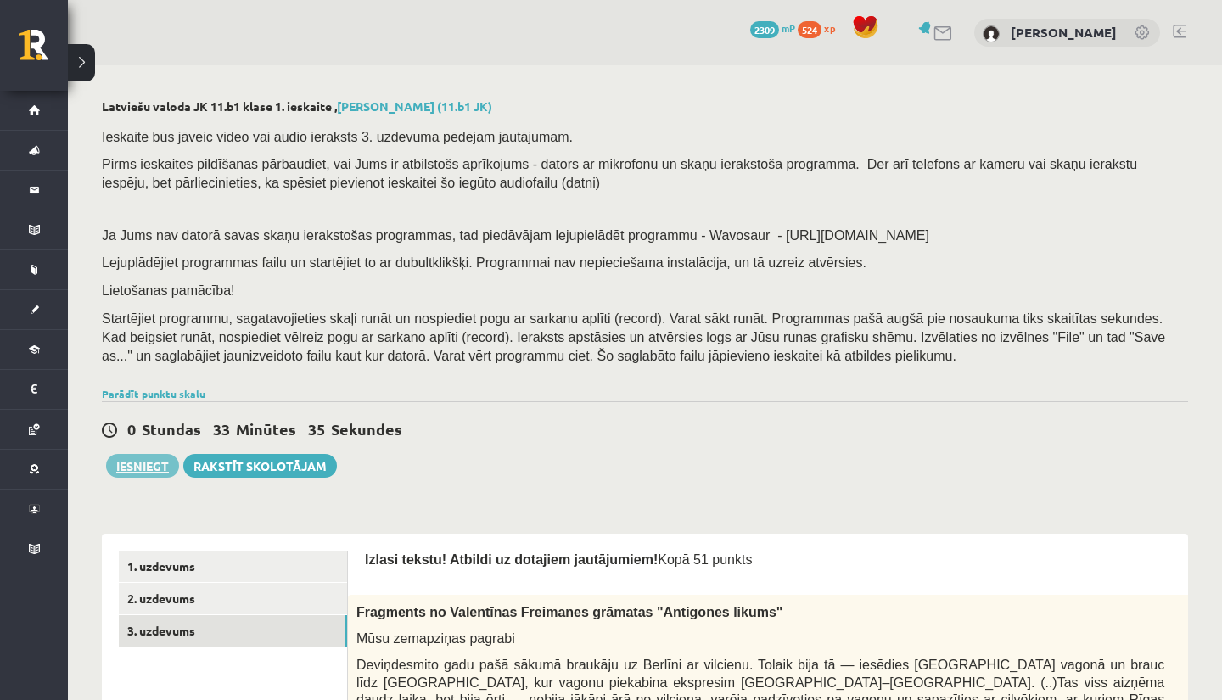
scroll to position [0, 0]
click at [130, 457] on button "Iesniegt" at bounding box center [142, 466] width 73 height 24
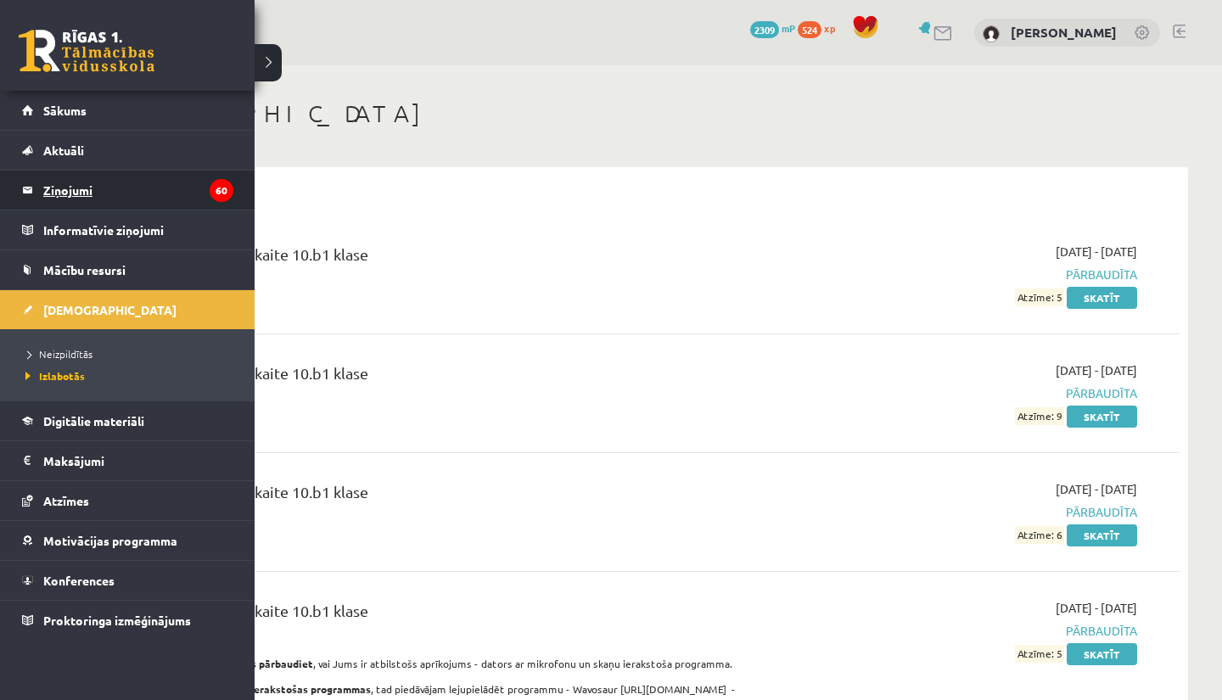
click at [69, 181] on legend "Ziņojumi 60" at bounding box center [138, 190] width 190 height 39
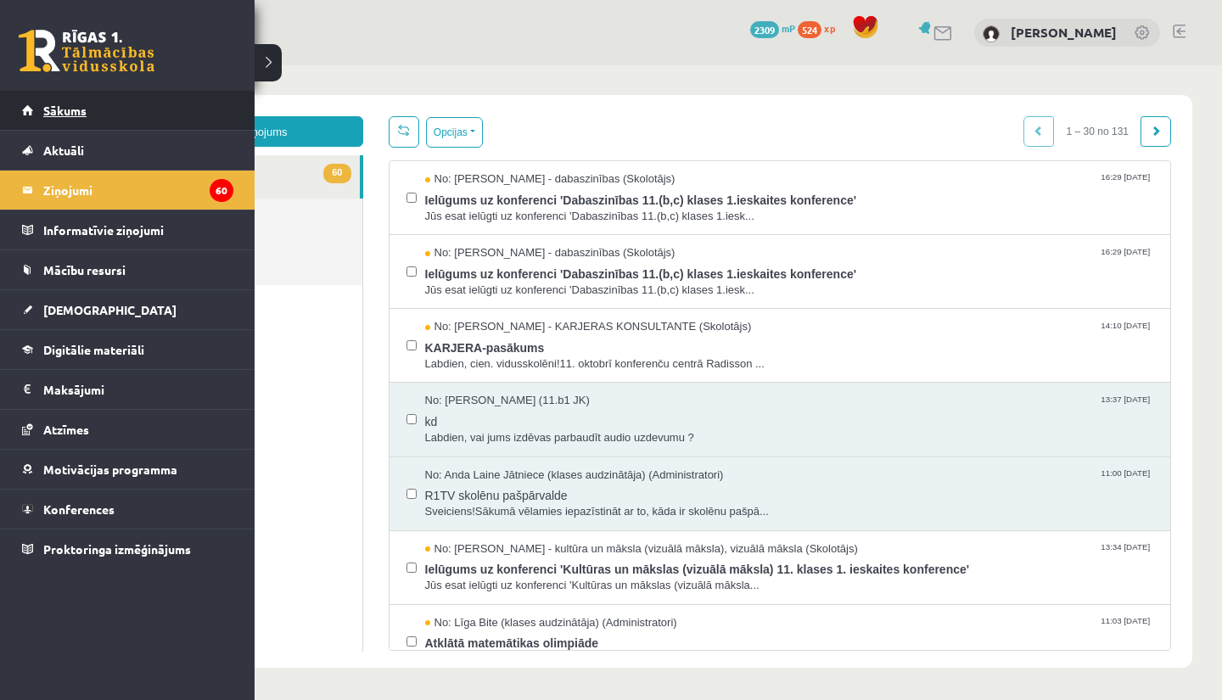
click at [45, 109] on span "Sākums" at bounding box center [64, 110] width 43 height 15
